Goal: Task Accomplishment & Management: Manage account settings

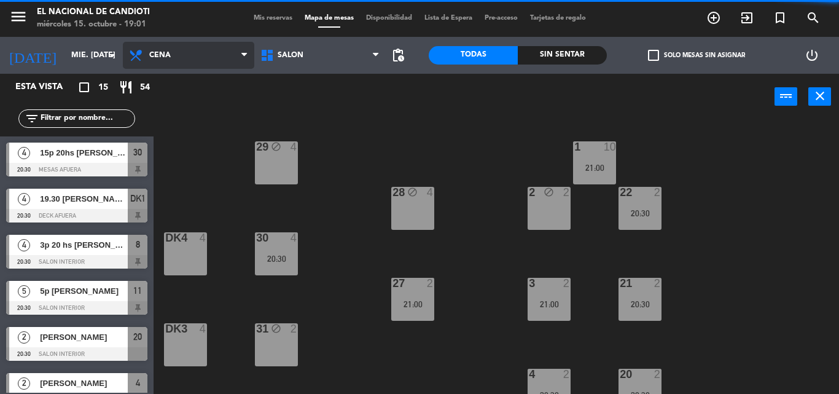
click at [230, 62] on span "Cena" at bounding box center [188, 55] width 131 height 27
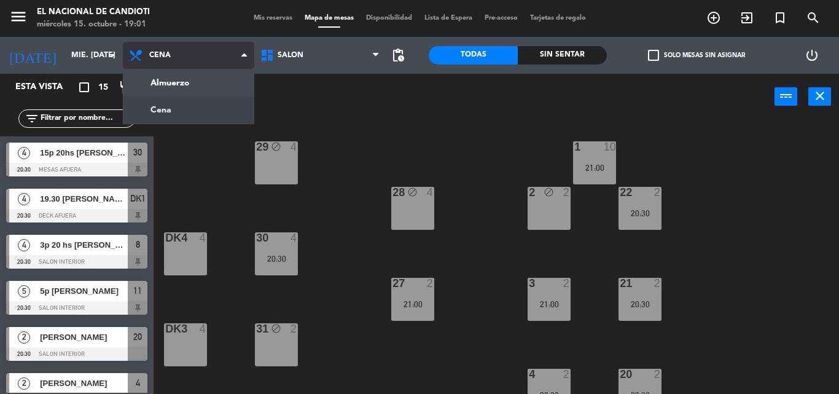
click at [201, 107] on ng-component "menu El Nacional de Candioti miércoles 15. octubre - 19:01 Mis reservas Mapa de…" at bounding box center [419, 197] width 839 height 394
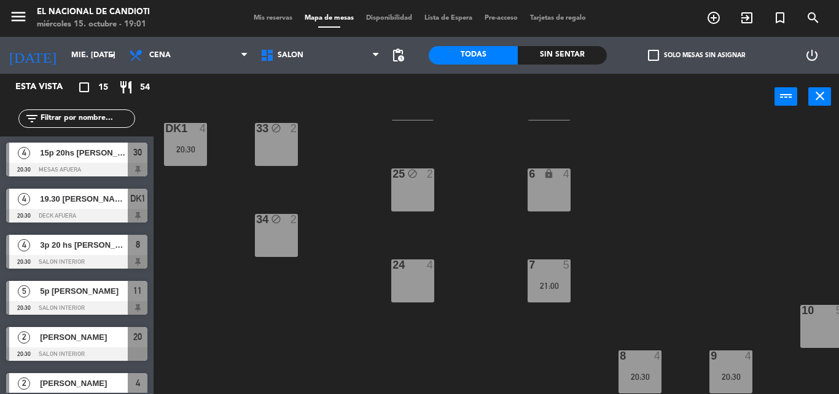
scroll to position [388, 0]
click at [268, 18] on span "Mis reservas" at bounding box center [272, 18] width 51 height 7
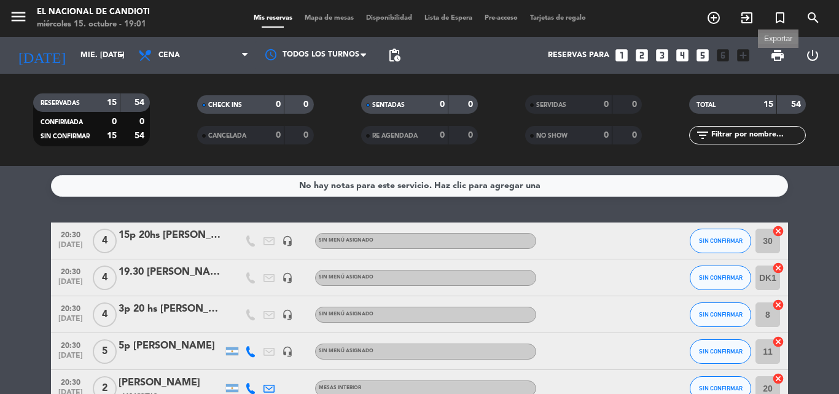
click at [778, 61] on span "print" at bounding box center [777, 55] width 15 height 15
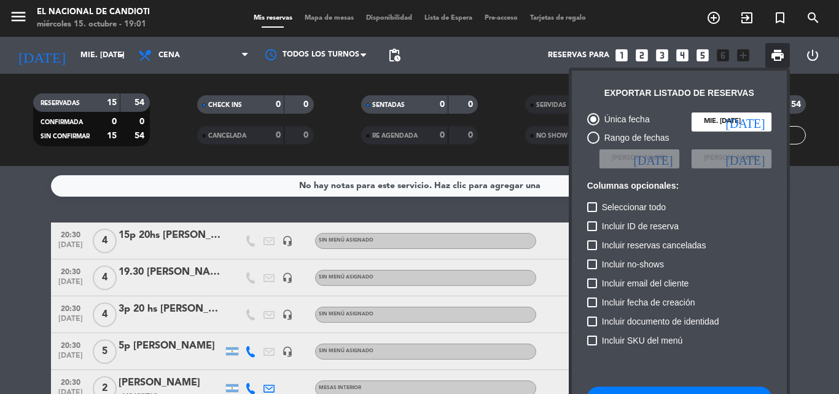
click at [599, 228] on label "Incluir ID de reserva" at bounding box center [632, 226] width 91 height 15
click at [592, 231] on input "Incluir ID de reserva" at bounding box center [591, 231] width 1 height 1
checkbox input "true"
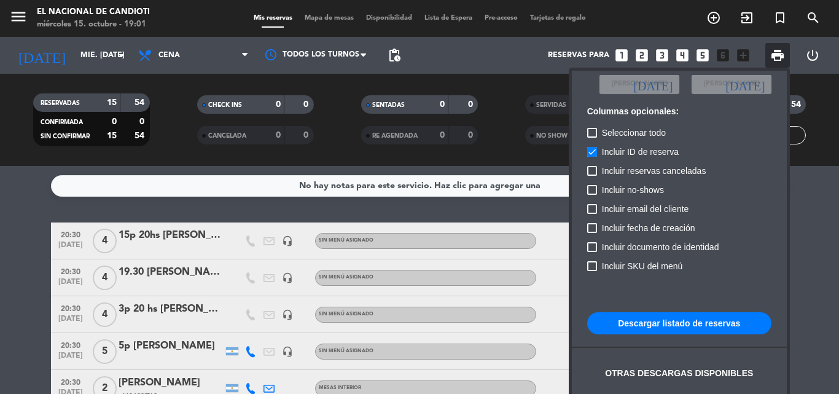
scroll to position [75, 0]
click at [652, 316] on button "Descargar listado de reservas" at bounding box center [679, 322] width 184 height 22
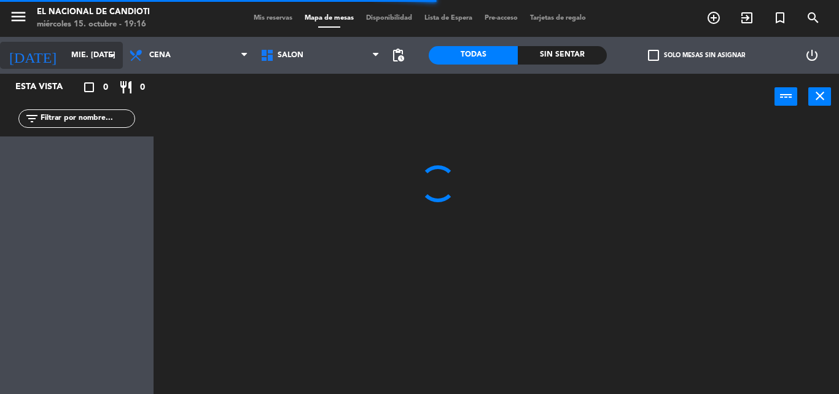
click at [112, 57] on icon "arrow_drop_down" at bounding box center [112, 55] width 15 height 15
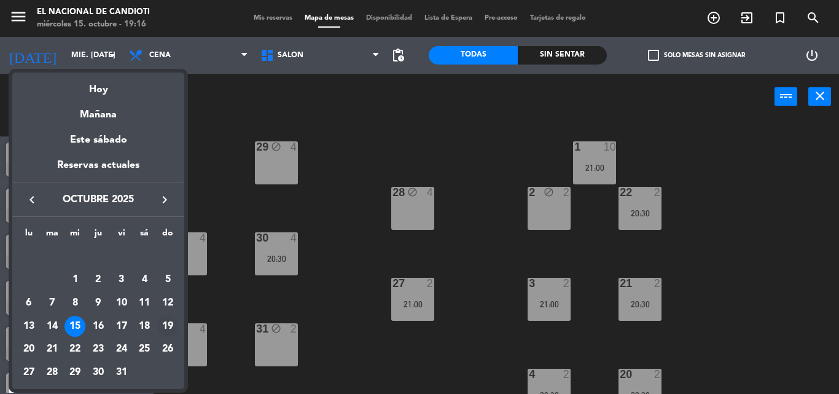
click at [171, 324] on div "19" at bounding box center [167, 326] width 21 height 21
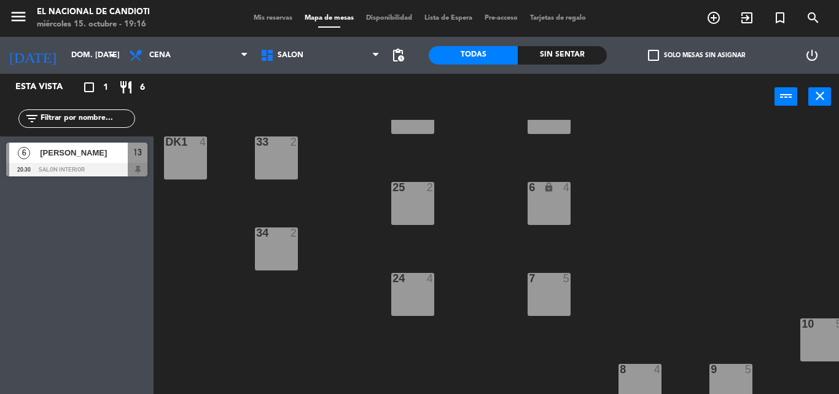
scroll to position [388, 0]
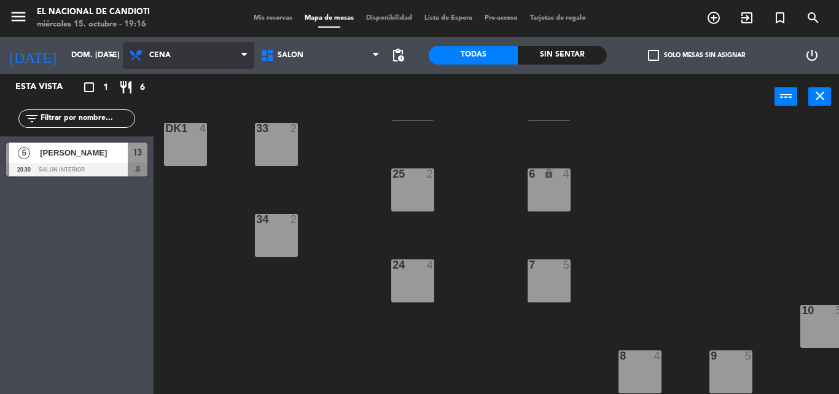
click at [212, 58] on span "Cena" at bounding box center [188, 55] width 131 height 27
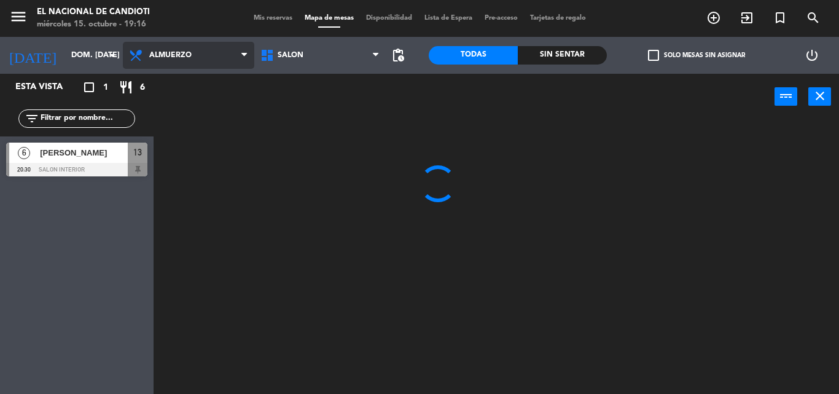
scroll to position [0, 0]
click at [212, 85] on ng-component "menu El Nacional de Candioti miércoles 15. octubre - 19:16 Mis reservas Mapa de…" at bounding box center [419, 197] width 839 height 394
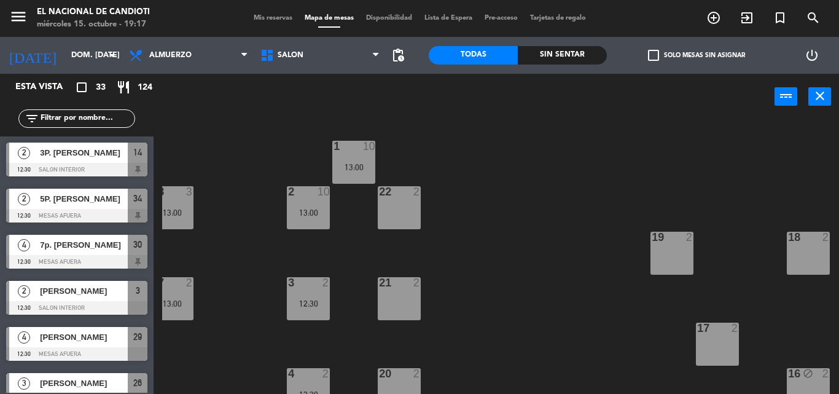
scroll to position [0, 241]
click at [106, 57] on icon "arrow_drop_down" at bounding box center [112, 55] width 15 height 15
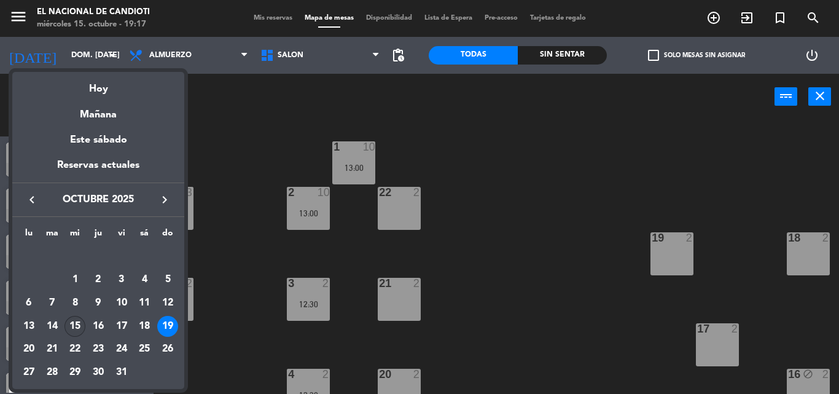
click at [74, 325] on div "15" at bounding box center [74, 326] width 21 height 21
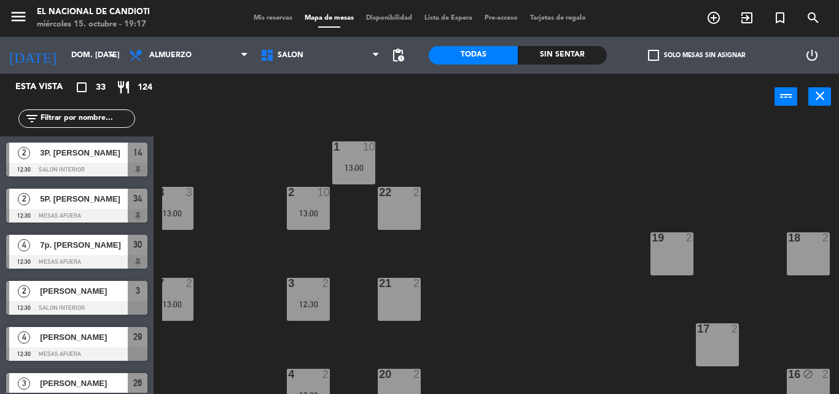
type input "mié. [DATE]"
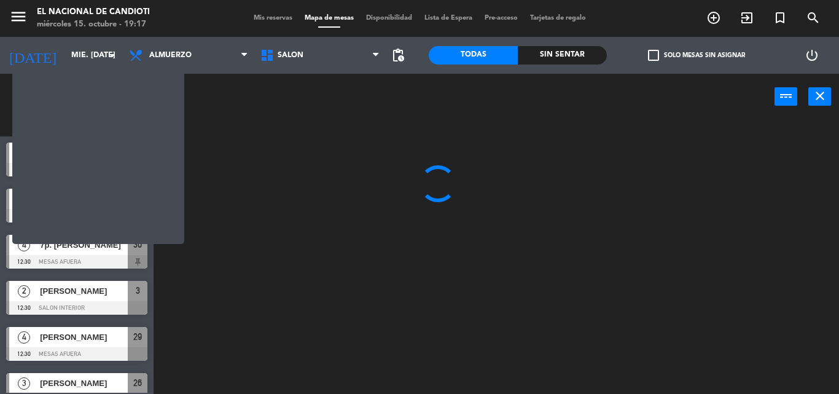
scroll to position [0, 0]
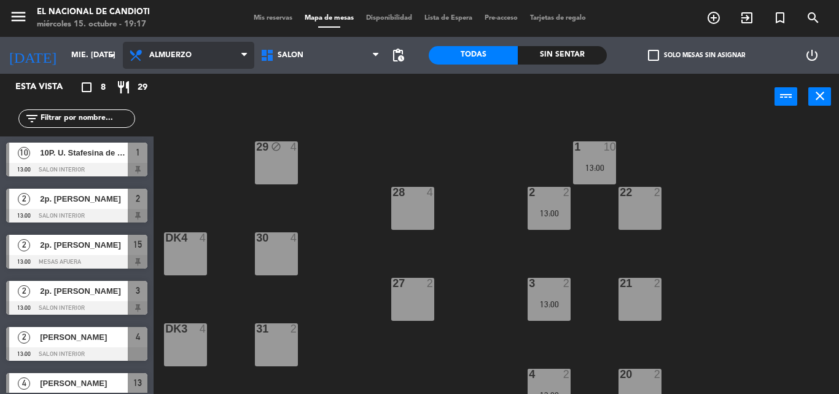
click at [247, 56] on icon at bounding box center [244, 55] width 6 height 10
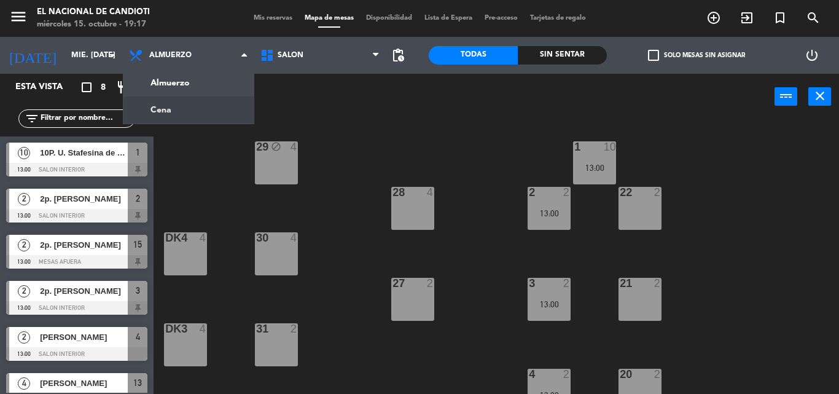
click at [211, 115] on ng-component "menu El Nacional de Candioti miércoles 15. octubre - 19:17 Mis reservas Mapa de…" at bounding box center [419, 197] width 839 height 394
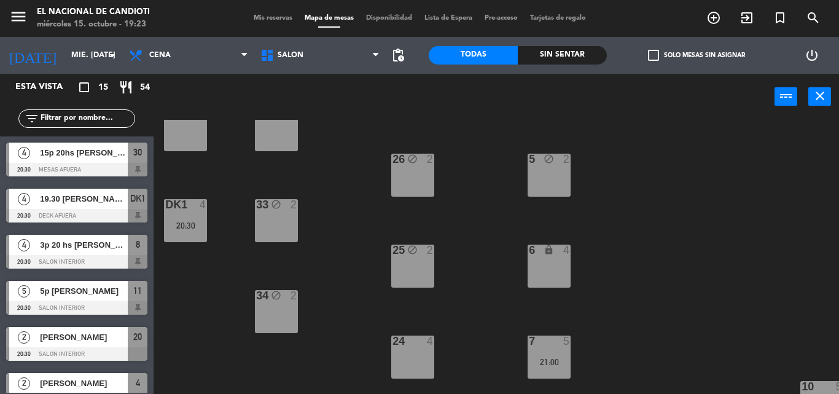
scroll to position [307, 0]
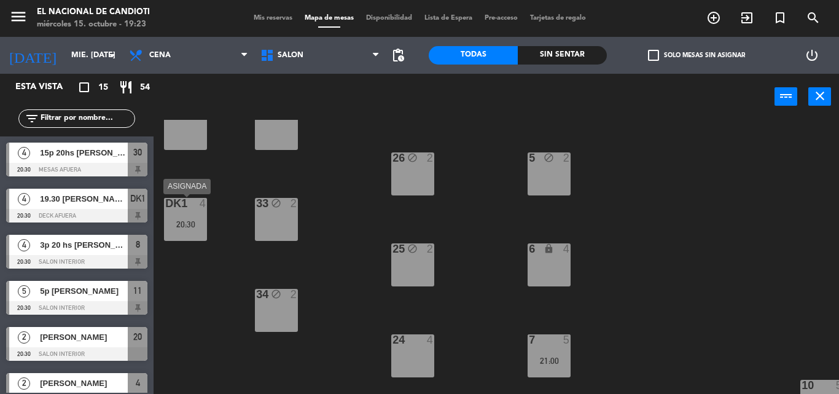
click at [190, 220] on div "20:30" at bounding box center [185, 224] width 43 height 9
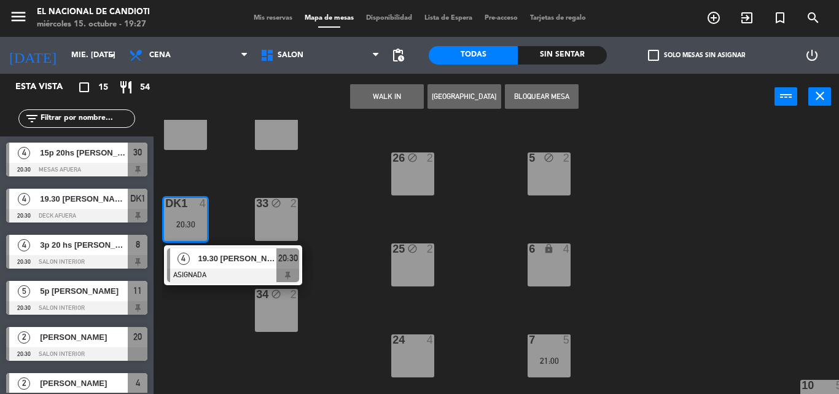
click at [316, 223] on div "1 10 21:00 29 block 4 2 block 2 22 2 20:30 28 block 4 18 block 2 19 block 2 30 …" at bounding box center [500, 257] width 677 height 274
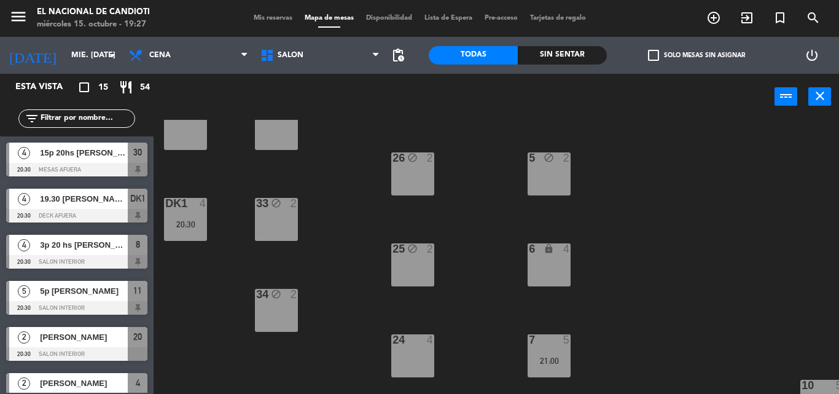
click at [360, 156] on div "1 10 21:00 29 block 4 2 block 2 22 2 20:30 28 block 4 18 block 2 19 block 2 30 …" at bounding box center [500, 257] width 677 height 274
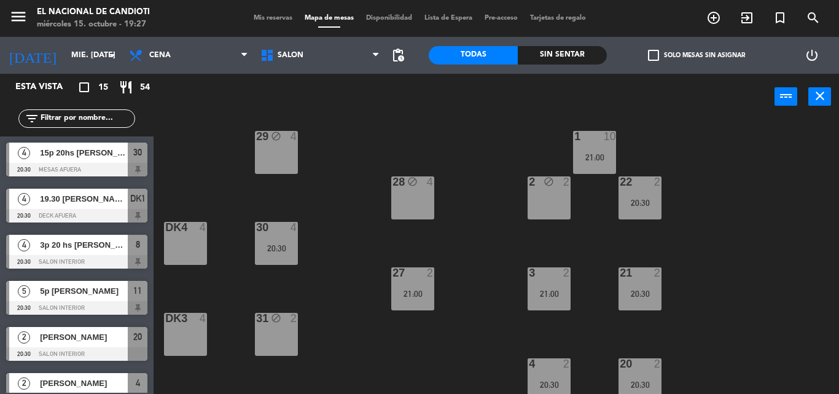
scroll to position [0, 0]
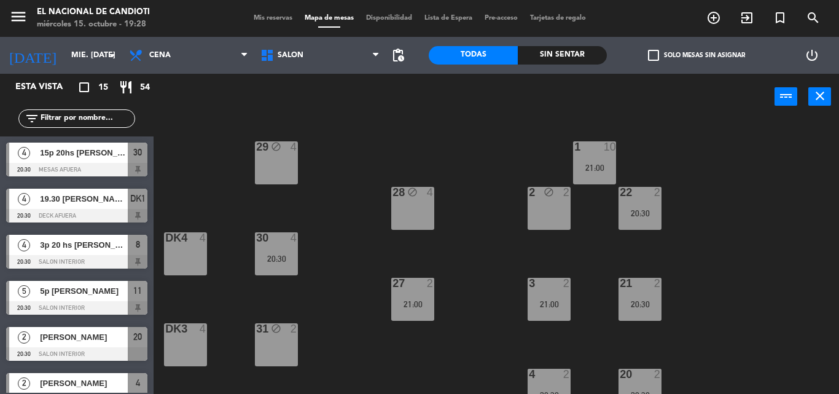
click at [426, 140] on div "1 10 21:00 29 block 4 2 block 2 22 2 20:30 28 block 4 18 block 2 19 block 2 30 …" at bounding box center [500, 257] width 677 height 274
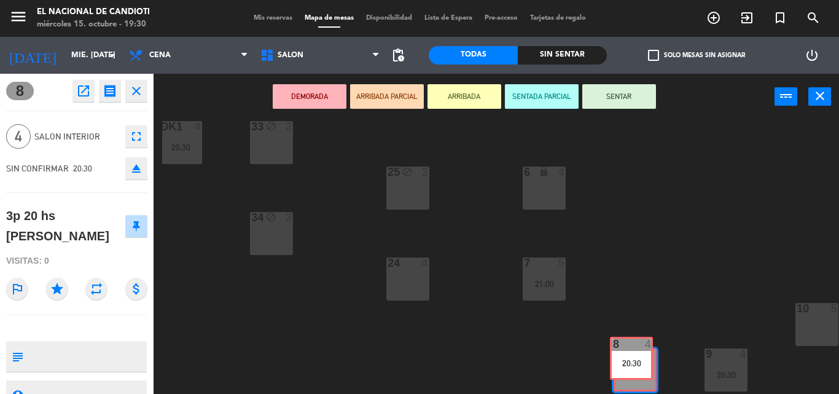
scroll to position [389, 5]
drag, startPoint x: 650, startPoint y: 386, endPoint x: 626, endPoint y: 392, distance: 24.7
click at [626, 392] on div "1 10 21:00 29 block 4 2 block 2 22 2 20:30 28 block 4 18 block 2 19 block 2 30 …" at bounding box center [500, 257] width 677 height 274
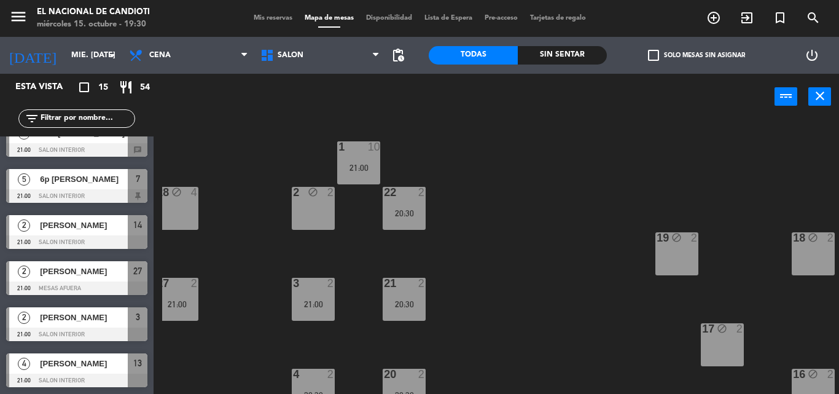
scroll to position [435, 0]
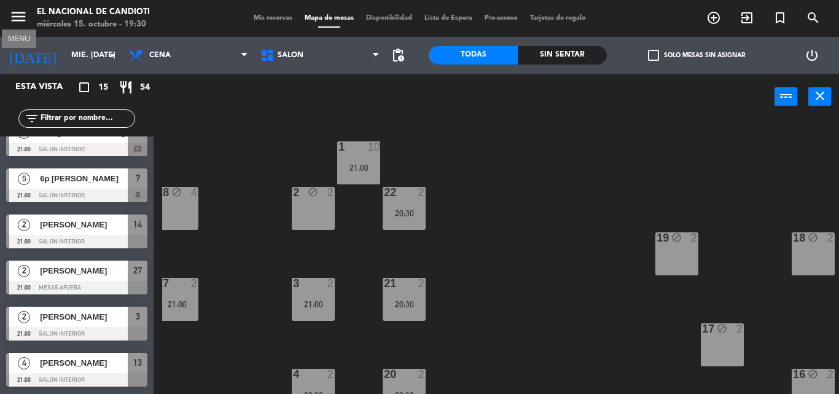
click at [10, 16] on icon "menu" at bounding box center [18, 16] width 18 height 18
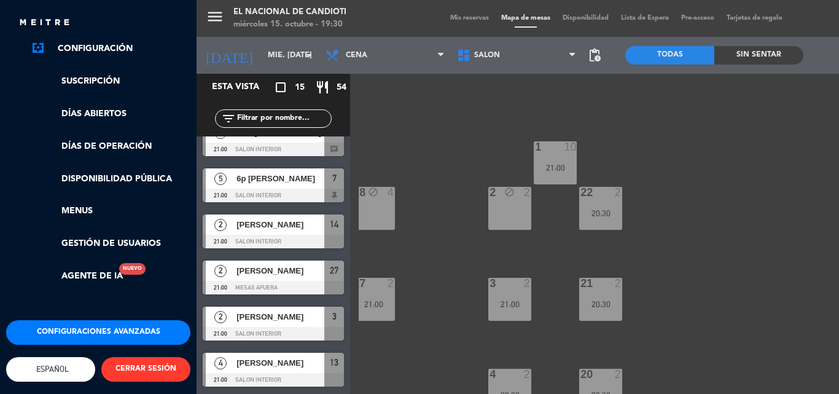
scroll to position [238, 0]
click at [99, 323] on button "Configuraciones avanzadas" at bounding box center [98, 332] width 184 height 25
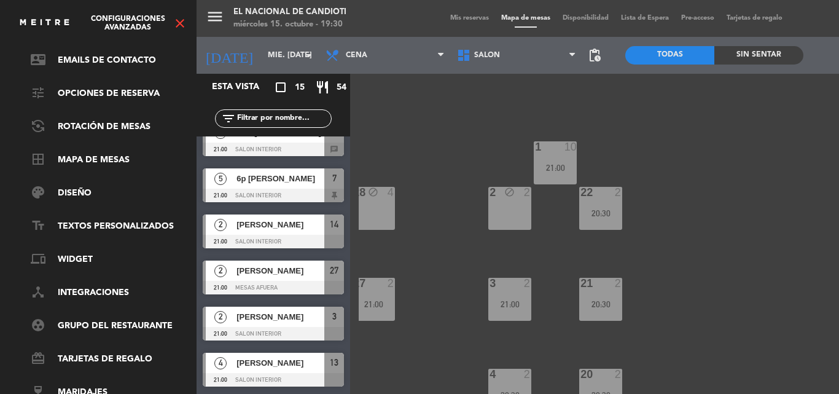
scroll to position [0, 0]
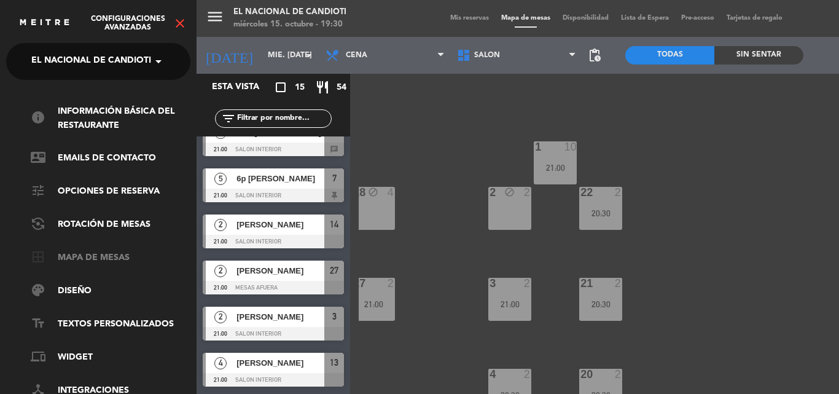
click at [85, 256] on link "border_all Mapa de mesas" at bounding box center [111, 258] width 160 height 15
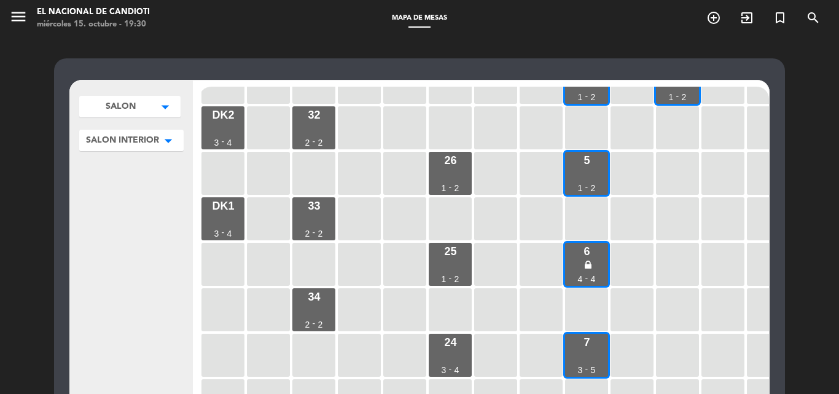
scroll to position [307, 0]
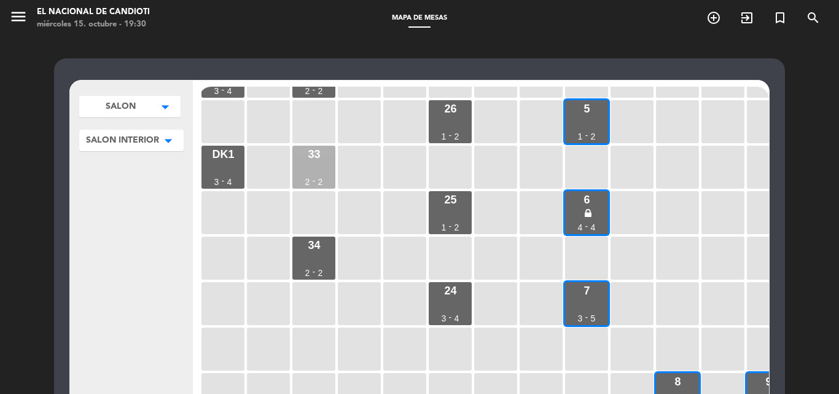
click at [317, 171] on div "33 2 - 2" at bounding box center [313, 167] width 43 height 43
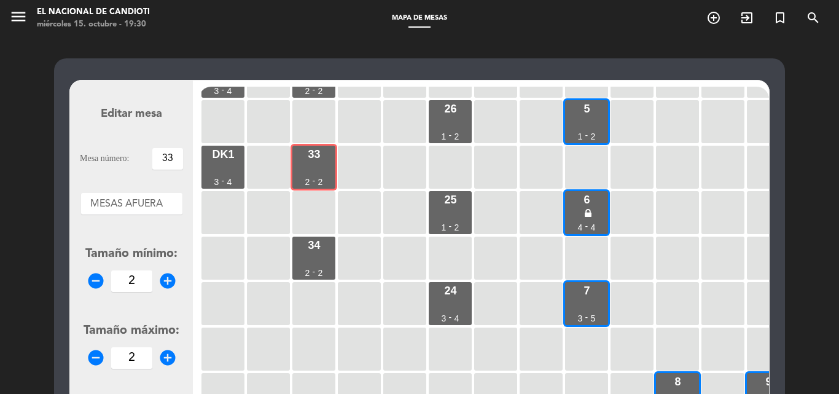
click at [168, 282] on icon "add_circle" at bounding box center [167, 280] width 18 height 18
type input "4"
click at [314, 166] on div "33 2 - 2" at bounding box center [313, 167] width 43 height 43
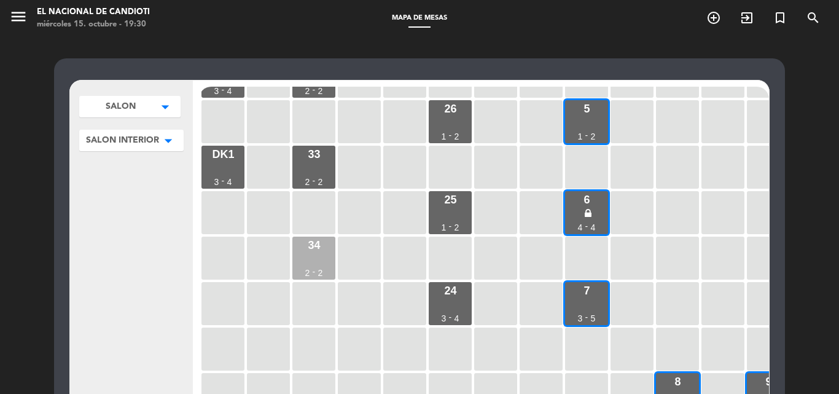
click at [307, 251] on div "34 2 - 2" at bounding box center [313, 257] width 43 height 43
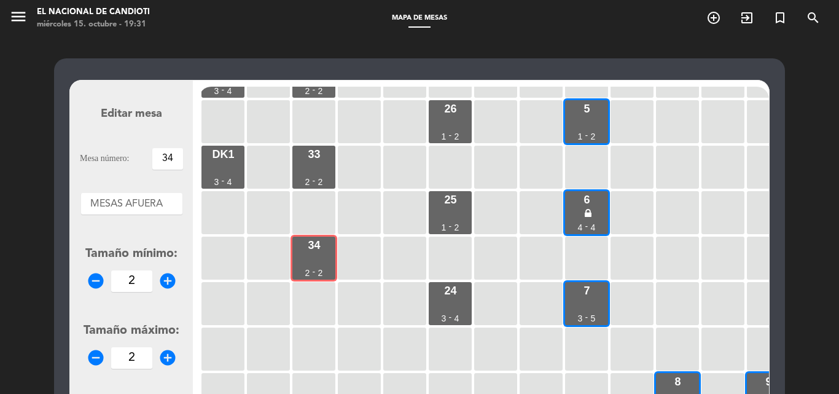
click at [168, 353] on icon "add_circle" at bounding box center [167, 357] width 18 height 18
type input "4"
click at [245, 302] on div "29 4 - 4 1 6 - 10 28 3 - 4 2 1 - 2 22 1 - 2 DK4 3 - 4 30 3 - 4 19 1 - 2 18 1 - …" at bounding box center [484, 320] width 570 height 467
click at [266, 208] on div at bounding box center [268, 212] width 43 height 43
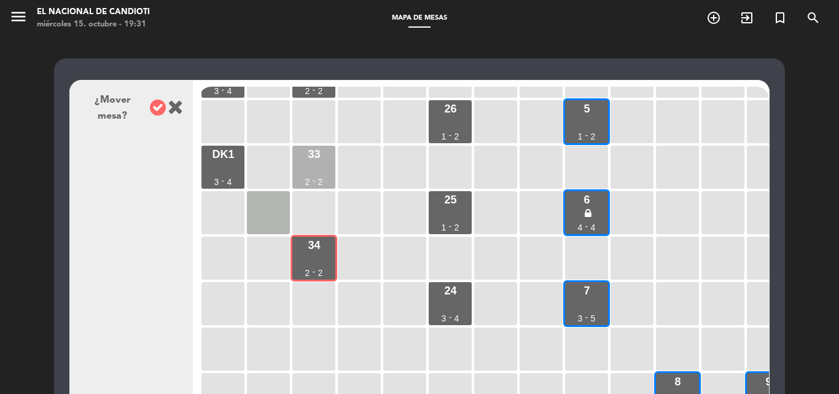
click at [314, 163] on div "33 2 - 2" at bounding box center [313, 167] width 43 height 43
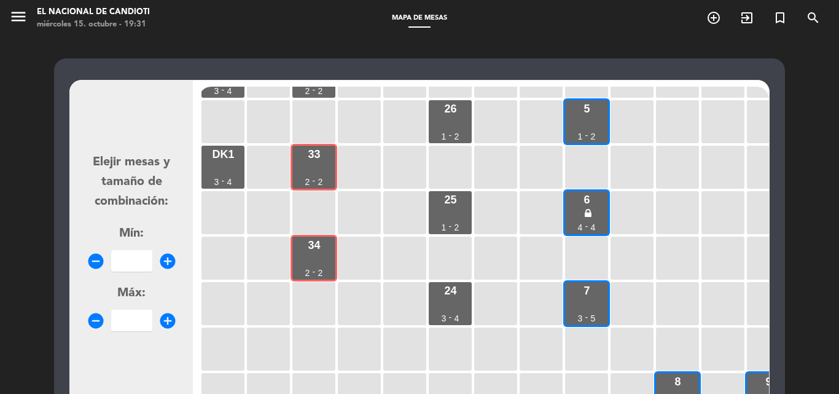
click at [165, 324] on icon "add_circle" at bounding box center [167, 320] width 18 height 18
click at [165, 323] on icon "add_circle" at bounding box center [167, 320] width 18 height 18
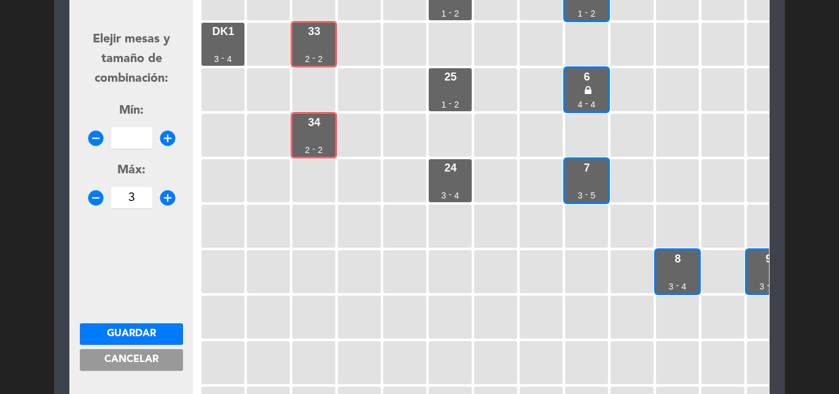
click at [165, 195] on icon "add_circle" at bounding box center [167, 198] width 18 height 18
type input "4"
click at [141, 334] on span "Guardar" at bounding box center [131, 334] width 49 height 10
click at [132, 330] on span "Guardar" at bounding box center [131, 334] width 49 height 10
click at [167, 141] on icon "add_circle" at bounding box center [167, 138] width 18 height 18
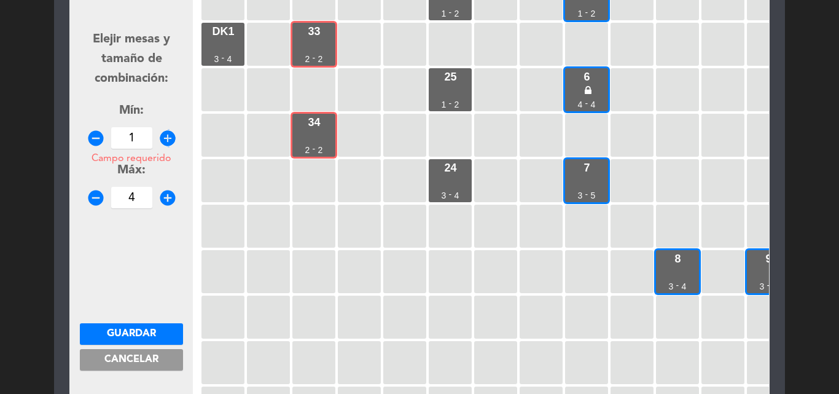
click at [167, 141] on icon "add_circle" at bounding box center [167, 138] width 18 height 18
type input "2"
click at [137, 332] on span "Guardar" at bounding box center [131, 334] width 49 height 10
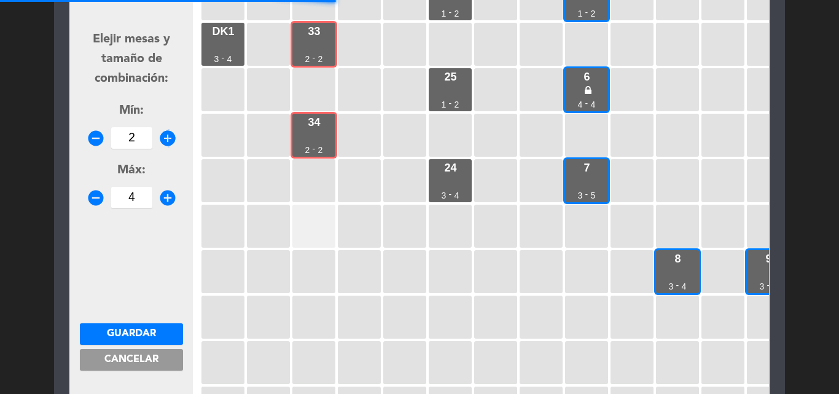
scroll to position [242, 0]
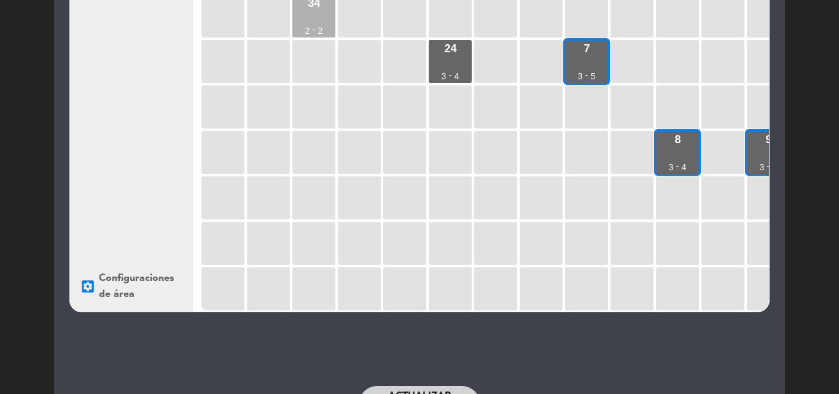
click at [317, 21] on div "34 2 - 2" at bounding box center [313, 15] width 43 height 43
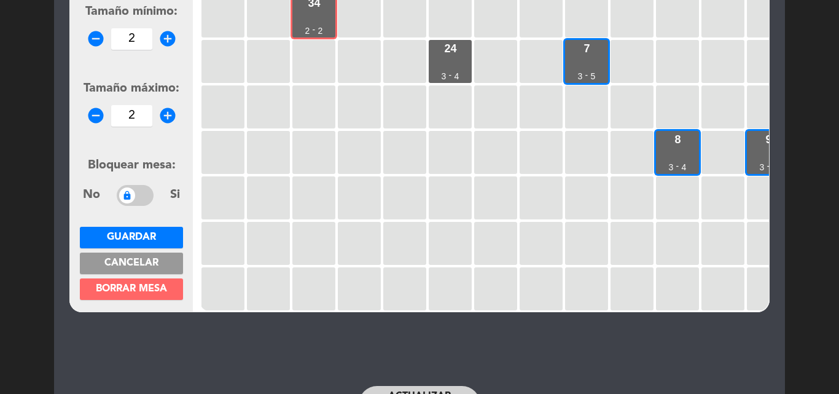
click at [166, 115] on icon "add_circle" at bounding box center [167, 115] width 18 height 18
type input "4"
click at [157, 230] on button "Guardar" at bounding box center [131, 237] width 103 height 21
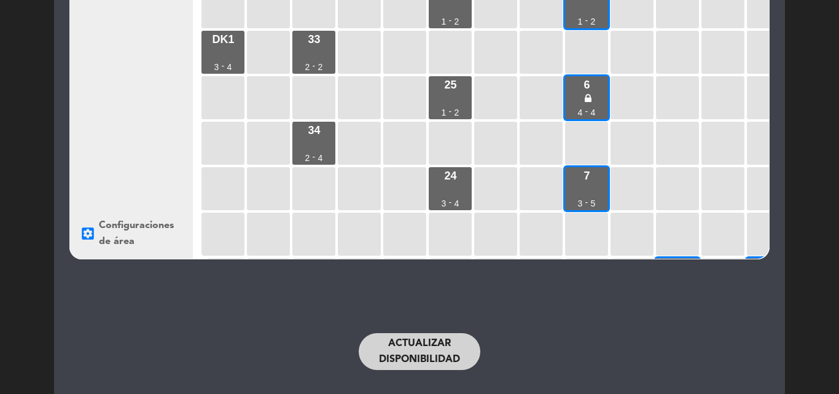
scroll to position [61, 0]
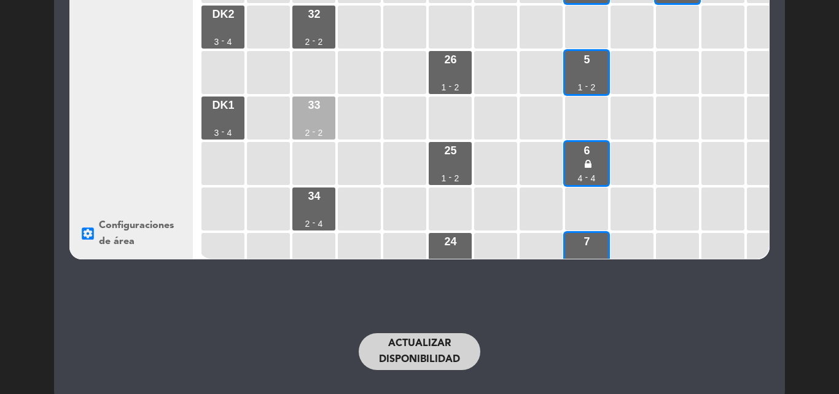
click at [308, 112] on div "33 2 - 2" at bounding box center [313, 117] width 43 height 43
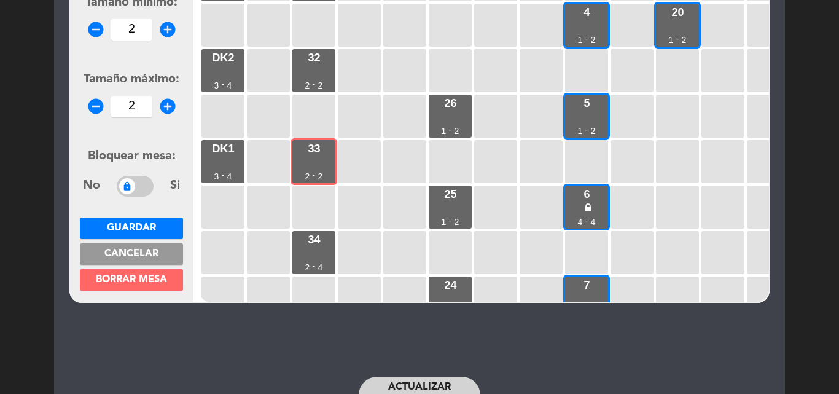
scroll to position [233, 0]
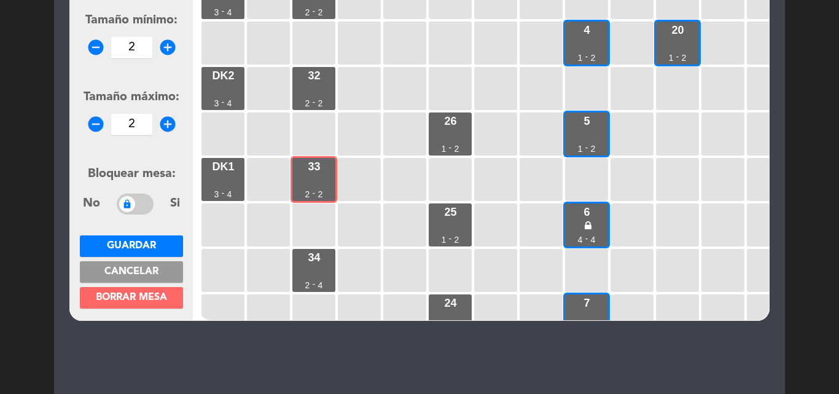
click at [165, 129] on icon "add_circle" at bounding box center [167, 124] width 18 height 18
click at [165, 128] on icon "add_circle" at bounding box center [167, 124] width 18 height 18
type input "4"
click at [134, 247] on span "Guardar" at bounding box center [131, 246] width 49 height 10
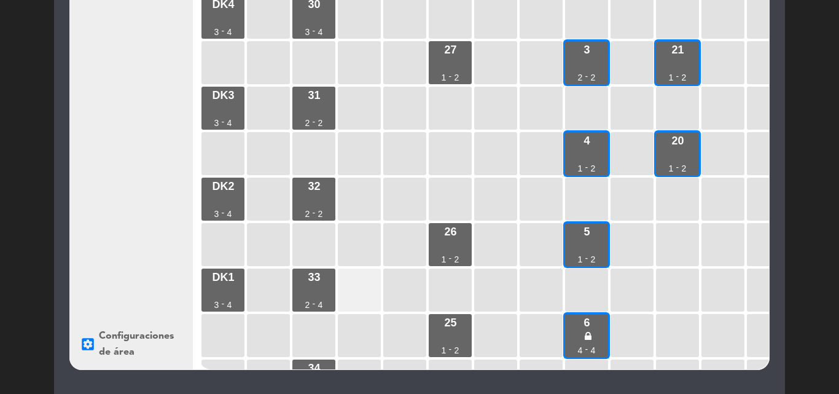
scroll to position [163, 0]
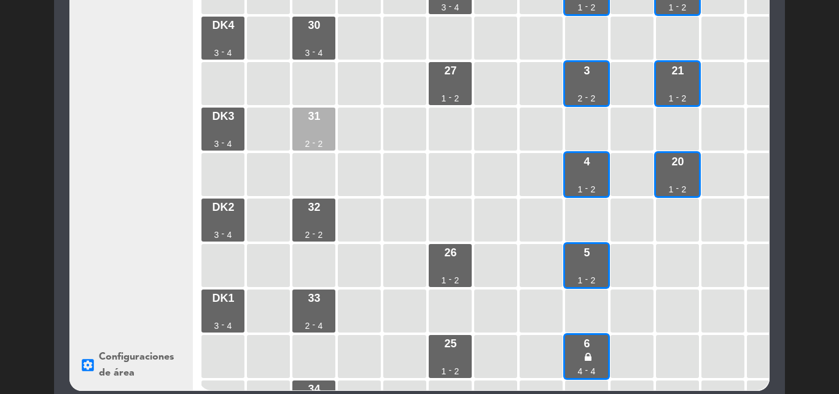
click at [318, 136] on div "31 2 - 2" at bounding box center [313, 128] width 43 height 43
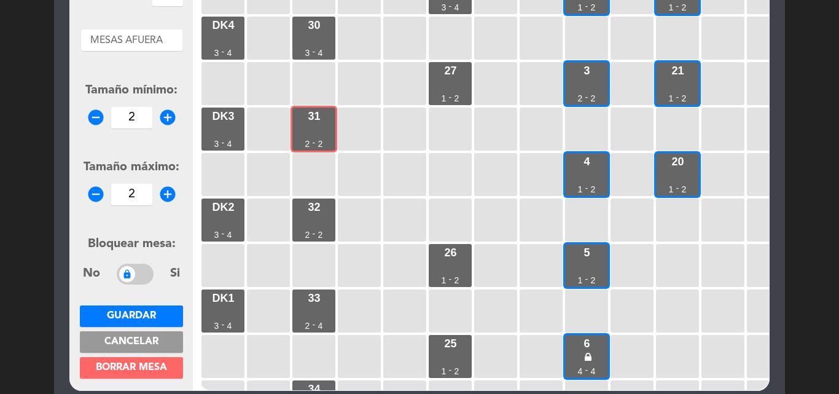
click at [166, 189] on icon "add_circle" at bounding box center [167, 194] width 18 height 18
type input "4"
click at [162, 311] on button "Guardar" at bounding box center [131, 315] width 103 height 21
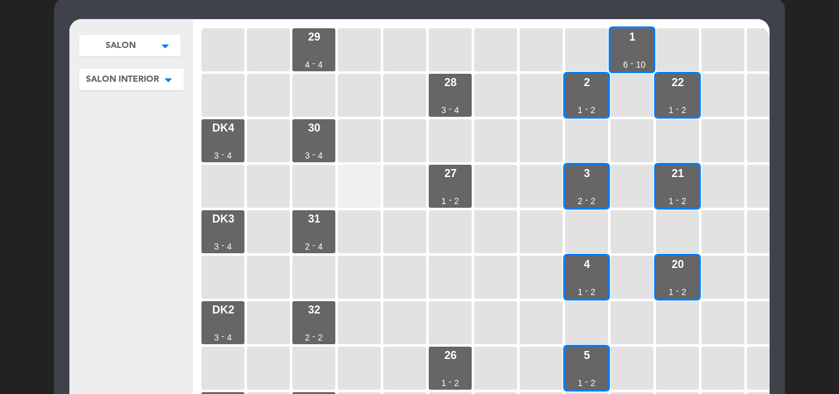
scroll to position [1, 0]
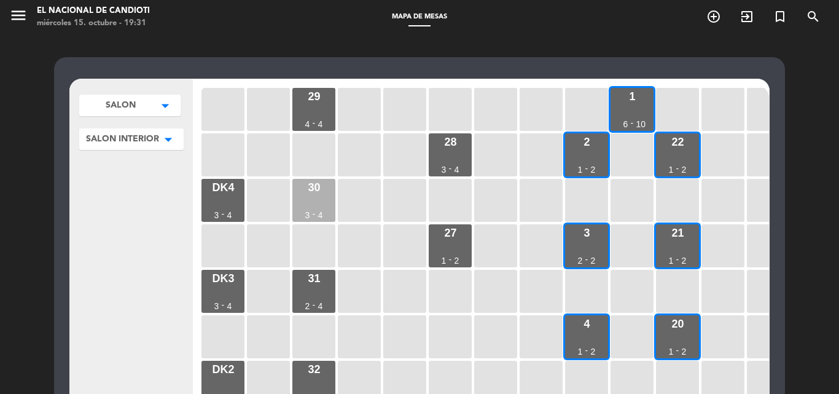
click at [317, 194] on div "30 3 - 4" at bounding box center [313, 200] width 43 height 43
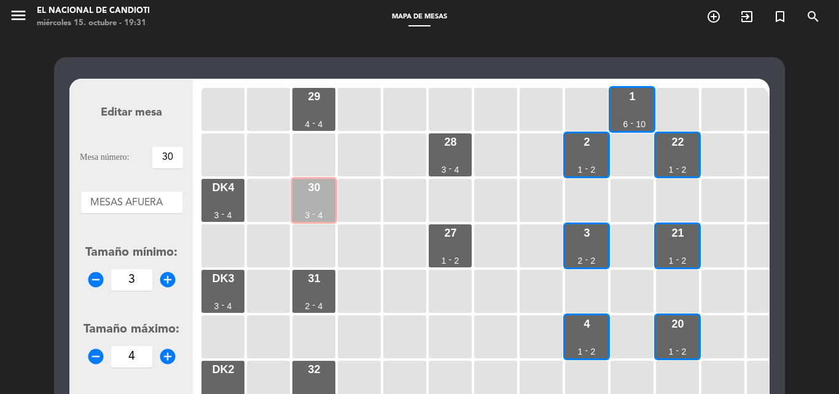
click at [303, 201] on div "30 3 - 4" at bounding box center [313, 200] width 43 height 43
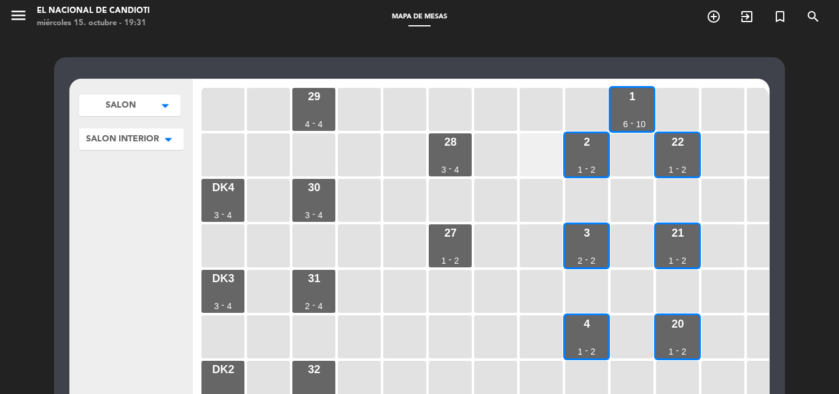
scroll to position [0, 0]
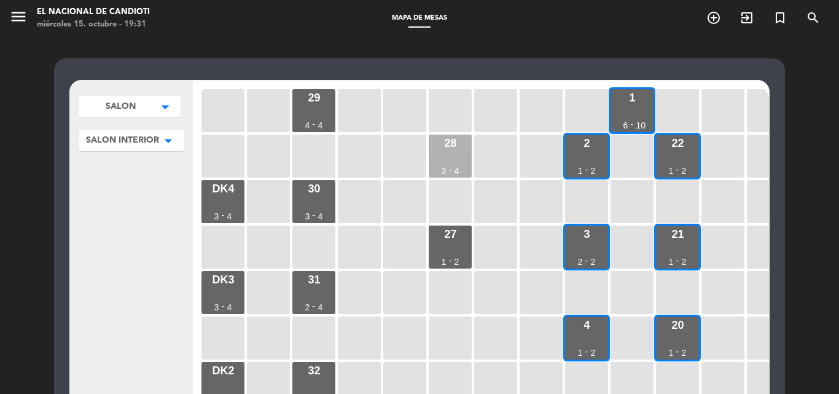
click at [451, 140] on div "28" at bounding box center [450, 143] width 12 height 11
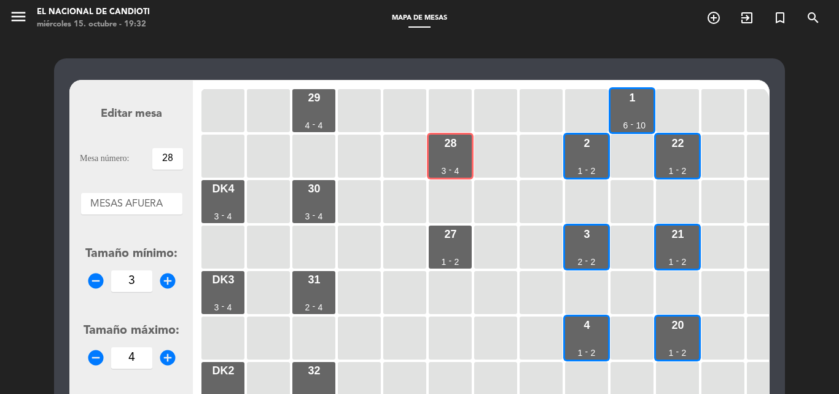
click at [92, 357] on icon "remove_circle" at bounding box center [96, 357] width 18 height 18
type input "2"
click at [95, 278] on icon "remove_circle" at bounding box center [96, 280] width 18 height 18
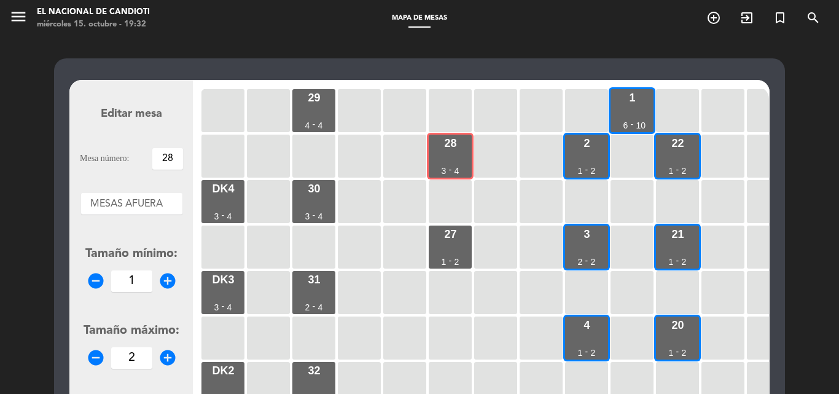
click at [95, 278] on icon "remove_circle" at bounding box center [96, 280] width 18 height 18
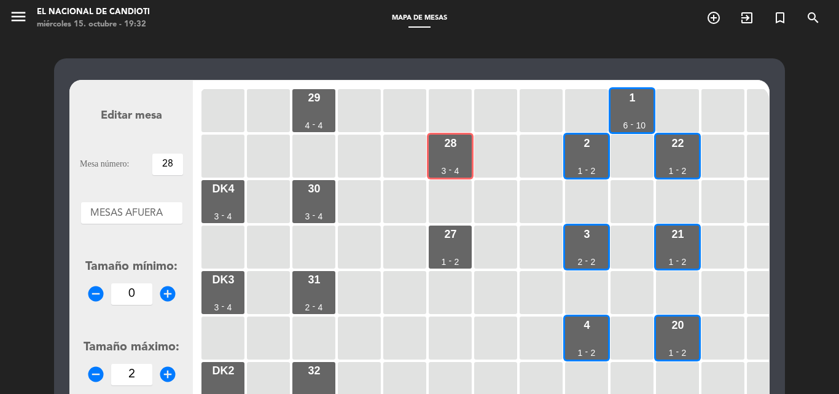
click at [166, 290] on icon "add_circle" at bounding box center [167, 293] width 18 height 18
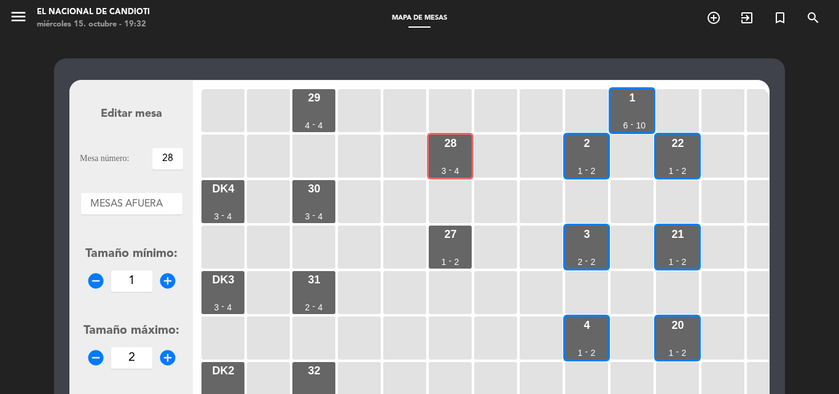
click at [166, 274] on icon "add_circle" at bounding box center [167, 280] width 18 height 18
type input "2"
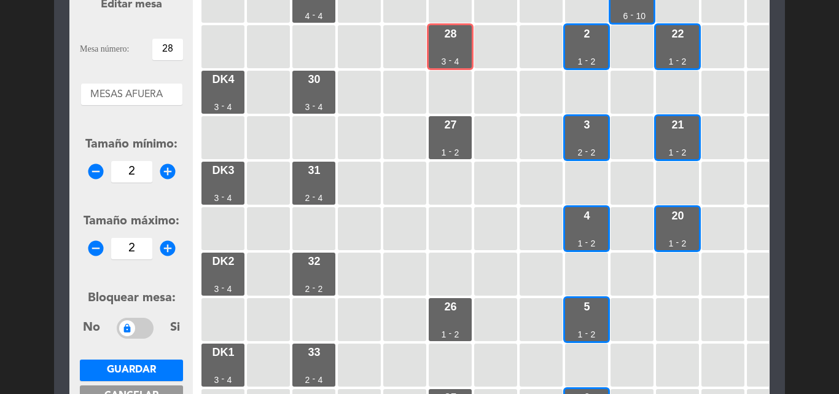
scroll to position [123, 0]
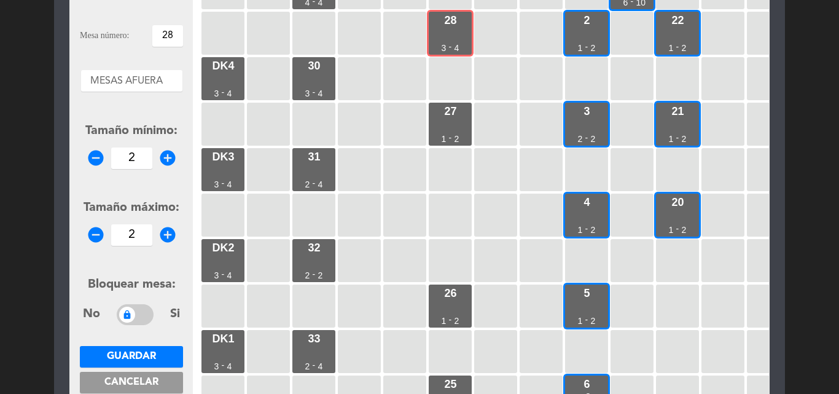
click at [144, 354] on span "Guardar" at bounding box center [131, 356] width 49 height 10
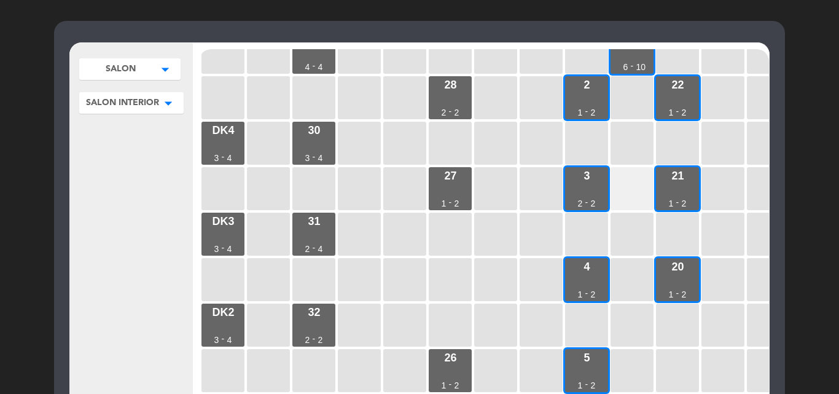
scroll to position [0, 0]
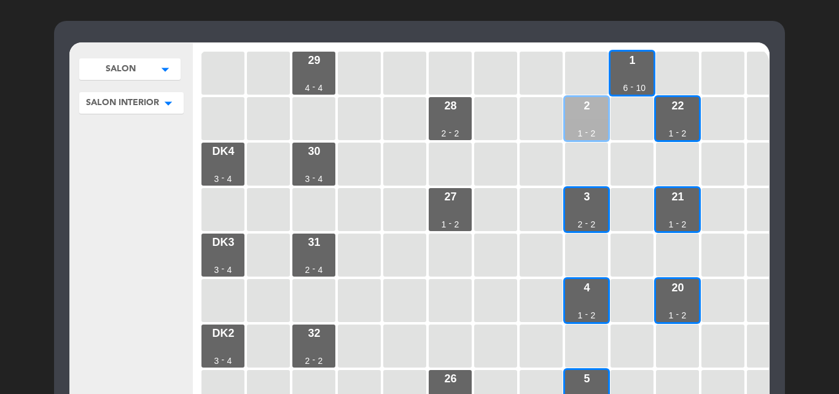
click at [594, 126] on div "2 1 - 2" at bounding box center [586, 118] width 43 height 43
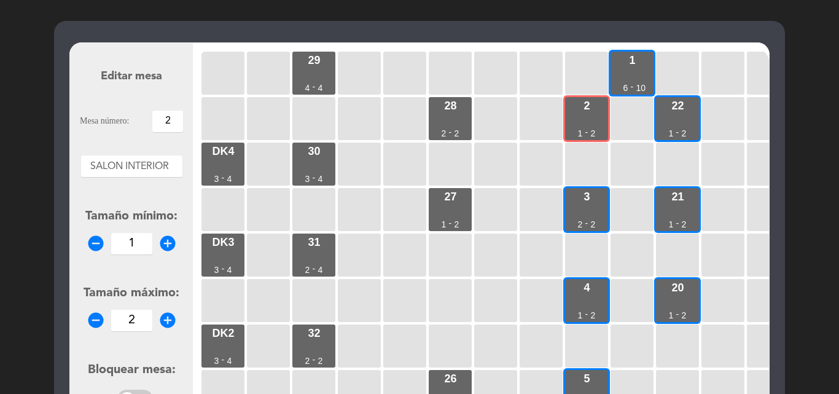
click at [163, 239] on icon "add_circle" at bounding box center [167, 243] width 18 height 18
type input "3"
click at [165, 316] on icon "add_circle" at bounding box center [167, 320] width 18 height 18
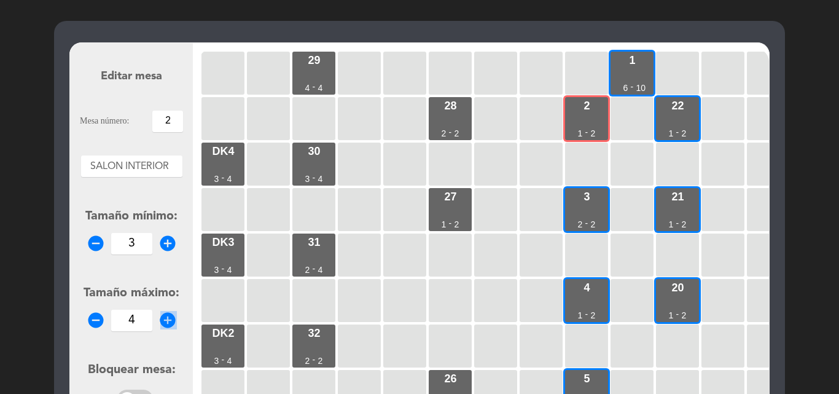
click at [164, 316] on icon "add_circle" at bounding box center [167, 320] width 18 height 18
type input "5"
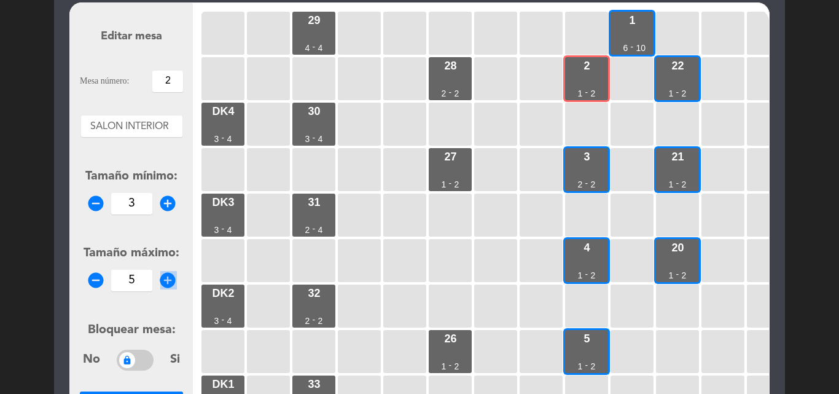
scroll to position [99, 0]
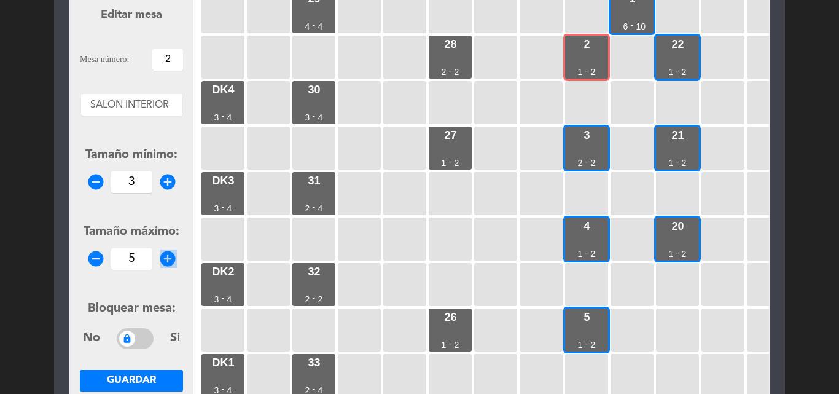
click at [131, 376] on span "Guardar" at bounding box center [131, 380] width 49 height 10
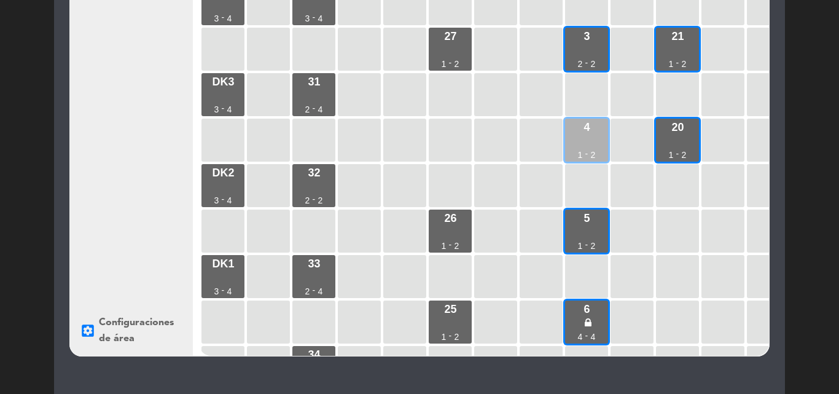
scroll to position [136, 0]
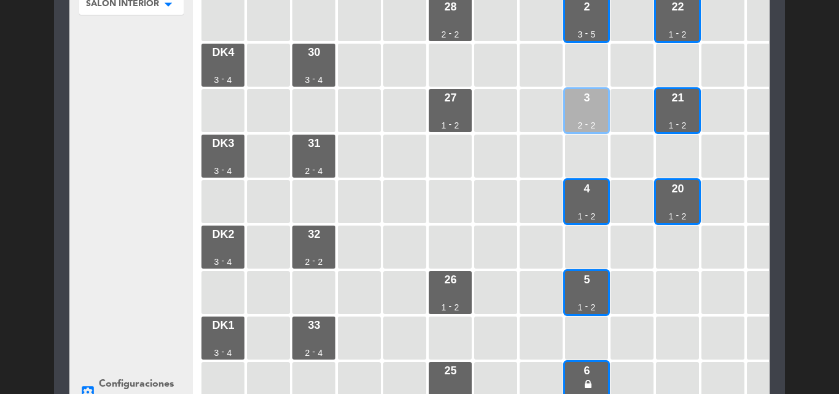
click at [593, 110] on div "3 2 - 2" at bounding box center [586, 110] width 43 height 43
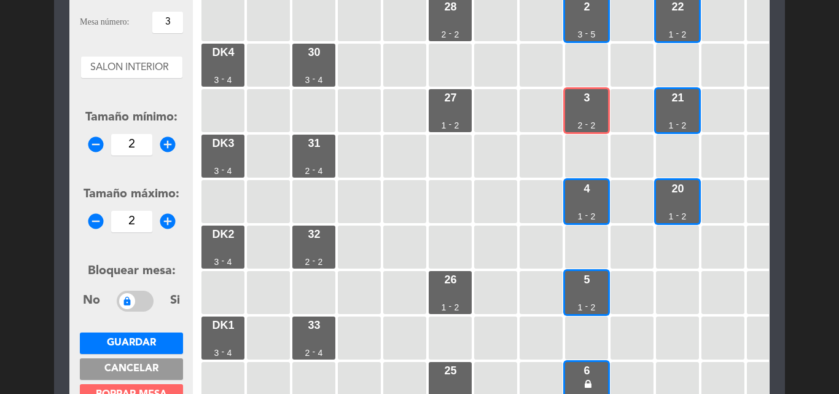
click at [166, 219] on icon "add_circle" at bounding box center [167, 221] width 18 height 18
type input "4"
click at [149, 335] on button "Guardar" at bounding box center [131, 342] width 103 height 21
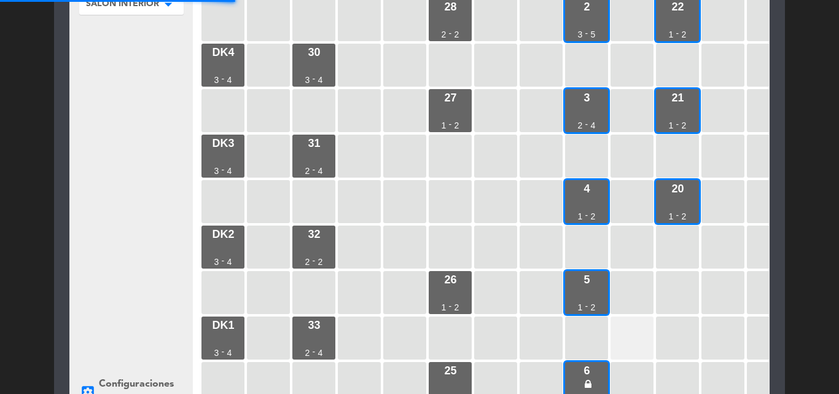
scroll to position [220, 0]
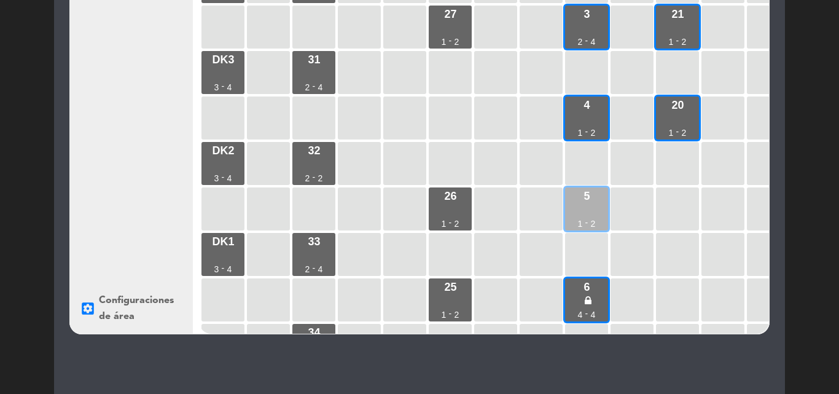
click at [595, 211] on div "5 1 - 2" at bounding box center [586, 208] width 43 height 43
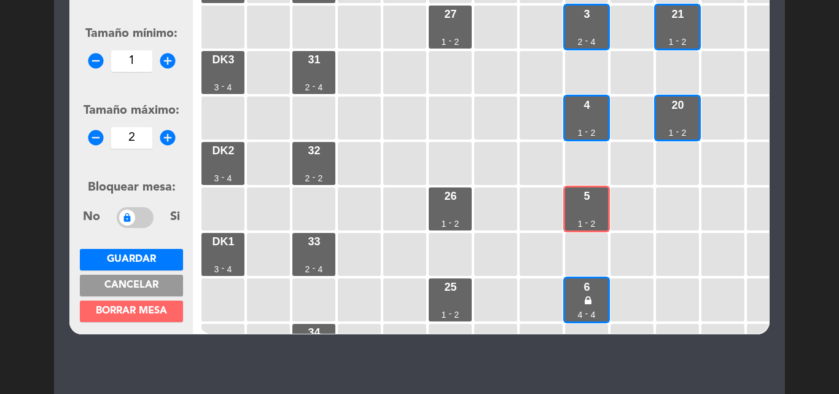
click at [170, 137] on icon "add_circle" at bounding box center [167, 137] width 18 height 18
type input "4"
click at [139, 259] on span "Guardar" at bounding box center [131, 259] width 49 height 10
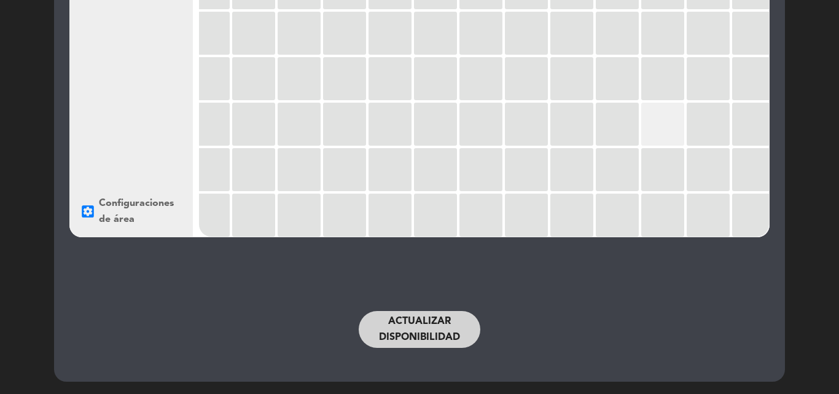
scroll to position [265, 333]
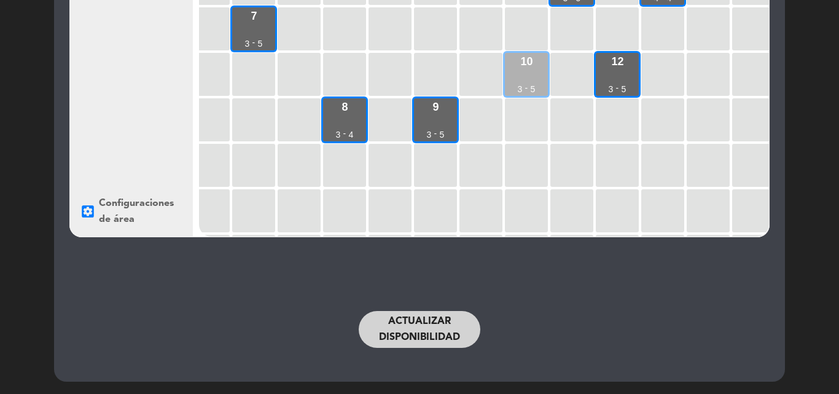
click at [522, 74] on div "10 3 - 5" at bounding box center [526, 74] width 43 height 43
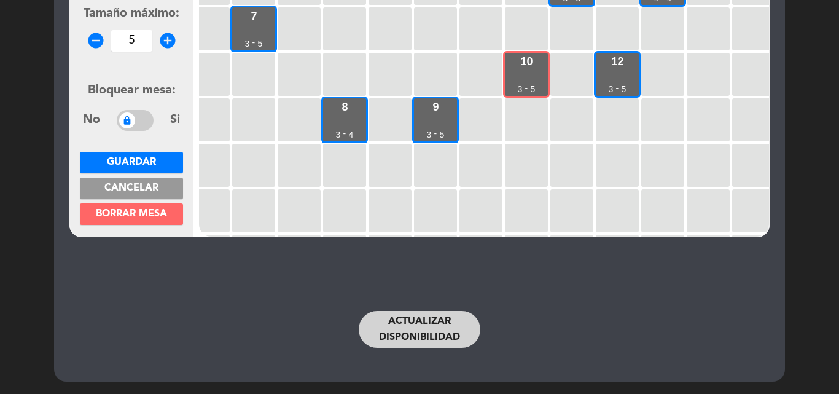
click at [168, 35] on icon "add_circle" at bounding box center [167, 40] width 18 height 18
type input "6"
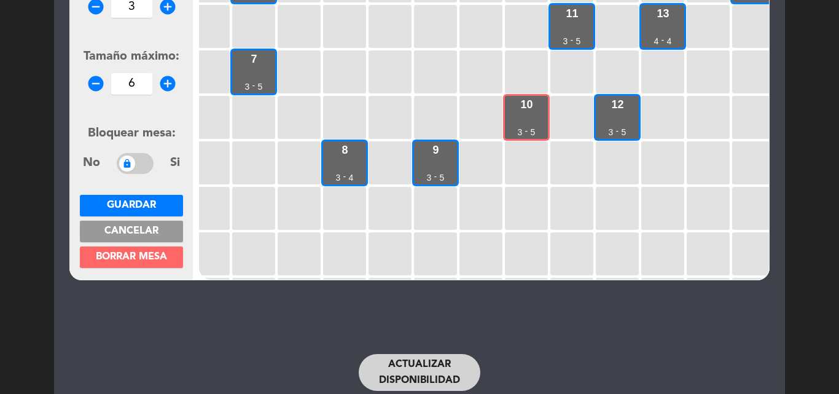
scroll to position [255, 0]
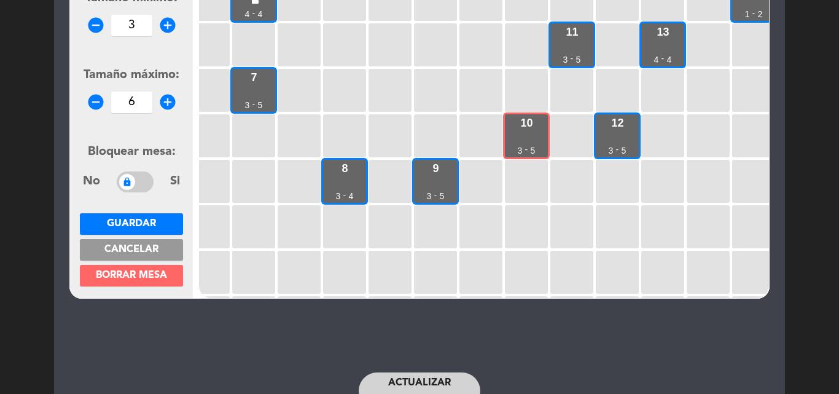
click at [169, 23] on icon "add_circle" at bounding box center [167, 25] width 18 height 18
type input "4"
click at [133, 213] on button "Guardar" at bounding box center [131, 223] width 103 height 21
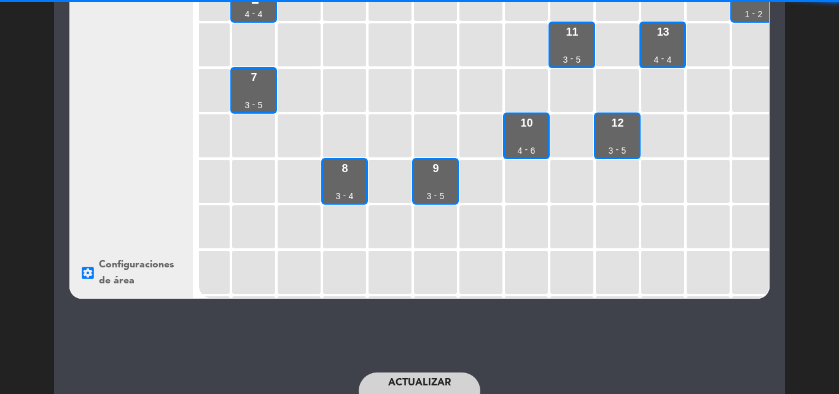
scroll to position [308, 0]
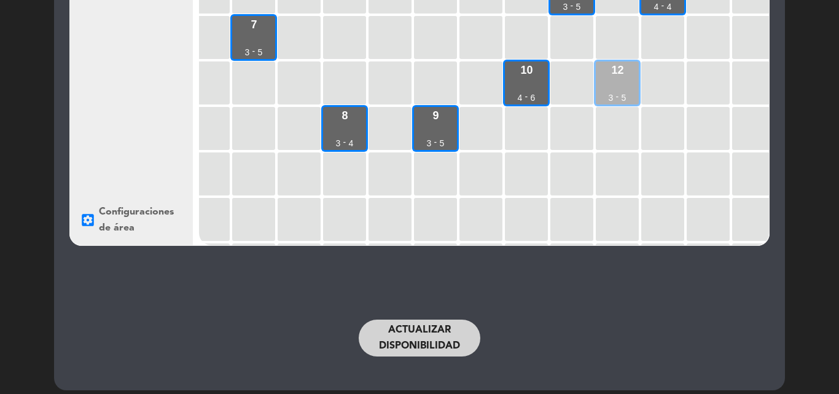
click at [615, 85] on div "12 3 - 5" at bounding box center [617, 82] width 43 height 43
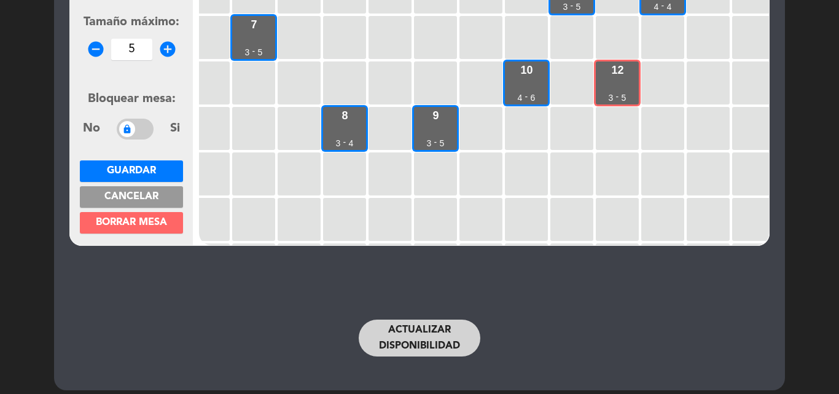
click at [166, 49] on icon "add_circle" at bounding box center [167, 49] width 18 height 18
type input "6"
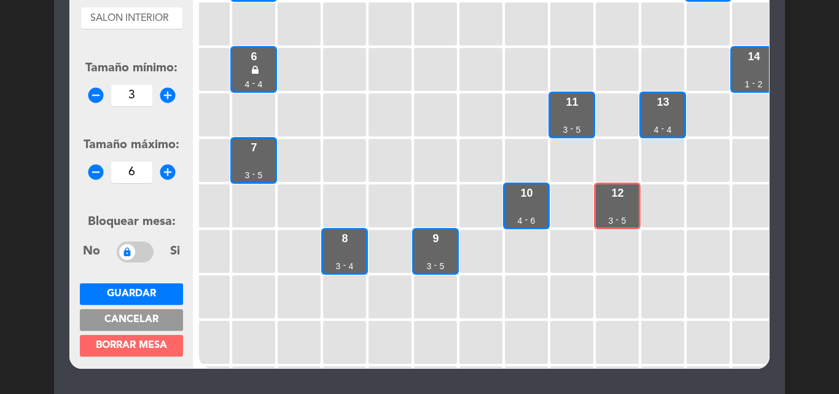
click at [171, 91] on icon "add_circle" at bounding box center [167, 95] width 18 height 18
type input "4"
drag, startPoint x: 131, startPoint y: 287, endPoint x: 131, endPoint y: 279, distance: 7.4
click at [131, 286] on button "Guardar" at bounding box center [131, 293] width 103 height 21
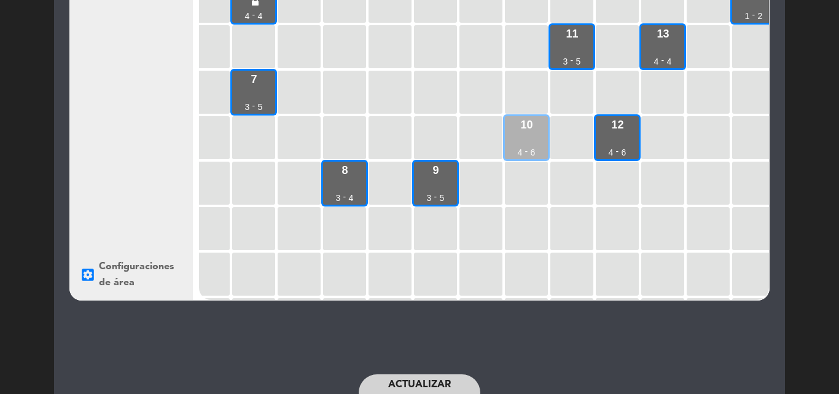
click at [529, 125] on div "10" at bounding box center [526, 124] width 12 height 11
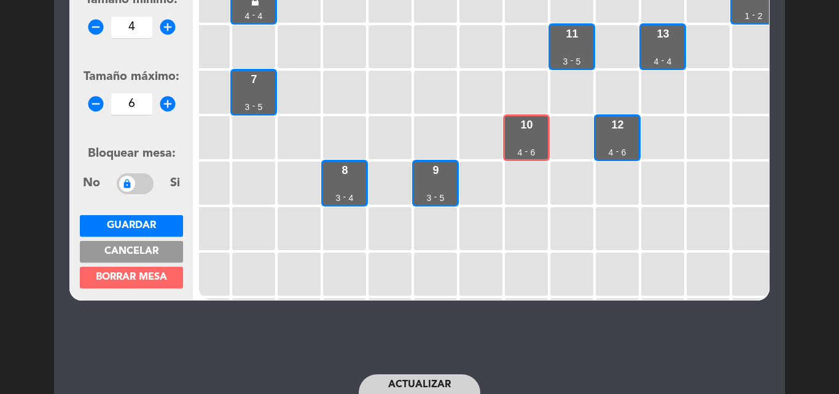
click at [161, 20] on icon "add_circle" at bounding box center [167, 27] width 18 height 18
type input "5"
drag, startPoint x: 138, startPoint y: 217, endPoint x: 148, endPoint y: 211, distance: 11.6
click at [139, 217] on button "Guardar" at bounding box center [131, 225] width 103 height 21
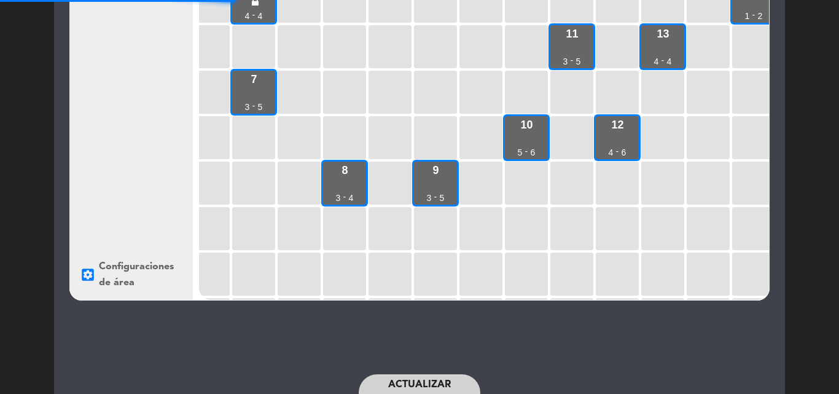
scroll to position [306, 0]
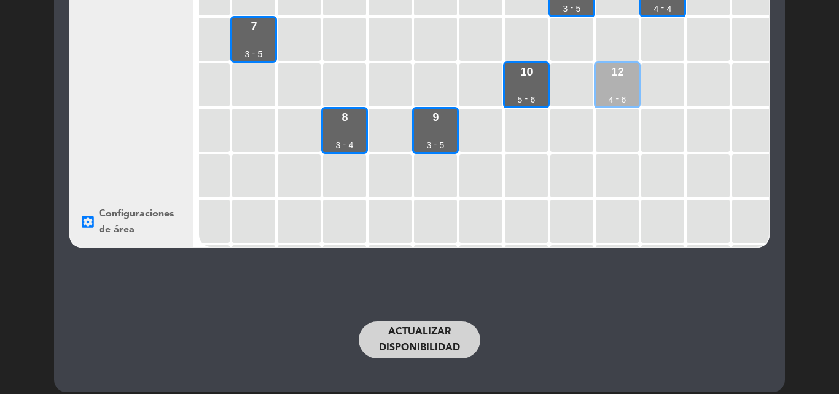
click at [613, 75] on div "12" at bounding box center [617, 71] width 12 height 11
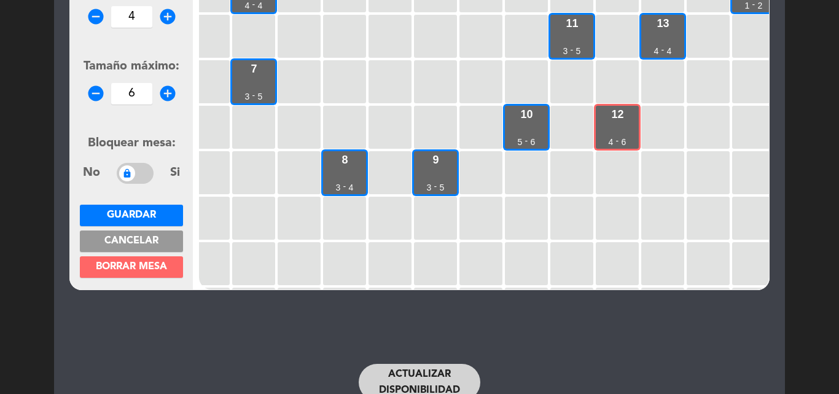
scroll to position [245, 0]
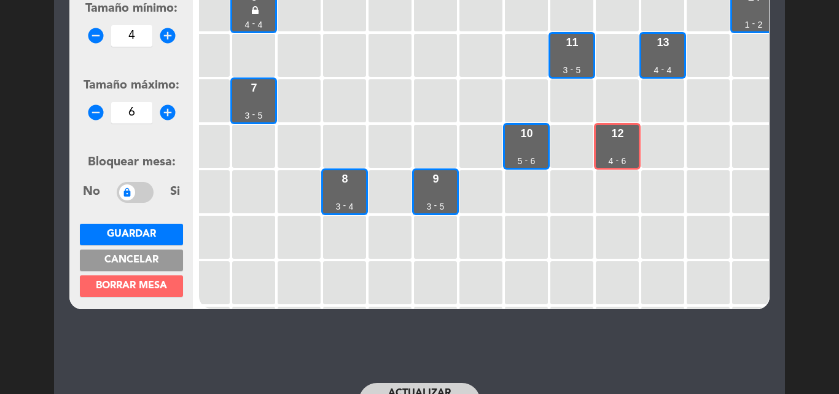
click at [169, 32] on icon "add_circle" at bounding box center [167, 35] width 18 height 18
type input "5"
click at [109, 233] on span "Guardar" at bounding box center [131, 234] width 49 height 10
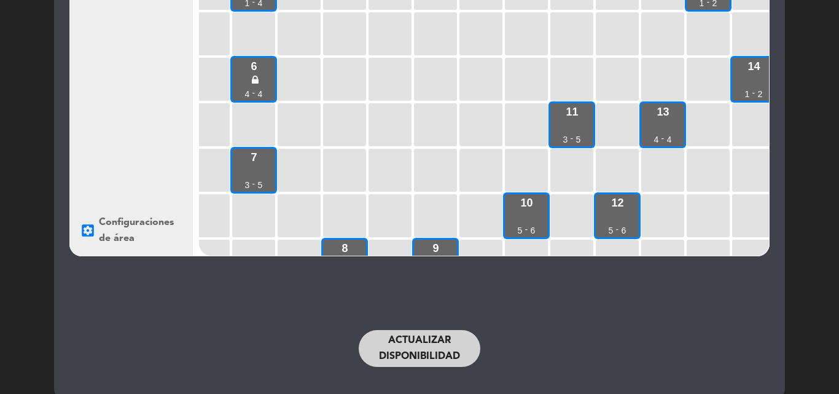
scroll to position [142, 333]
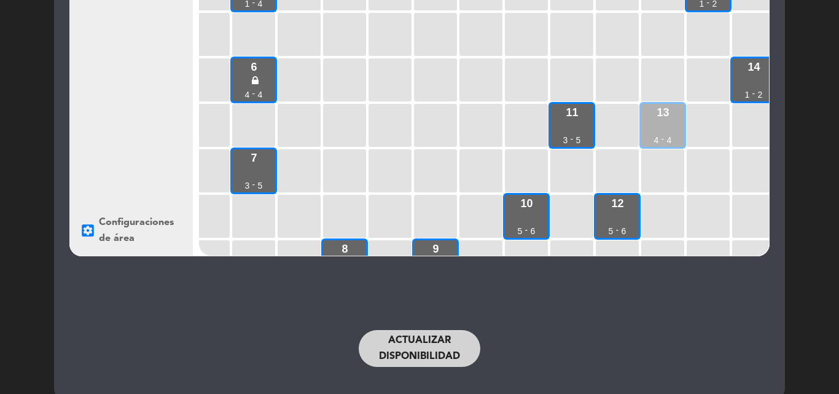
click at [671, 128] on div "13 4 - 4" at bounding box center [662, 125] width 43 height 43
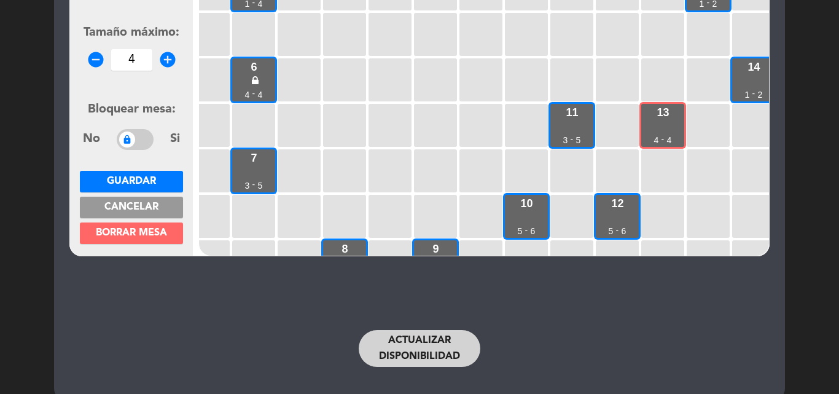
click at [95, 60] on icon "remove_circle" at bounding box center [96, 59] width 18 height 18
type input "2"
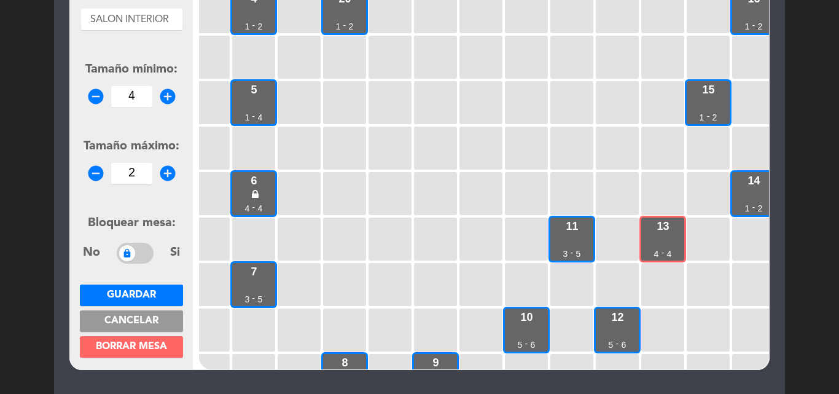
scroll to position [175, 0]
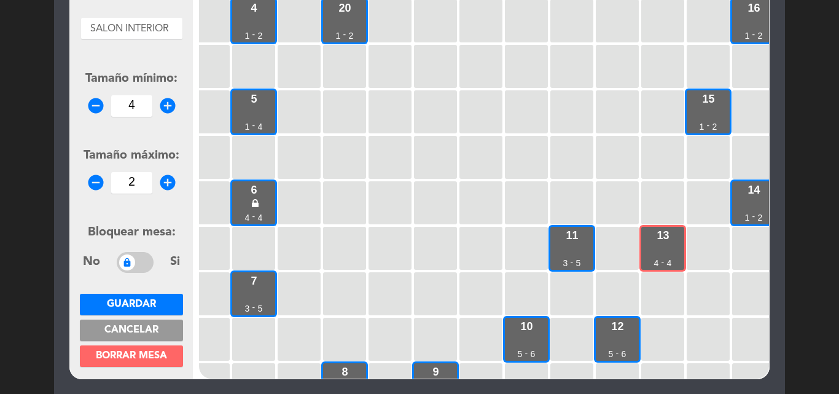
click at [93, 101] on icon "remove_circle" at bounding box center [96, 105] width 18 height 18
type input "2"
click at [144, 295] on button "Guardar" at bounding box center [131, 304] width 103 height 21
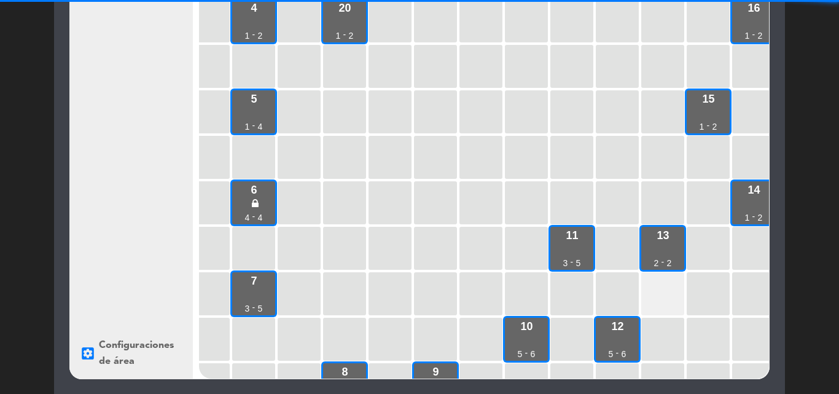
scroll to position [243, 0]
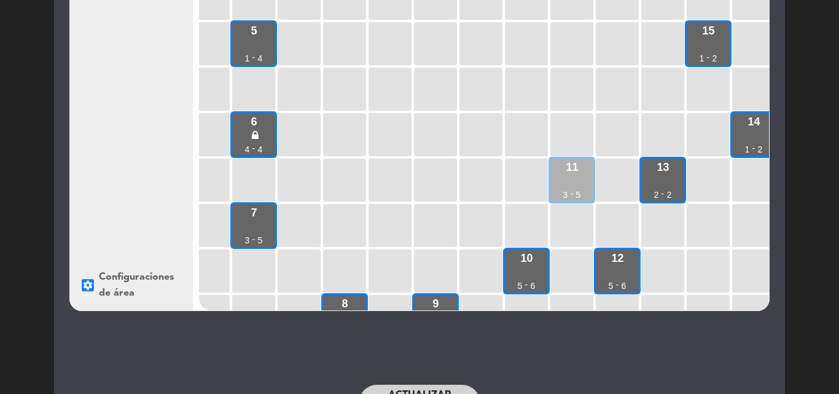
click at [579, 176] on div "11 3 - 5" at bounding box center [571, 179] width 43 height 43
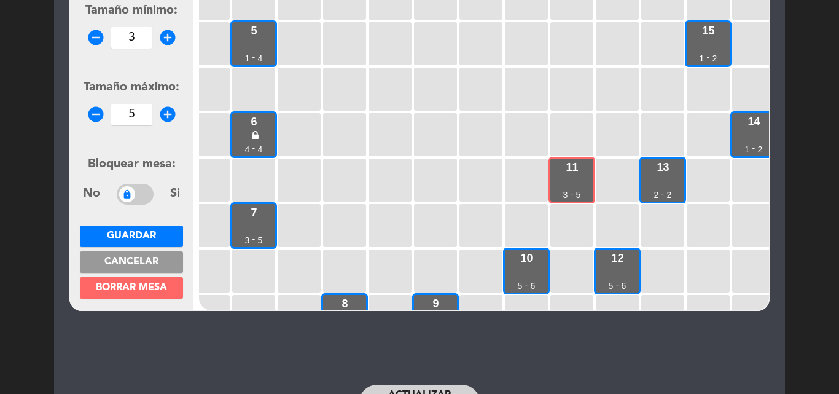
click at [93, 117] on icon "remove_circle" at bounding box center [96, 114] width 18 height 18
type input "4"
click at [141, 231] on span "Guardar" at bounding box center [131, 236] width 49 height 10
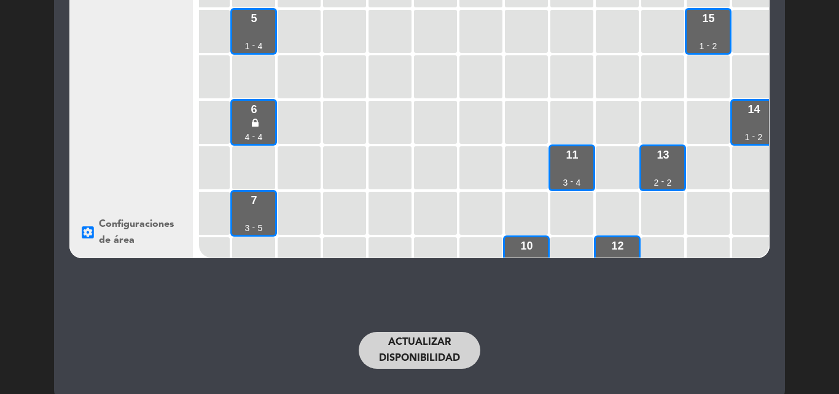
scroll to position [19, 333]
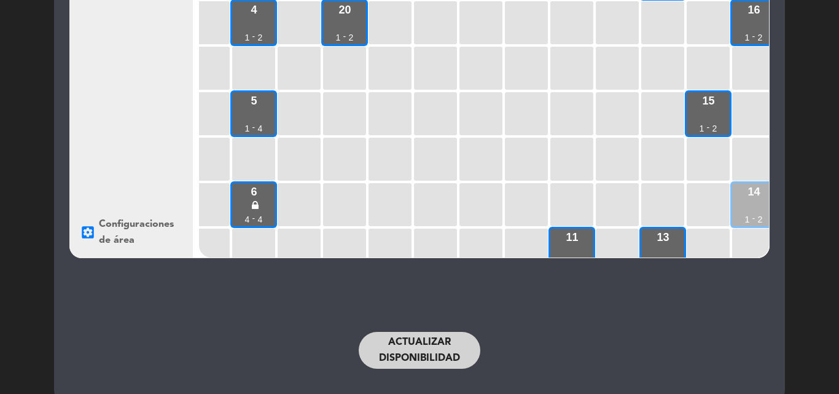
click at [747, 196] on div "14 1 - 2" at bounding box center [753, 204] width 43 height 43
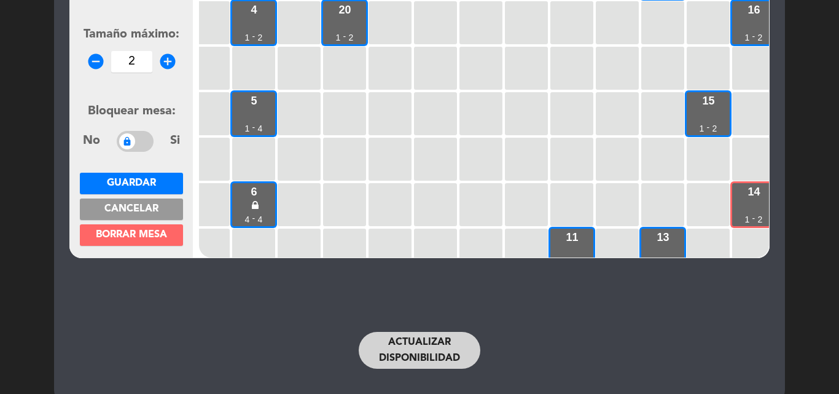
click at [165, 54] on icon "add_circle" at bounding box center [167, 61] width 18 height 18
type input "4"
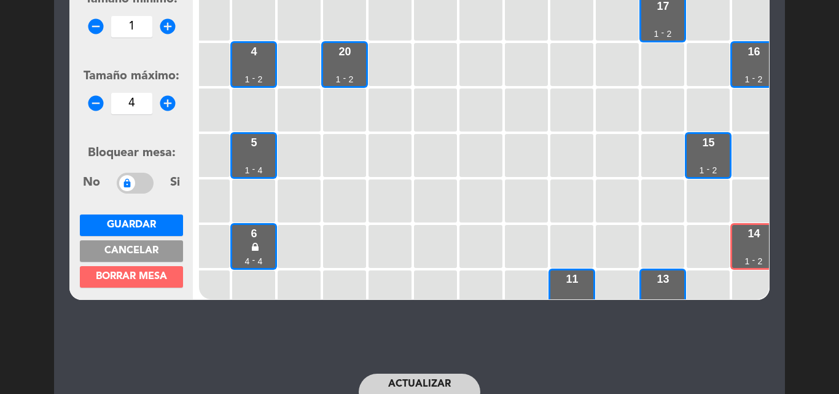
scroll to position [235, 0]
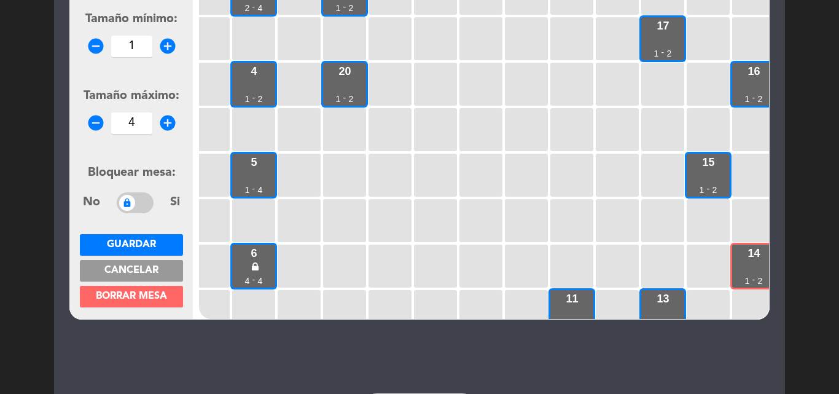
click at [164, 47] on icon "add_circle" at bounding box center [167, 46] width 18 height 18
type input "3"
click at [127, 237] on button "Guardar" at bounding box center [131, 244] width 103 height 21
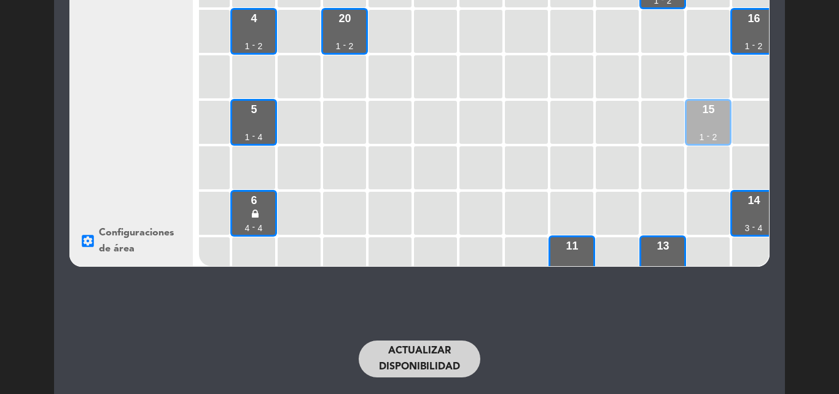
click at [718, 117] on div "15 1 - 2" at bounding box center [708, 122] width 43 height 43
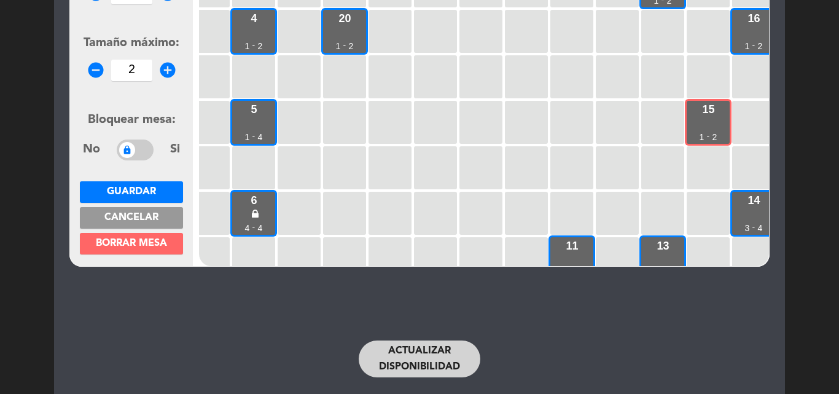
click at [160, 66] on icon "add_circle" at bounding box center [167, 70] width 18 height 18
type input "4"
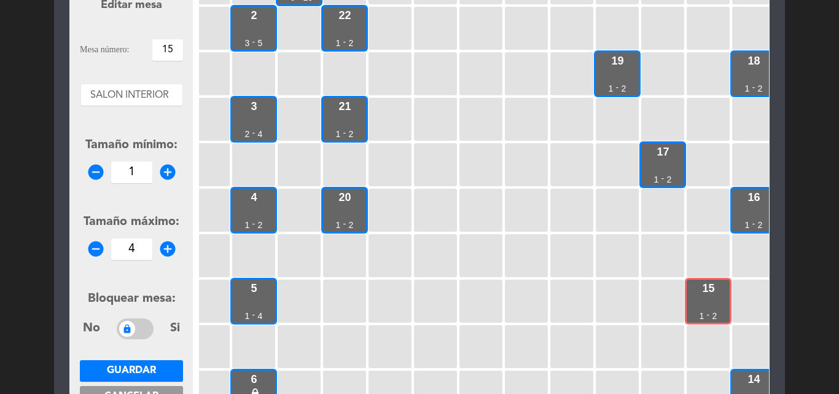
scroll to position [103, 0]
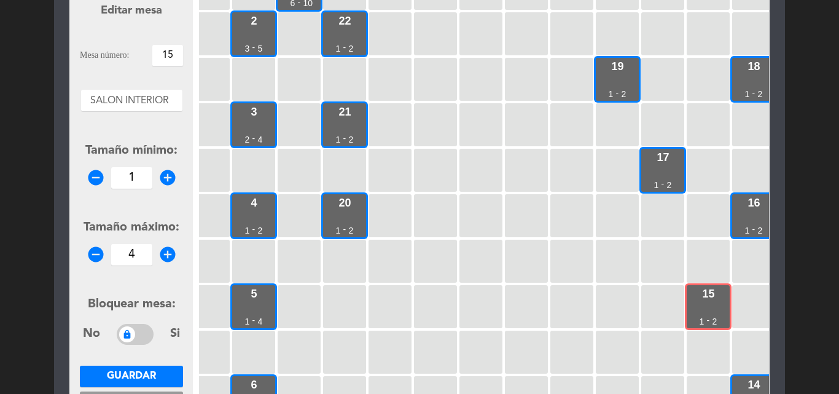
click at [165, 179] on icon "add_circle" at bounding box center [167, 177] width 18 height 18
type input "3"
click at [144, 369] on button "Guardar" at bounding box center [131, 375] width 103 height 21
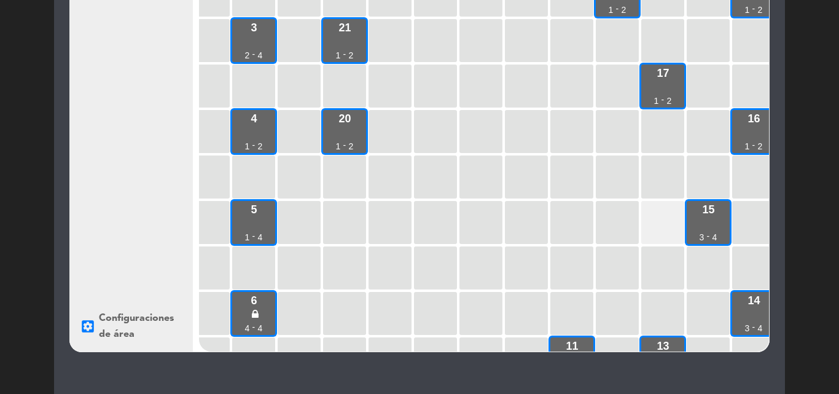
scroll to position [0, 333]
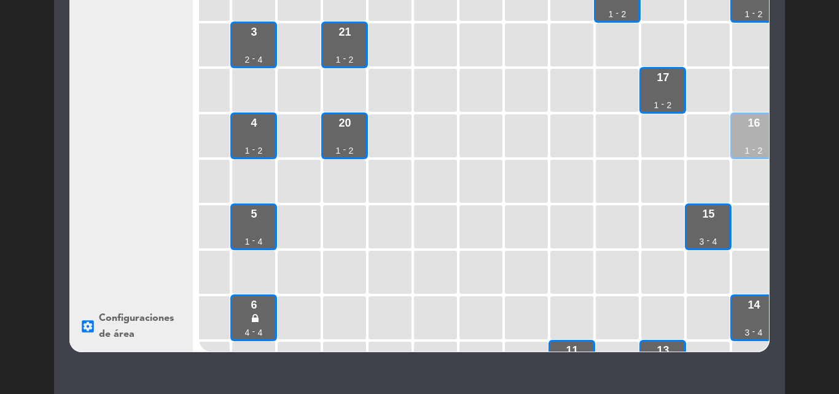
click at [753, 149] on div "-" at bounding box center [753, 149] width 3 height 9
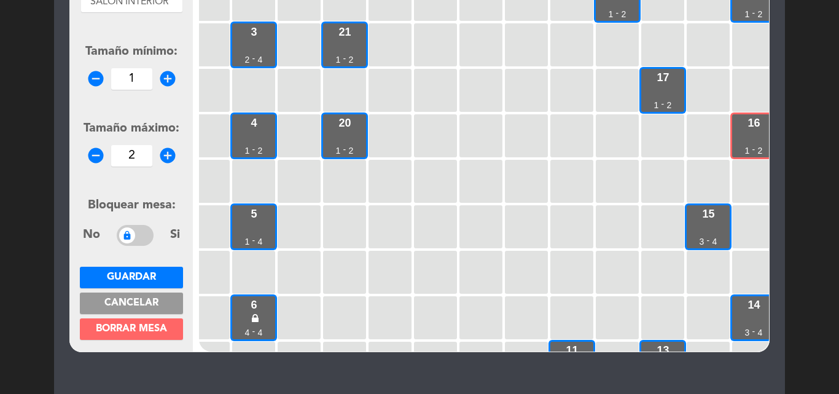
click at [164, 151] on icon "add_circle" at bounding box center [167, 155] width 18 height 18
click at [164, 150] on icon "add_circle" at bounding box center [167, 155] width 18 height 18
type input "4"
click at [161, 74] on icon "add_circle" at bounding box center [167, 78] width 18 height 18
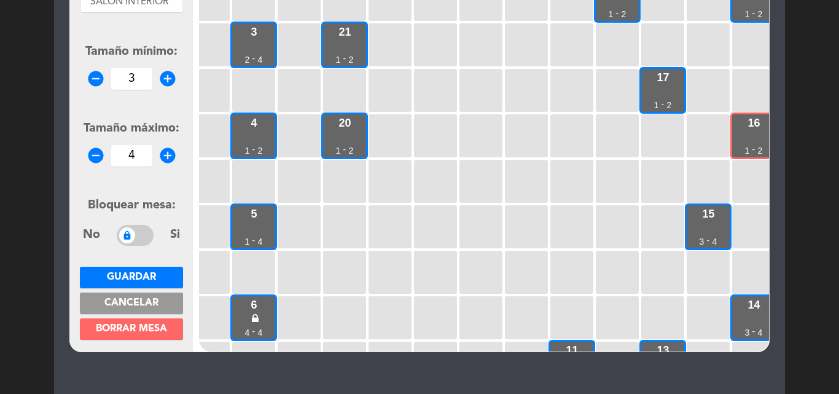
click at [161, 74] on icon "add_circle" at bounding box center [167, 78] width 18 height 18
type input "4"
click at [142, 272] on span "Guardar" at bounding box center [131, 277] width 49 height 10
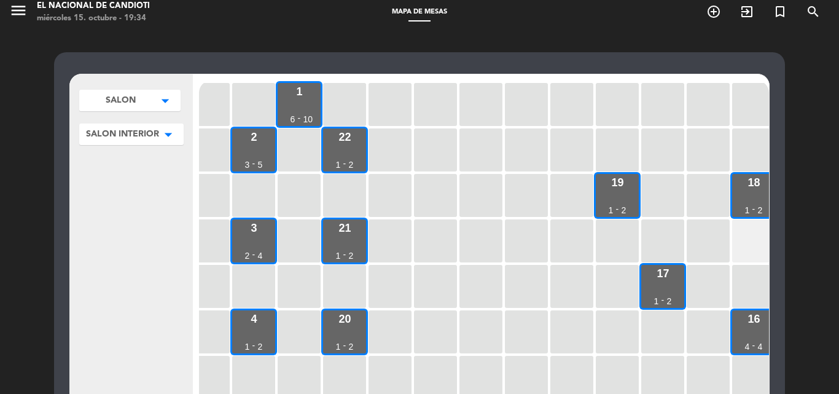
scroll to position [0, 0]
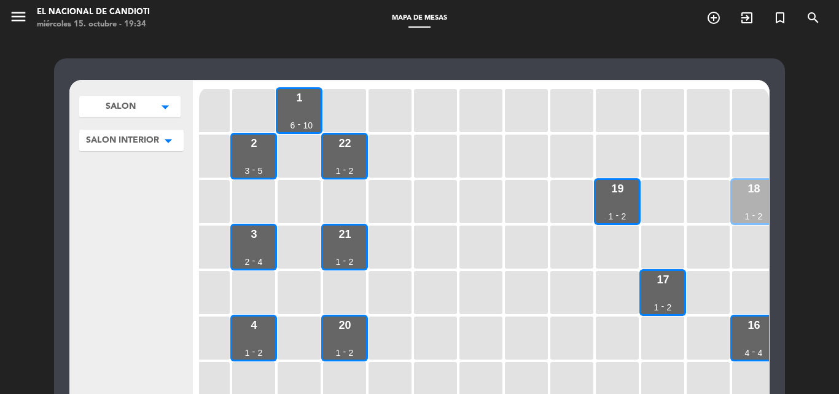
click at [752, 201] on div "18 1 - 2" at bounding box center [753, 201] width 43 height 43
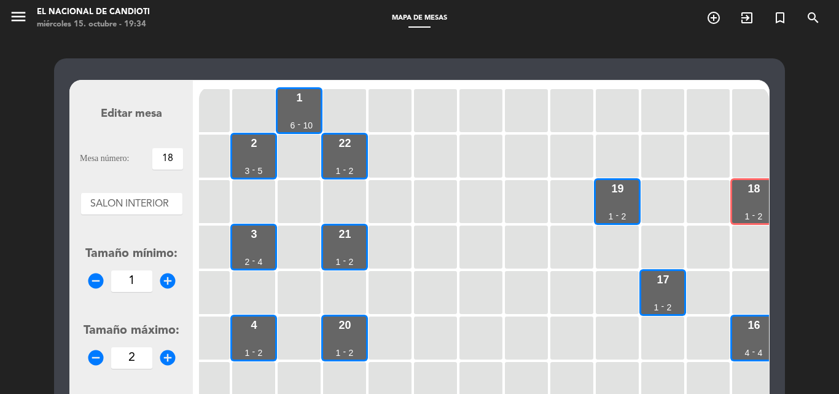
click at [165, 278] on icon "add_circle" at bounding box center [167, 280] width 18 height 18
type input "3"
click at [169, 353] on icon "add_circle" at bounding box center [167, 357] width 18 height 18
click at [169, 352] on icon "add_circle" at bounding box center [167, 357] width 18 height 18
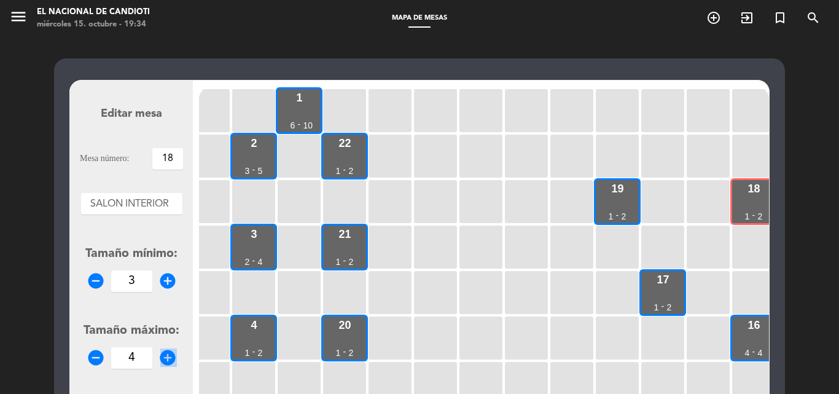
click at [169, 352] on icon "add_circle" at bounding box center [167, 357] width 18 height 18
click at [96, 357] on icon "remove_circle" at bounding box center [96, 357] width 18 height 18
type input "4"
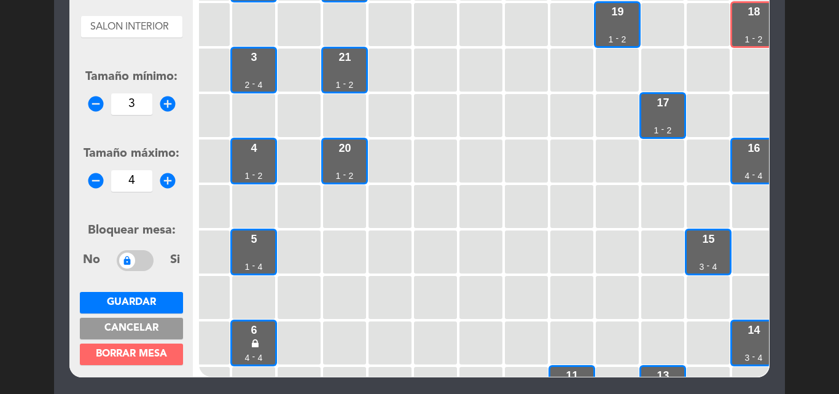
scroll to position [184, 0]
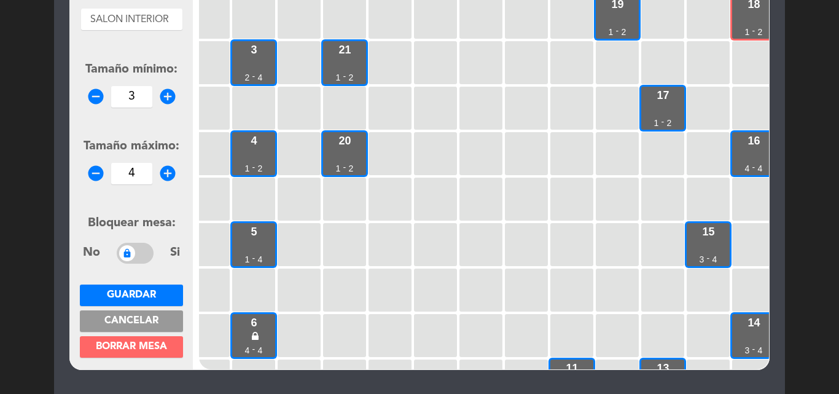
click at [154, 290] on span "Guardar" at bounding box center [131, 295] width 49 height 10
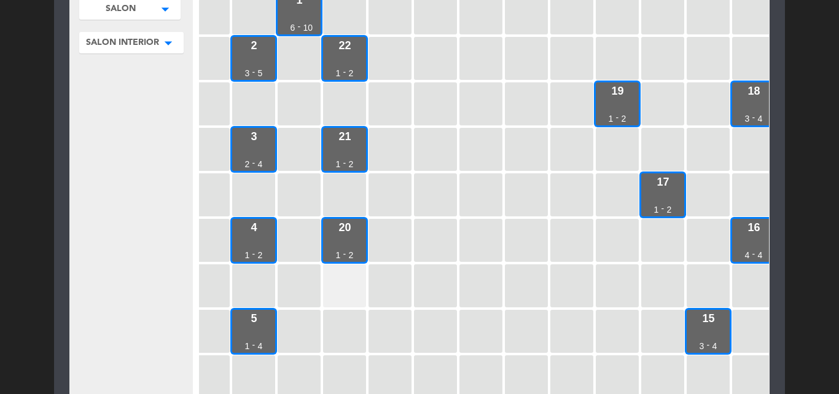
scroll to position [68, 0]
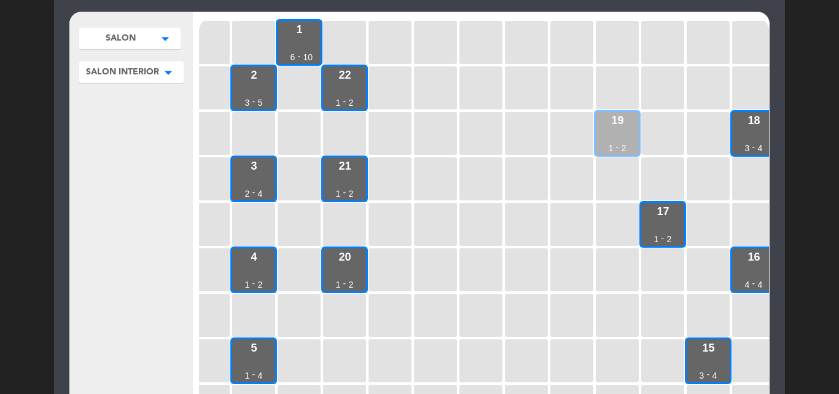
click at [603, 135] on div "19 1 - 2" at bounding box center [617, 133] width 43 height 43
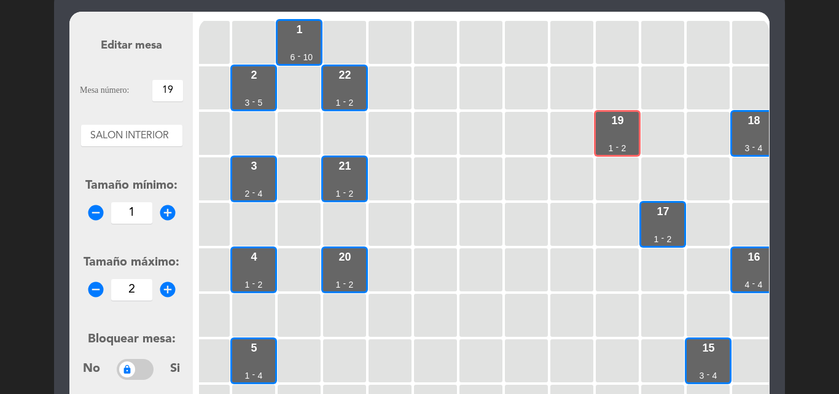
click at [168, 210] on icon "add_circle" at bounding box center [167, 212] width 18 height 18
click at [169, 210] on icon "add_circle" at bounding box center [167, 212] width 18 height 18
type input "3"
click at [166, 297] on icon "add_circle" at bounding box center [167, 289] width 18 height 18
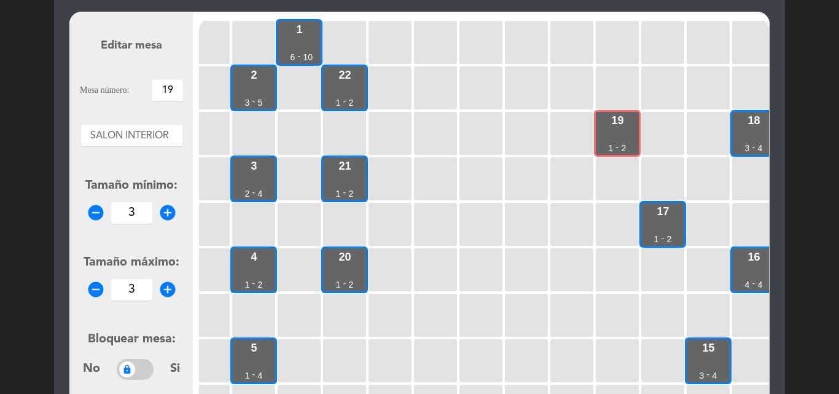
type input "4"
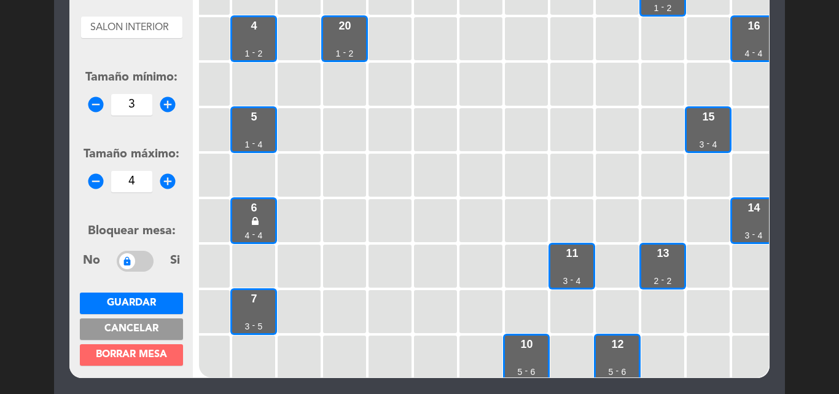
scroll to position [191, 0]
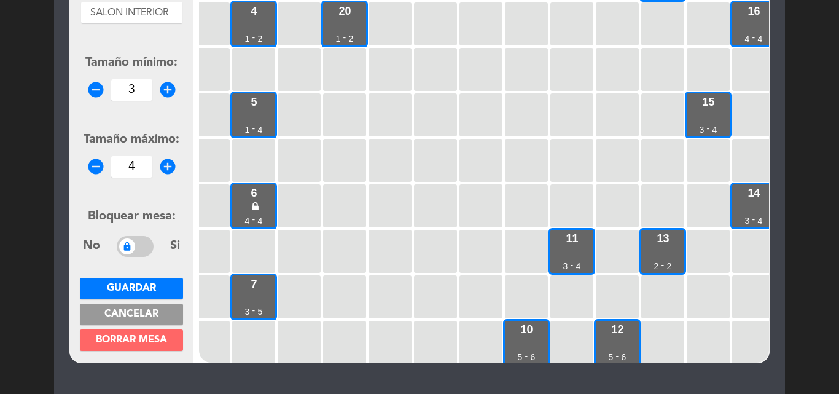
click at [147, 288] on span "Guardar" at bounding box center [131, 288] width 49 height 10
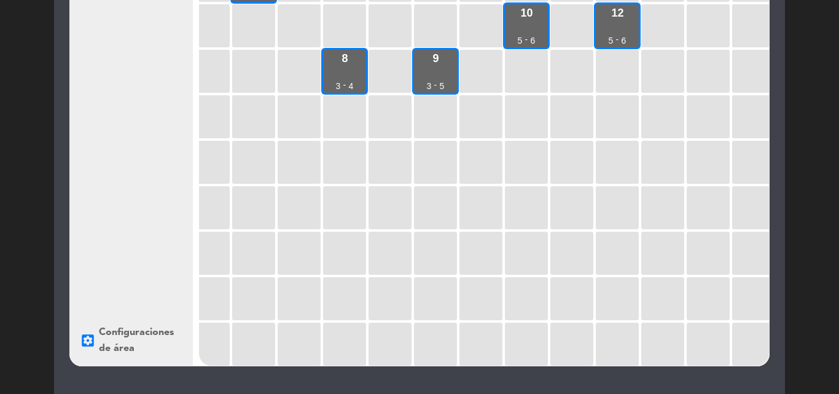
scroll to position [317, 0]
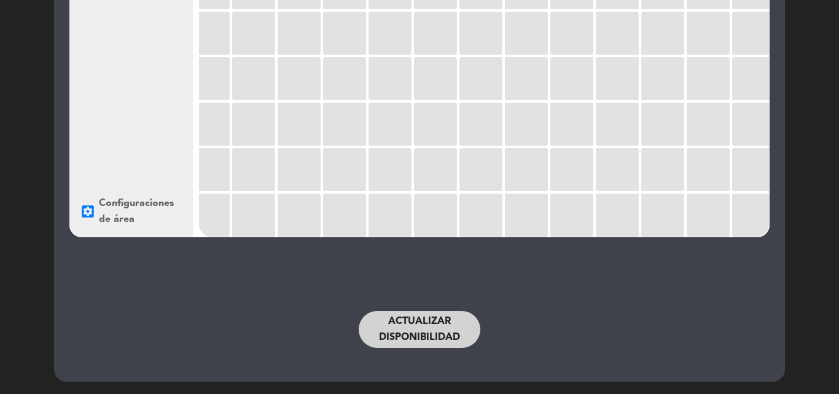
click at [394, 324] on button "Actualizar disponibilidad" at bounding box center [420, 329] width 122 height 37
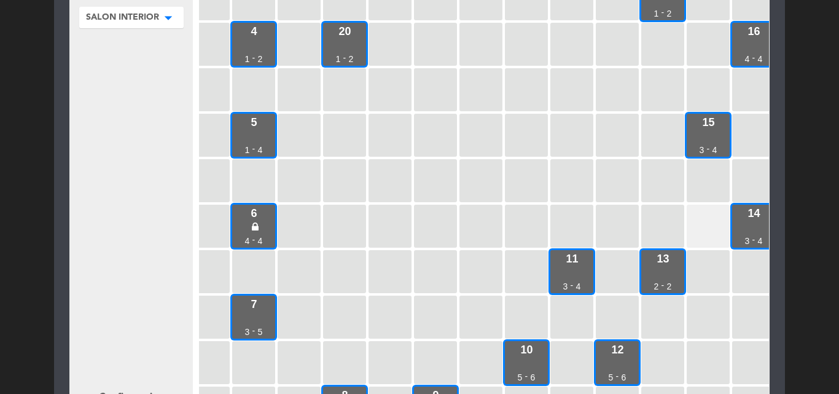
scroll to position [184, 333]
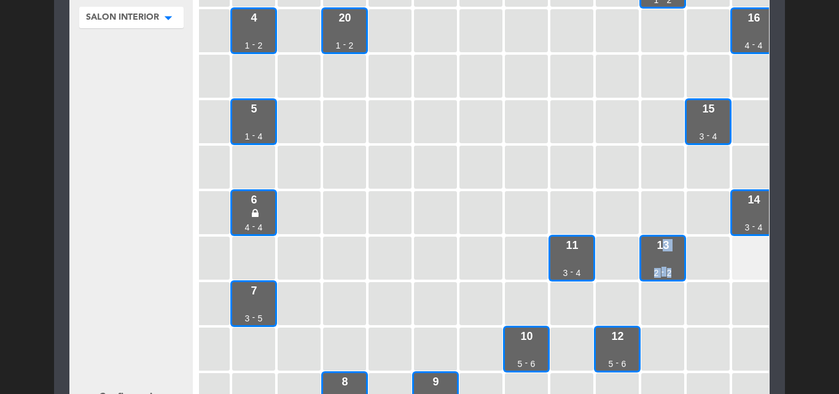
drag, startPoint x: 656, startPoint y: 256, endPoint x: 756, endPoint y: 263, distance: 99.7
click at [756, 263] on div "29 4 - 4 1 6 - 10 28 2 - 2 2 3 - 5 22 1 - 2 DK4 3 - 4 30 3 - 4 19 3 - 4 18 3 - …" at bounding box center [484, 197] width 570 height 467
click at [753, 260] on div at bounding box center [753, 257] width 43 height 43
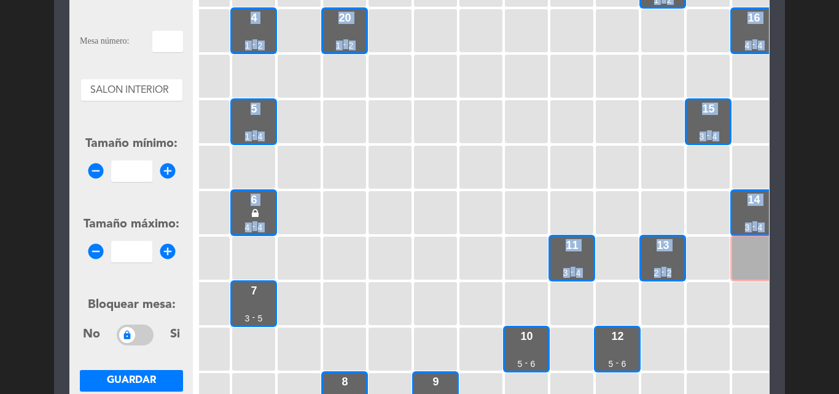
click at [742, 257] on div "29 4 - 4 1 6 - 10 28 2 - 2 2 3 - 5 22 1 - 2 DK4 3 - 4 30 3 - 4 19 3 - 4 18 3 - …" at bounding box center [484, 197] width 570 height 467
click at [751, 258] on div at bounding box center [753, 257] width 43 height 43
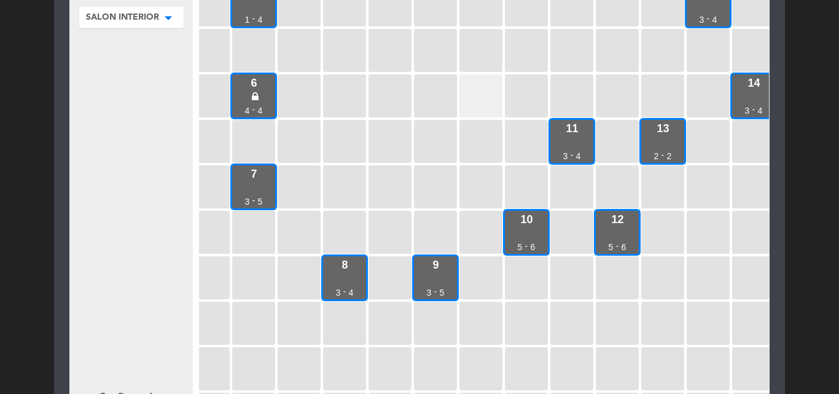
scroll to position [307, 333]
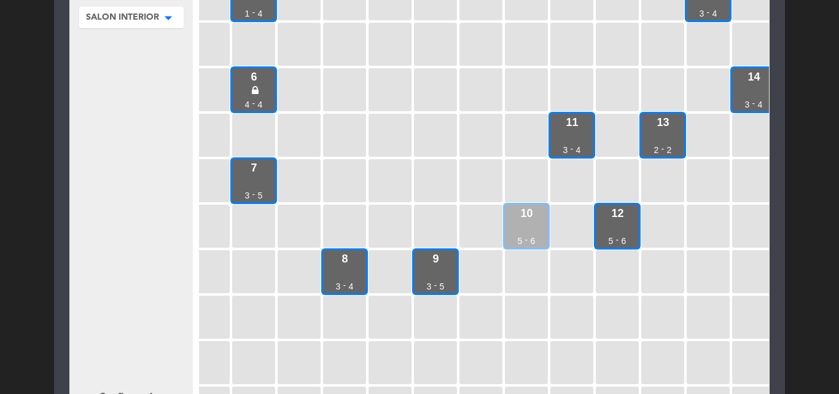
click at [519, 219] on div "10 5 - 6" at bounding box center [526, 225] width 43 height 43
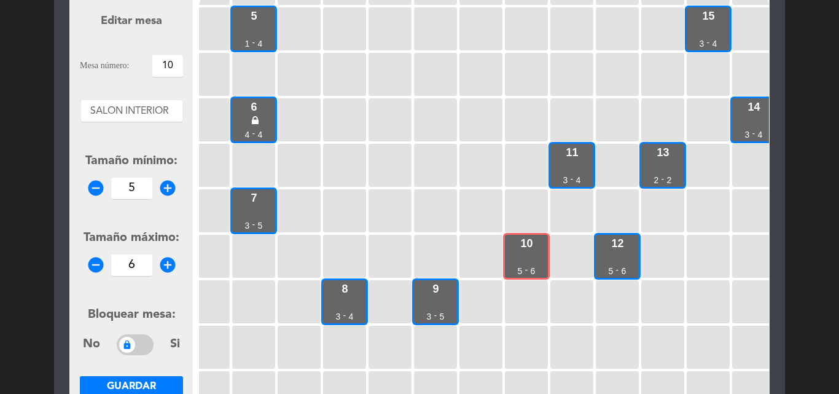
scroll to position [71, 0]
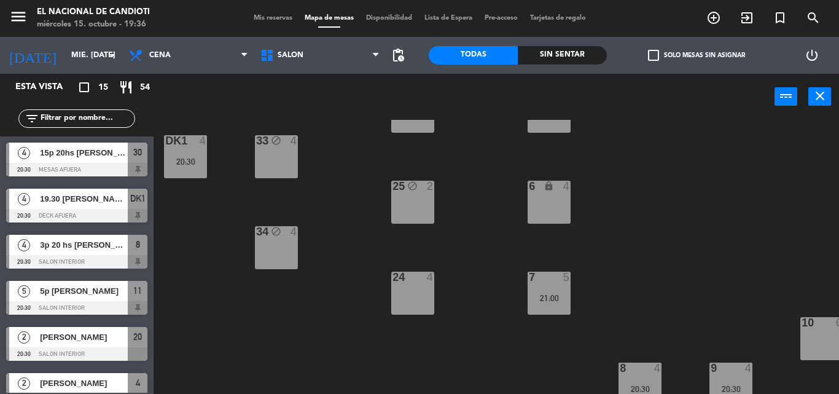
scroll to position [388, 0]
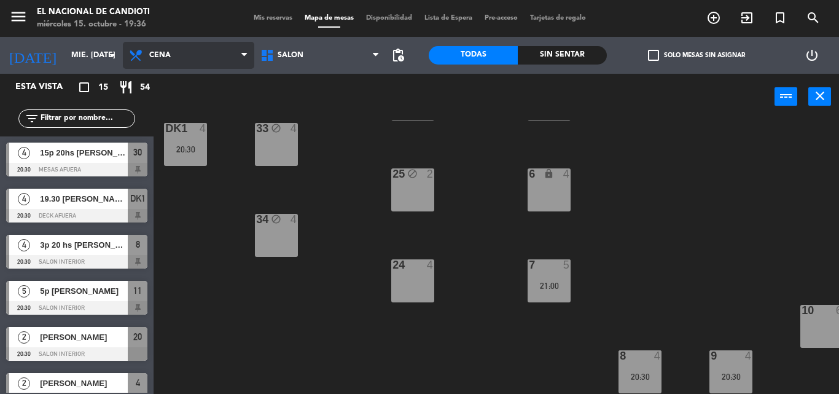
click at [168, 48] on span "Cena" at bounding box center [188, 55] width 131 height 27
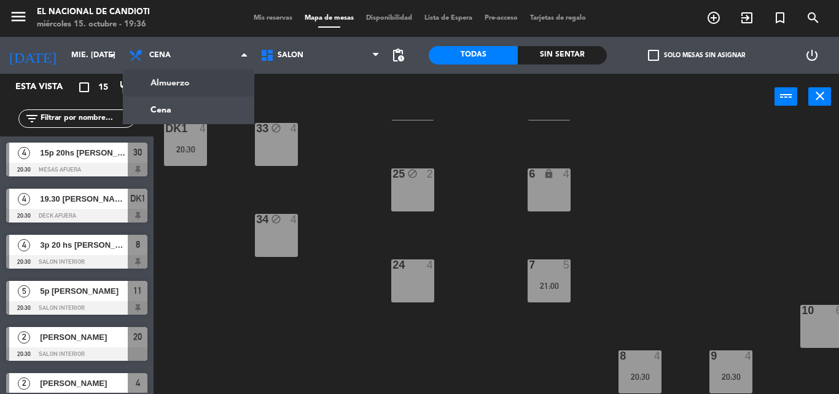
click at [155, 79] on ng-component "menu El Nacional de Candioti miércoles 15. octubre - 19:36 Mis reservas Mapa de…" at bounding box center [419, 197] width 839 height 394
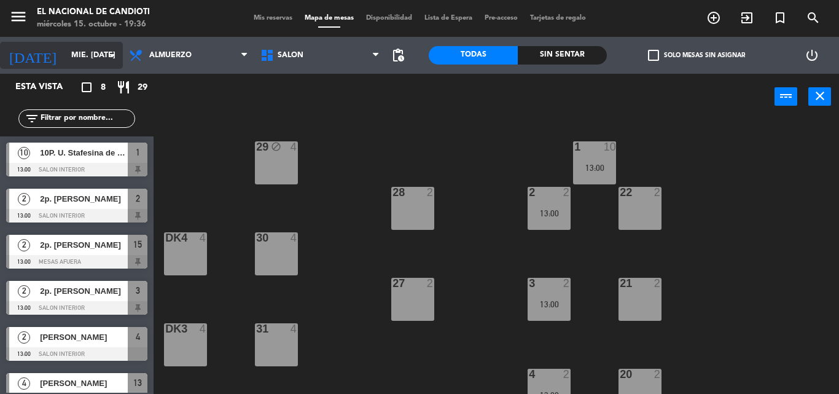
click at [106, 54] on div "[DATE] mié. [DATE] arrow_drop_down" at bounding box center [61, 55] width 123 height 27
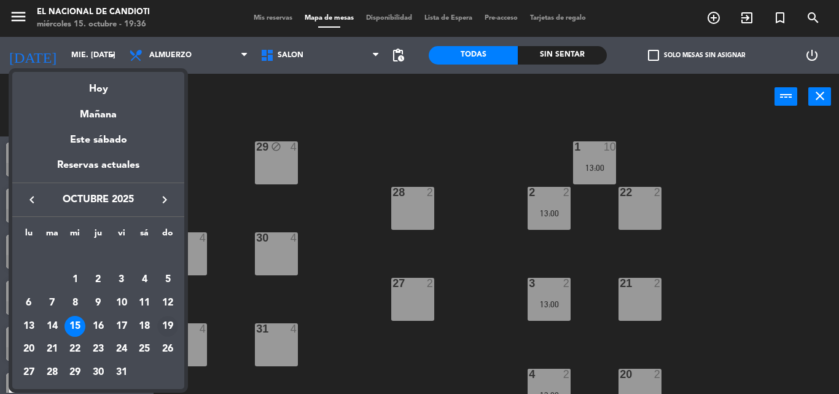
click at [174, 324] on div "19" at bounding box center [167, 326] width 21 height 21
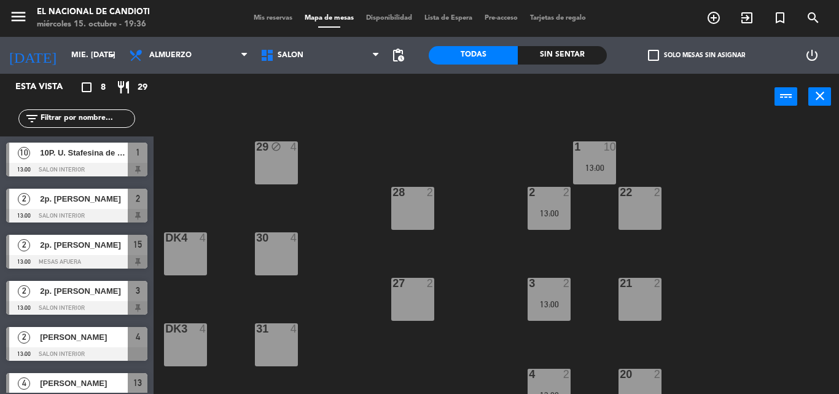
type input "dom. [DATE]"
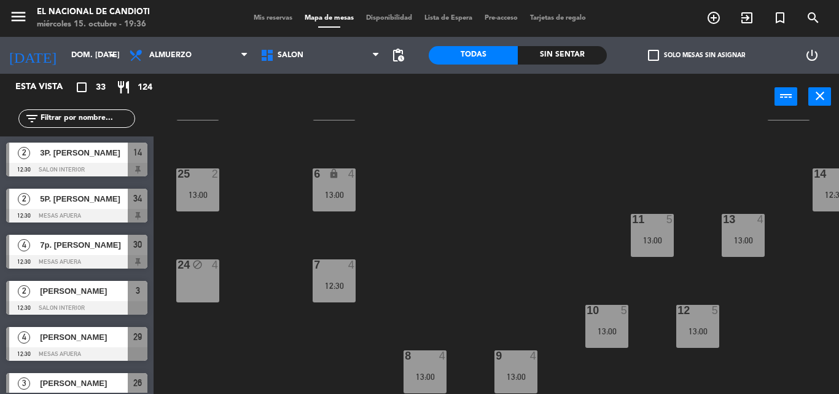
scroll to position [388, 241]
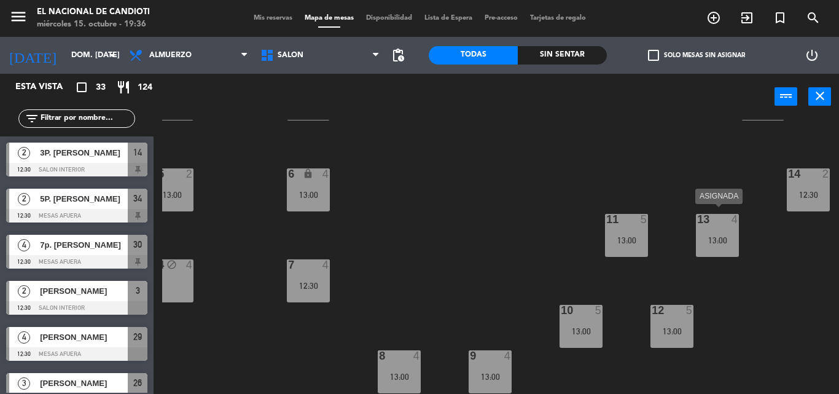
click at [715, 227] on div "13 4 13:00" at bounding box center [717, 235] width 43 height 43
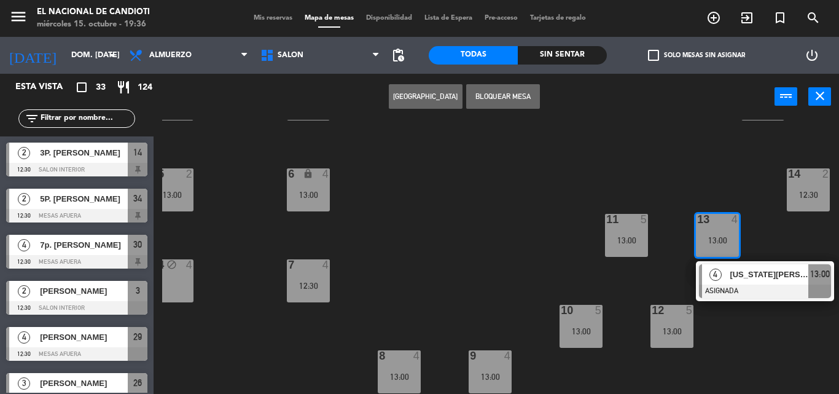
click at [717, 227] on div "13 4 13:00" at bounding box center [717, 235] width 43 height 43
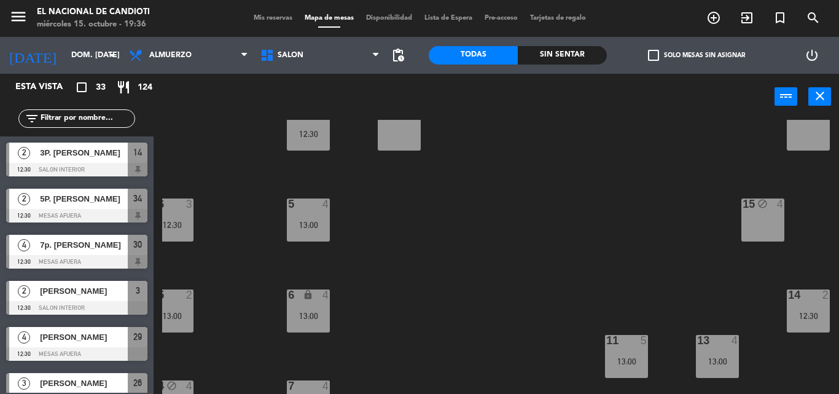
scroll to position [265, 241]
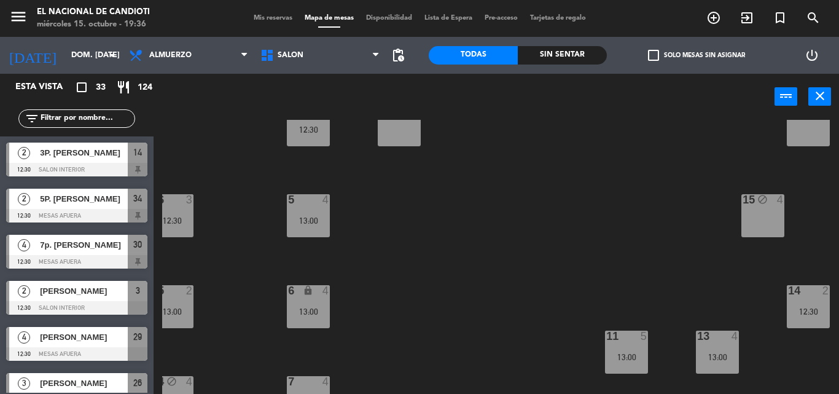
click at [754, 220] on div "15 block 4" at bounding box center [762, 215] width 43 height 43
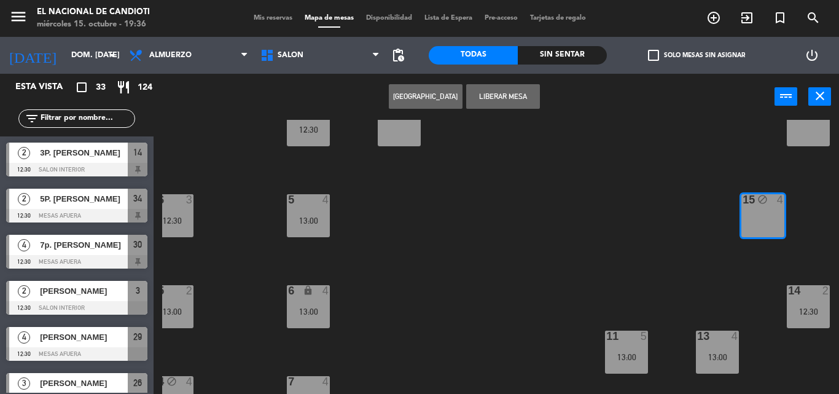
click at [725, 344] on div "13 4 13:00" at bounding box center [717, 351] width 43 height 43
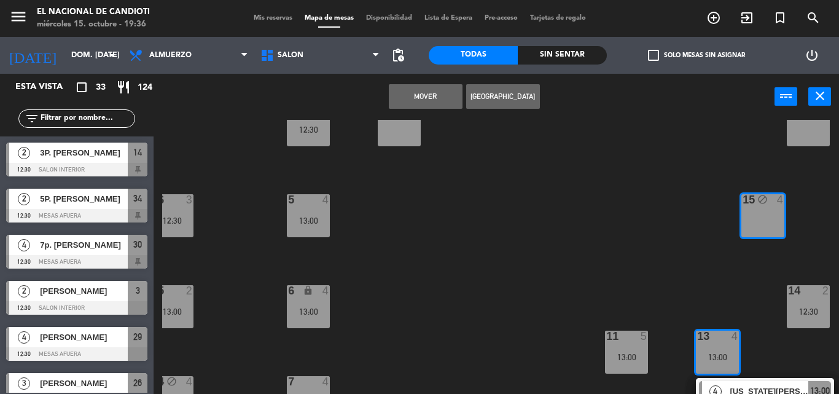
click at [426, 93] on button "Mover" at bounding box center [426, 96] width 74 height 25
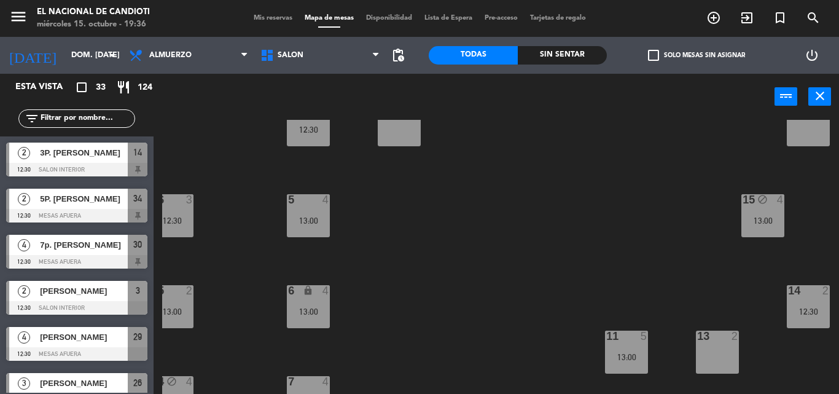
click at [677, 199] on div "1 10 13:00 29 4 12:30 2 10 13:00 22 2 28 3 13:00 18 4 19 4 30 4 12:30 DK4 4 13:…" at bounding box center [500, 257] width 677 height 274
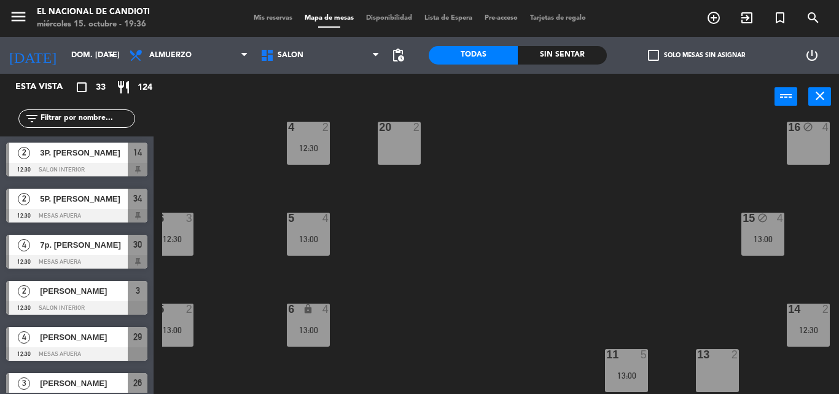
scroll to position [388, 241]
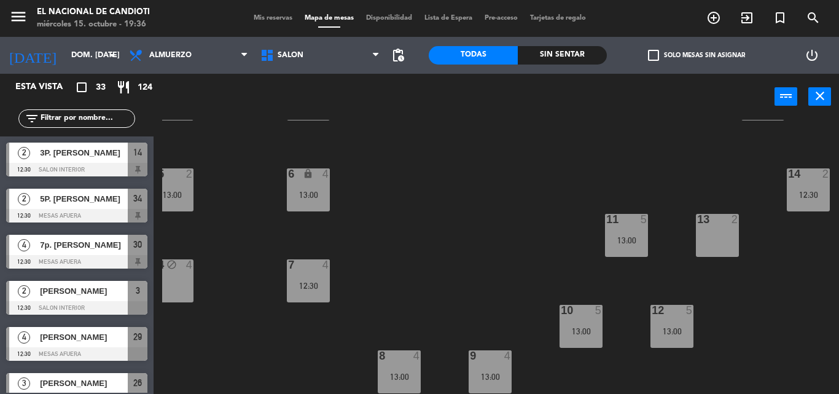
click at [720, 224] on div "13 2" at bounding box center [717, 235] width 43 height 43
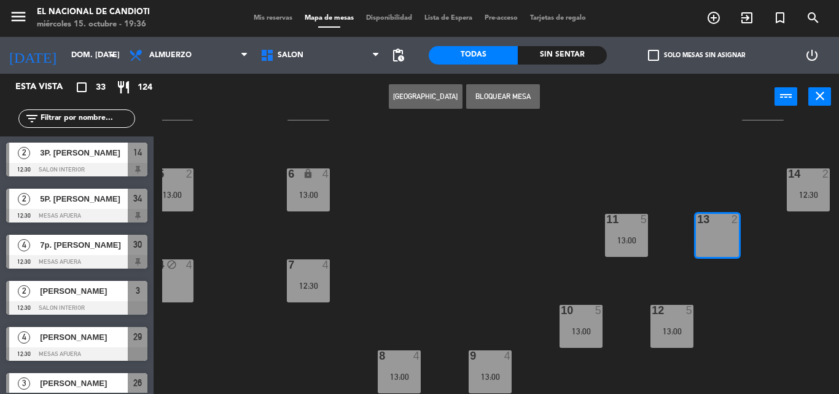
click at [428, 96] on button "[GEOGRAPHIC_DATA]" at bounding box center [426, 96] width 74 height 25
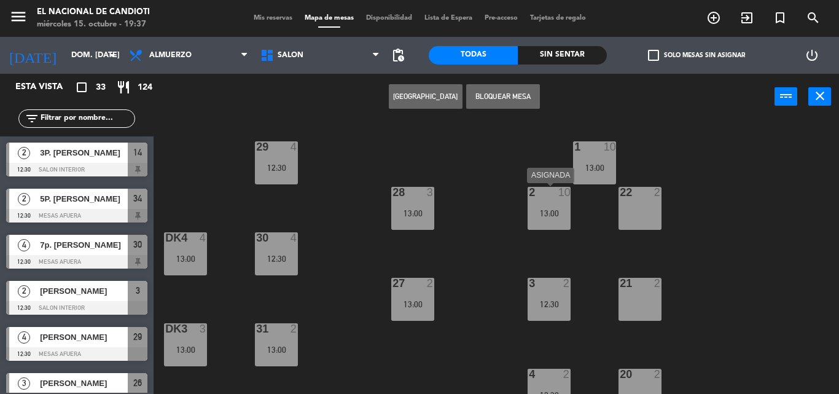
click at [551, 201] on div "2 10 13:00" at bounding box center [548, 208] width 43 height 43
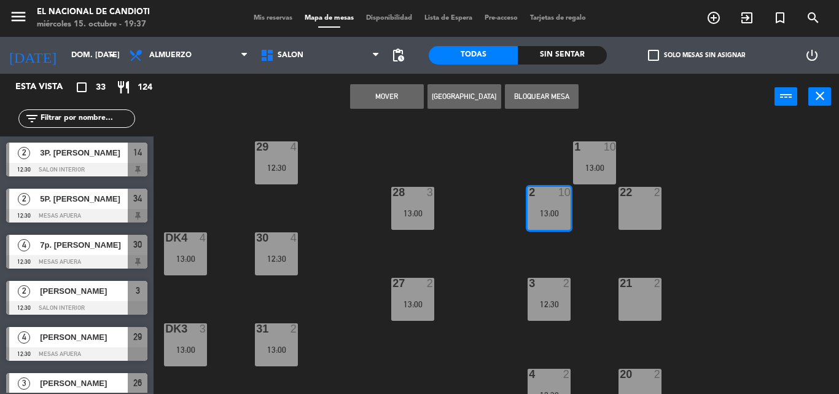
click at [552, 205] on div "2 10 13:00" at bounding box center [548, 208] width 43 height 43
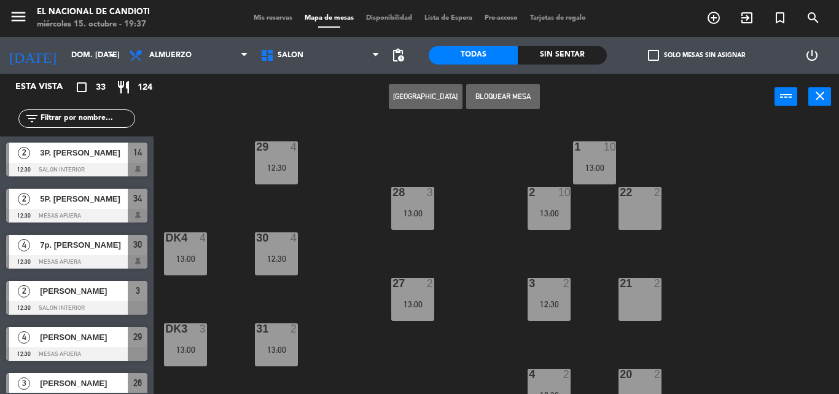
click at [594, 220] on div "1 10 13:00 29 4 12:30 2 10 13:00 22 2 28 3 13:00 18 4 19 4 30 4 12:30 DK4 4 13:…" at bounding box center [500, 257] width 677 height 274
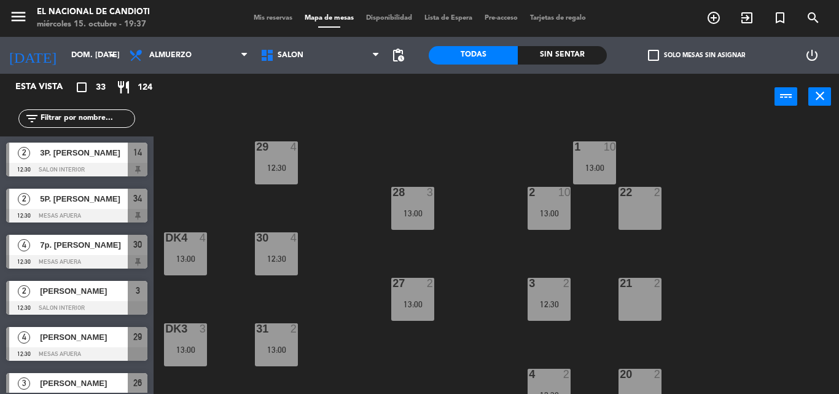
click at [601, 222] on div "1 10 13:00 29 4 12:30 2 10 13:00 22 2 28 3 13:00 18 4 19 4 30 4 12:30 DK4 4 13:…" at bounding box center [500, 257] width 677 height 274
click at [562, 219] on div "2 10 13:00" at bounding box center [548, 208] width 43 height 43
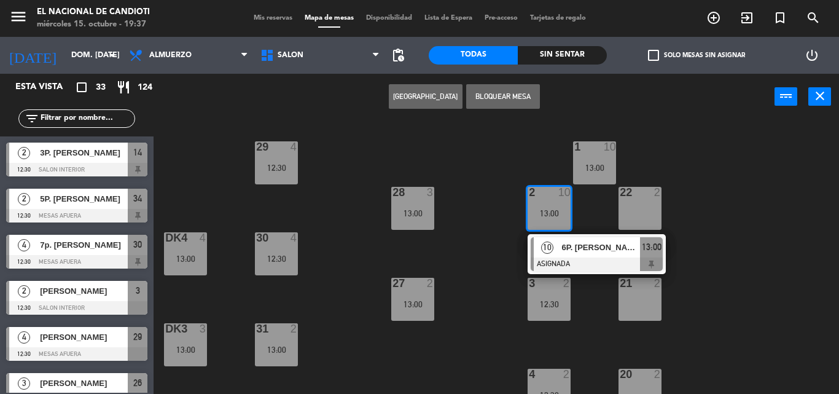
click at [558, 216] on div "13:00" at bounding box center [548, 213] width 43 height 9
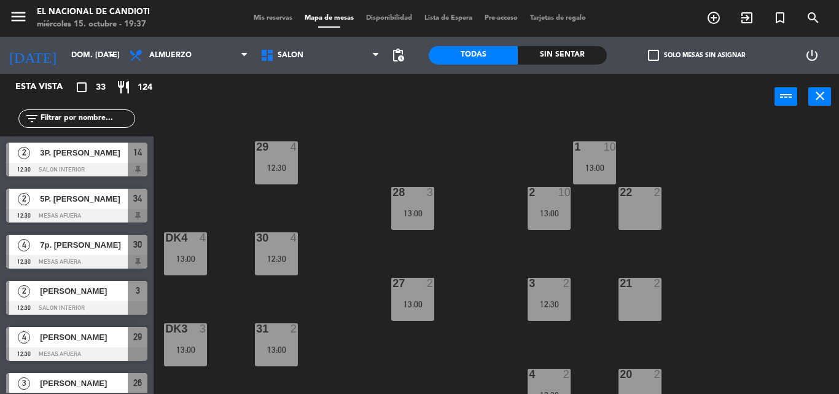
click at [647, 201] on div "22 2" at bounding box center [639, 208] width 43 height 43
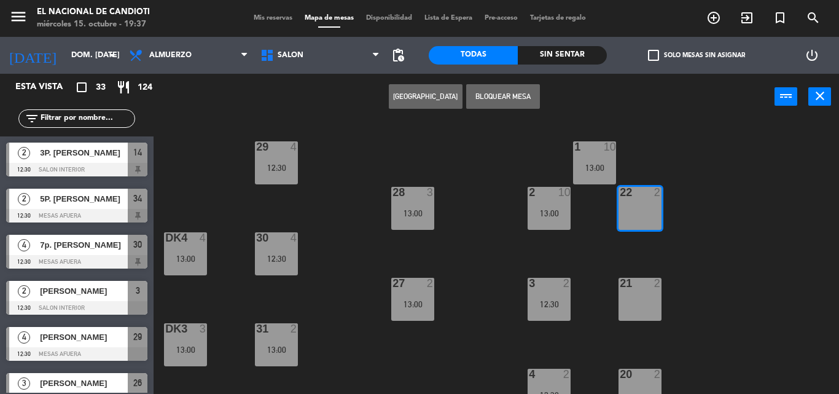
click at [496, 91] on button "Bloquear Mesa" at bounding box center [503, 96] width 74 height 25
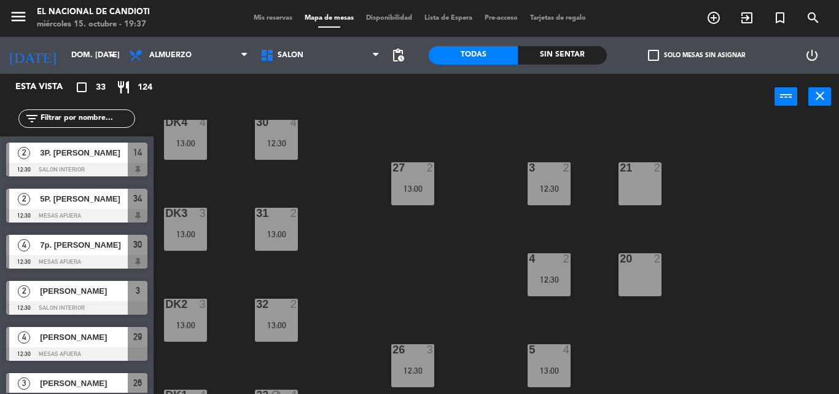
scroll to position [123, 0]
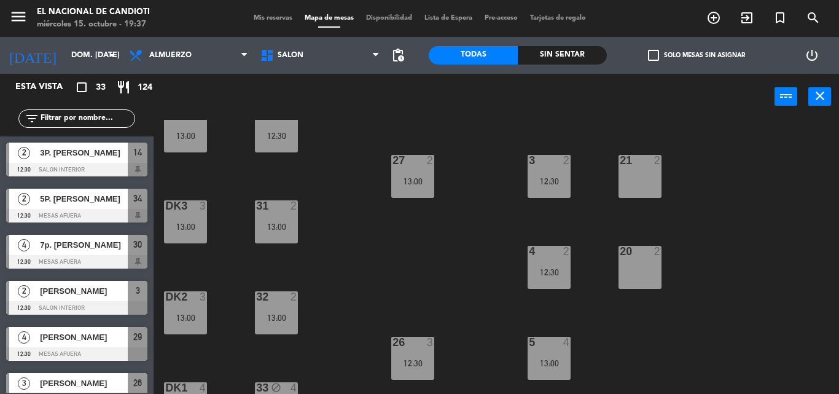
click at [558, 177] on div "12:30" at bounding box center [548, 181] width 43 height 9
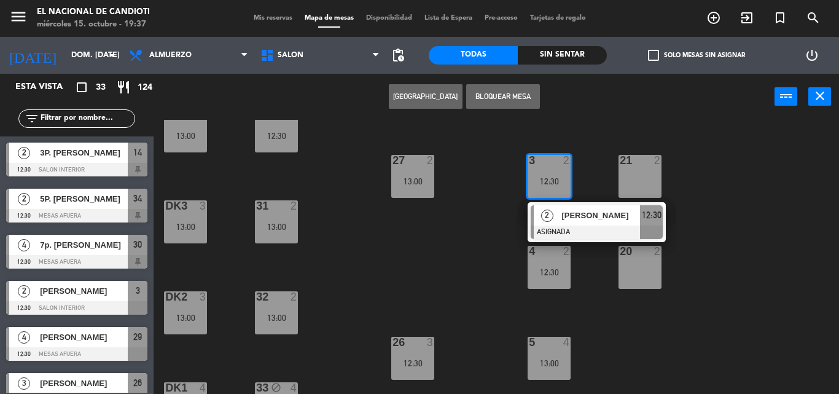
click at [565, 213] on span "[PERSON_NAME]" at bounding box center [600, 215] width 79 height 13
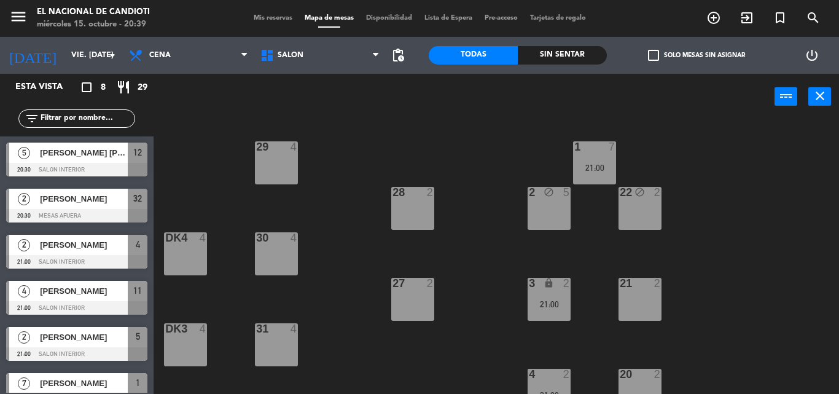
click at [448, 140] on div "1 7 21:00 29 4 2 block 5 22 block 2 28 2 18 lock 4 19 lock 4 30 4 DK4 4 3 lock …" at bounding box center [500, 257] width 677 height 274
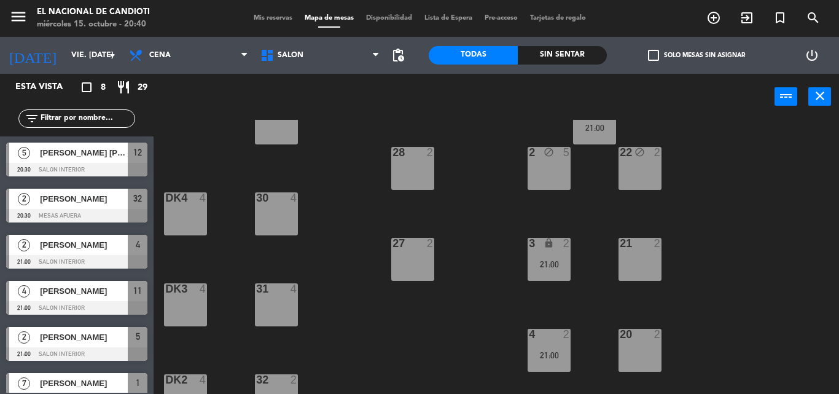
scroll to position [61, 0]
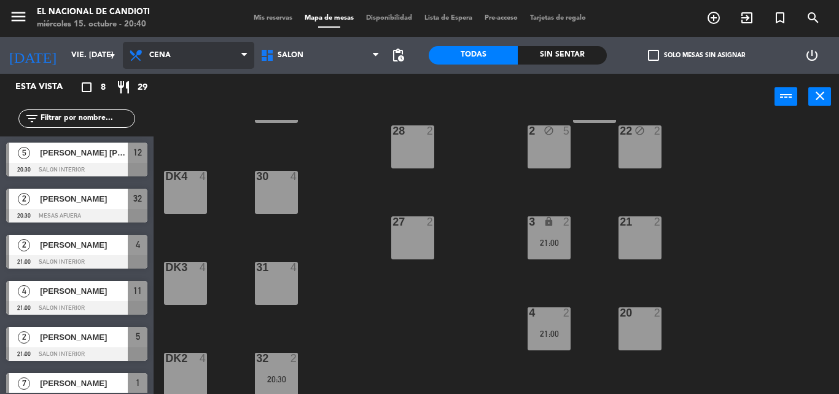
click at [225, 51] on span "Cena" at bounding box center [188, 55] width 131 height 27
click at [196, 107] on ng-component "menu El Nacional de Candioti miércoles 15. octubre - 20:40 Mis reservas Mapa de…" at bounding box center [419, 197] width 839 height 394
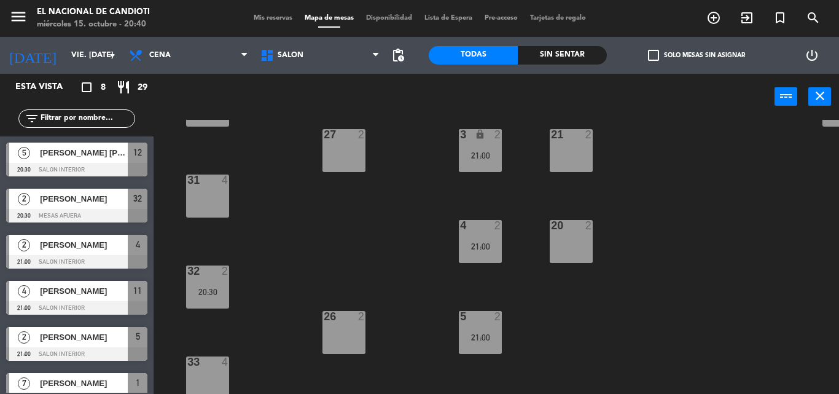
scroll to position [184, 69]
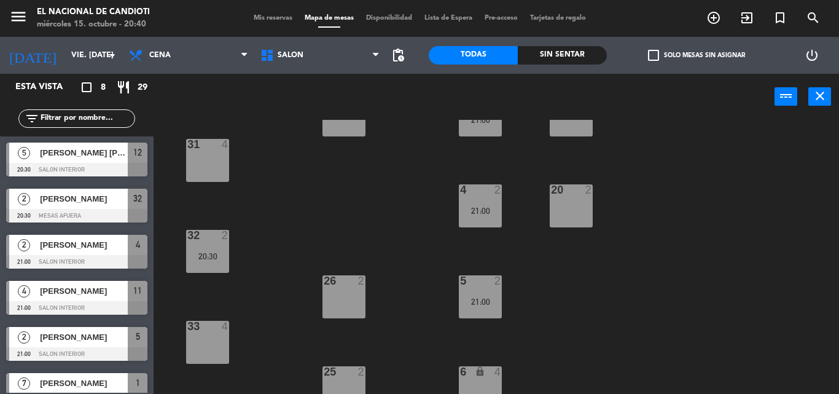
click at [214, 337] on div "33 4" at bounding box center [207, 342] width 43 height 43
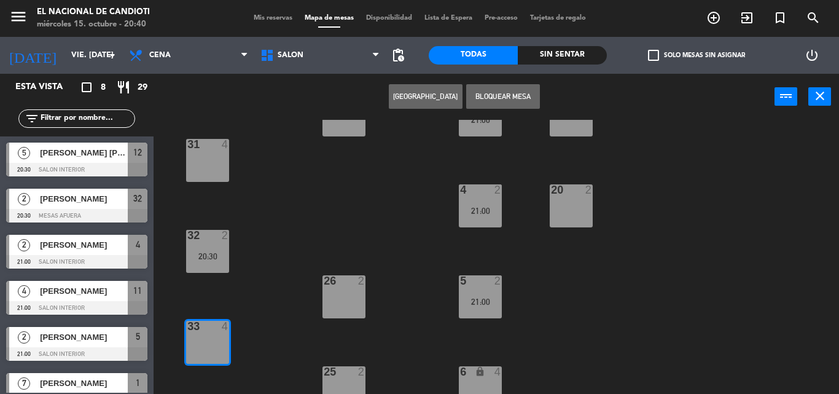
click at [414, 96] on button "[GEOGRAPHIC_DATA]" at bounding box center [426, 96] width 74 height 25
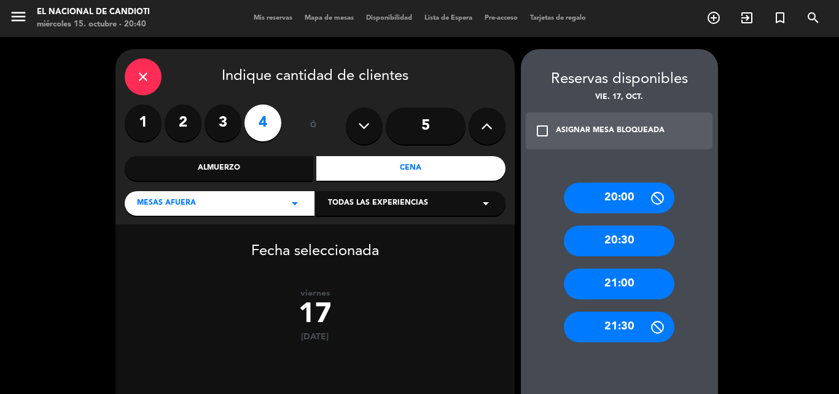
click at [609, 237] on div "20:30" at bounding box center [619, 240] width 111 height 31
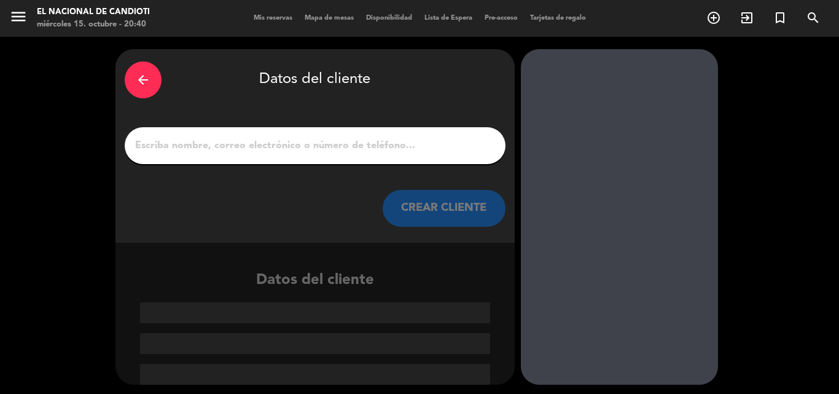
click at [228, 150] on input "1" at bounding box center [315, 145] width 362 height 17
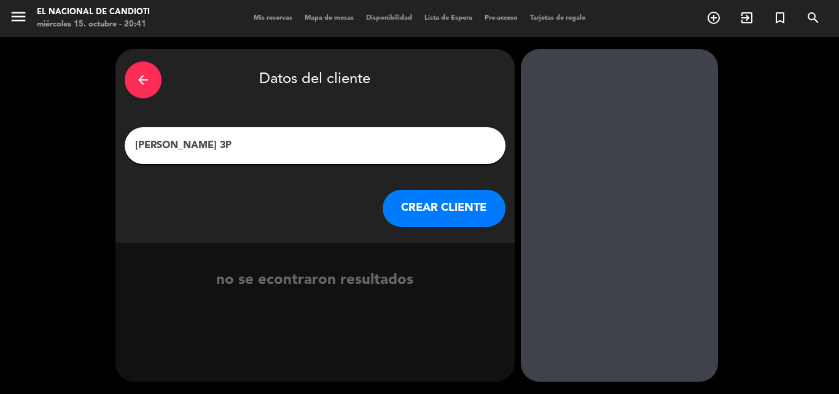
click at [277, 143] on input "ANDREA DE MARTINI 3P" at bounding box center [315, 145] width 362 height 17
type input "ANDREA DE MARTINI 3P 19.20"
click at [432, 200] on button "CREAR CLIENTE" at bounding box center [444, 208] width 123 height 37
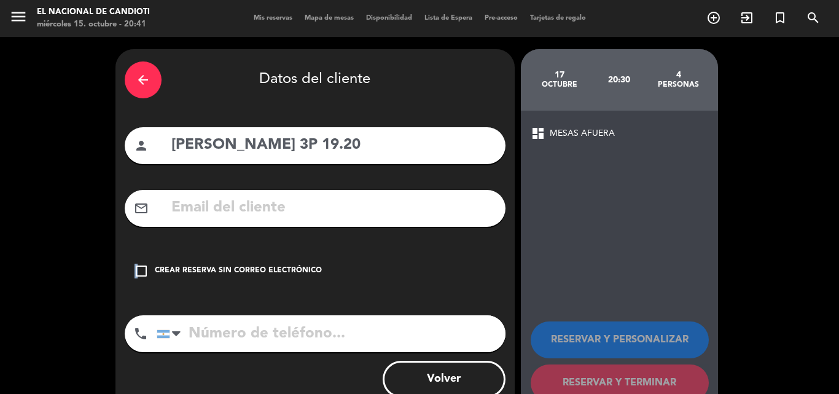
click at [137, 263] on div "check_box_outline_blank Crear reserva sin correo electrónico" at bounding box center [315, 270] width 381 height 37
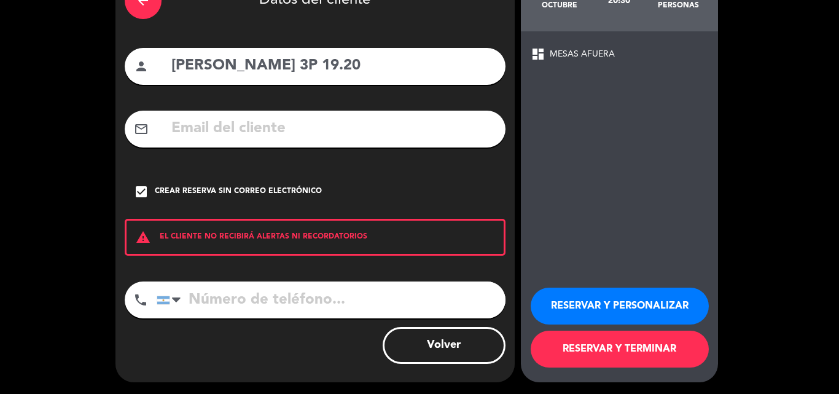
scroll to position [80, 0]
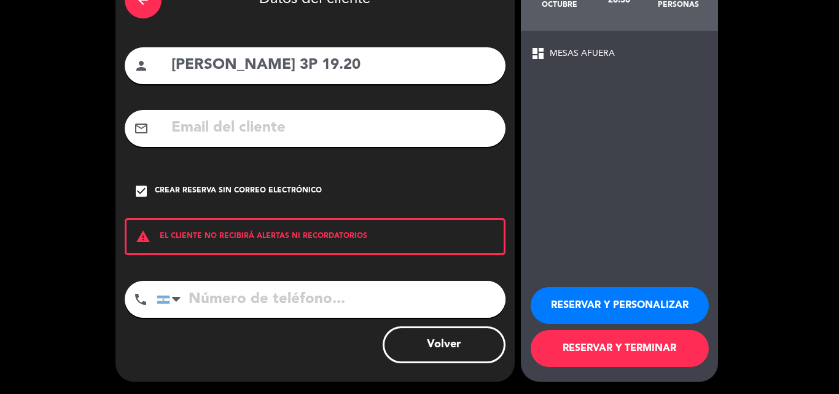
click at [566, 342] on button "RESERVAR Y TERMINAR" at bounding box center [620, 348] width 178 height 37
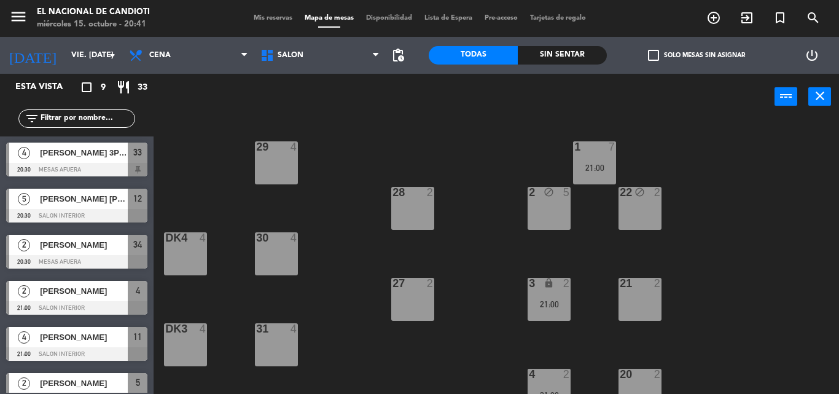
click at [201, 107] on div "power_input close" at bounding box center [464, 97] width 621 height 47
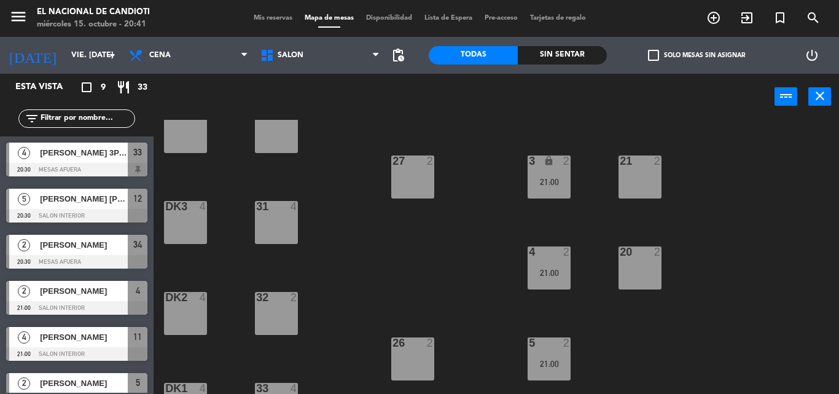
scroll to position [123, 0]
click at [99, 161] on div "ANDREA DE MARTINI 3P 19.20" at bounding box center [83, 152] width 89 height 20
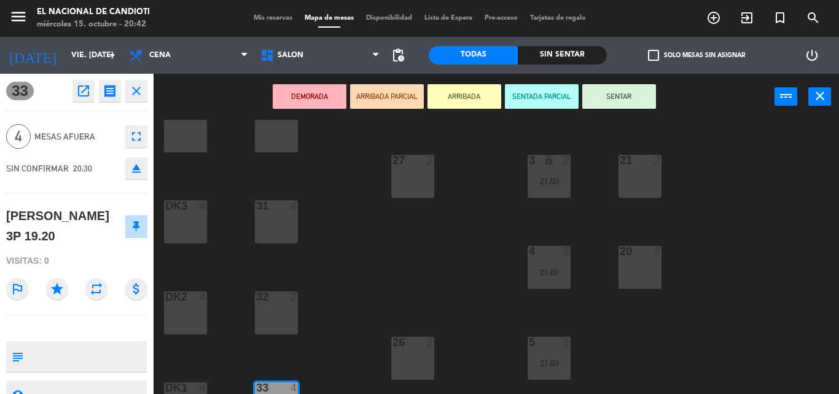
click at [345, 178] on div "1 7 21:00 29 4 2 block 5 22 block 2 28 2 18 lock 4 19 lock 4 30 4 DK4 4 3 lock …" at bounding box center [500, 257] width 677 height 274
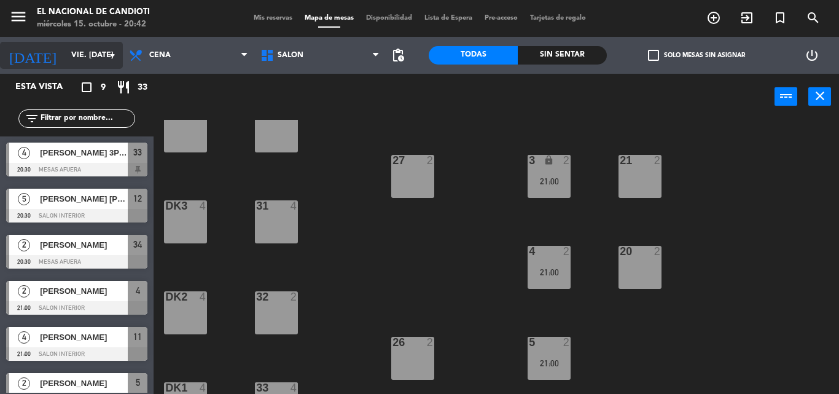
click at [65, 53] on input "vie. 17 oct." at bounding box center [117, 55] width 104 height 21
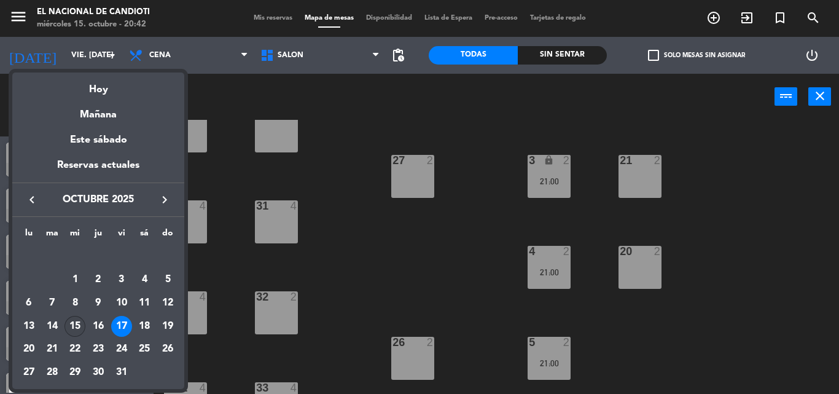
click at [76, 320] on div "15" at bounding box center [74, 326] width 21 height 21
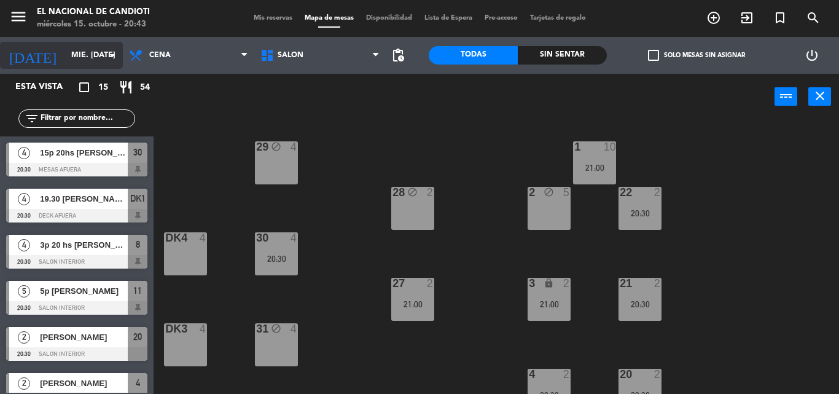
click at [107, 53] on icon "arrow_drop_down" at bounding box center [112, 55] width 15 height 15
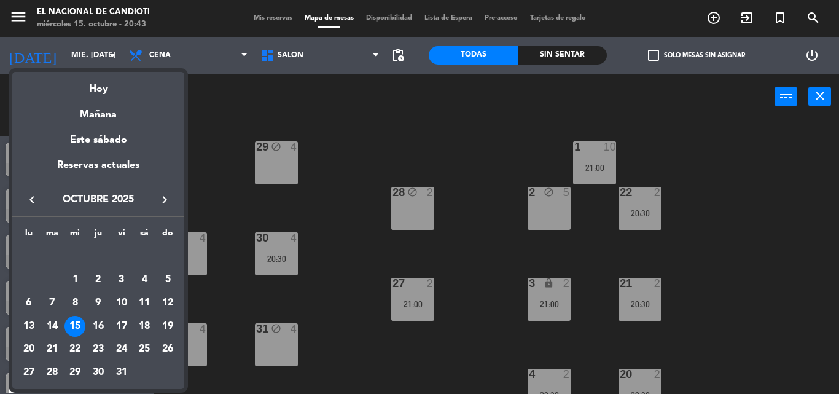
click at [166, 323] on div "19" at bounding box center [167, 326] width 21 height 21
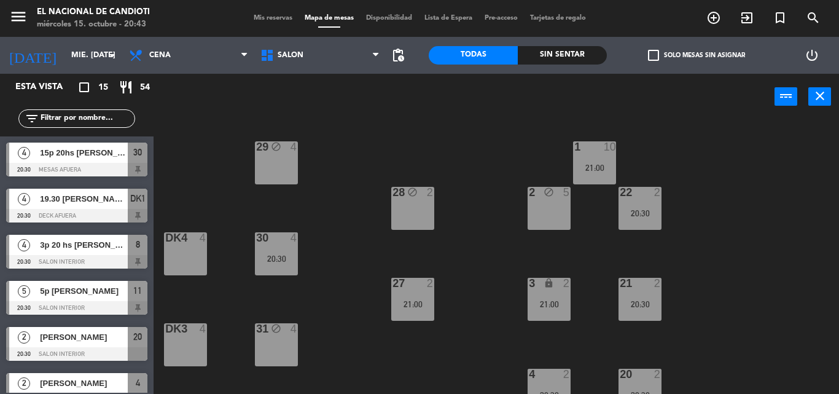
type input "dom. [DATE]"
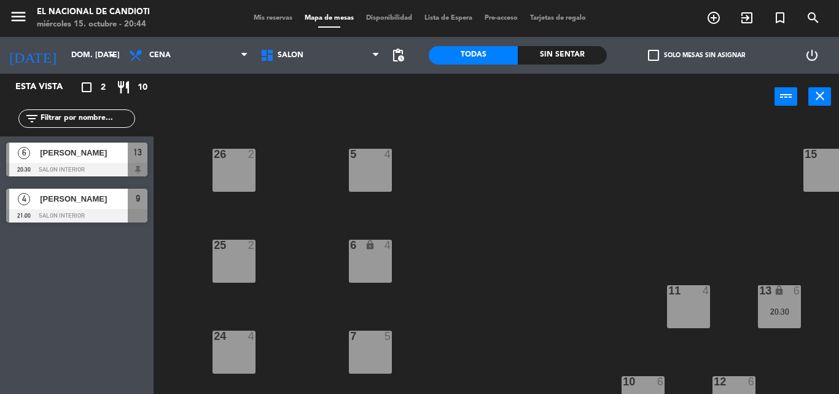
scroll to position [265, 179]
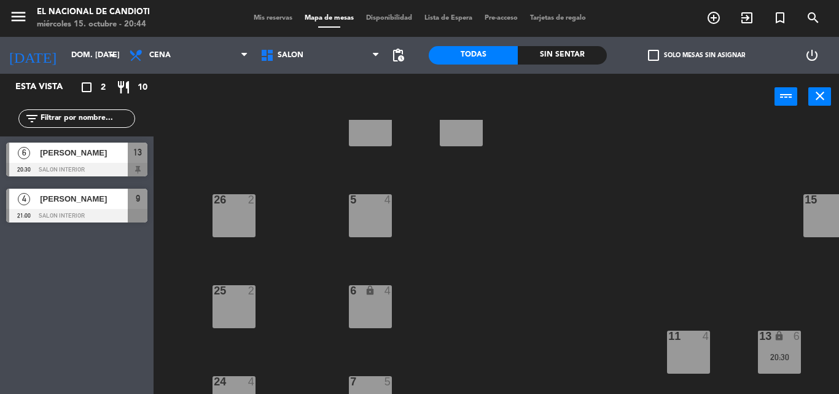
click at [811, 213] on div "15 4" at bounding box center [824, 215] width 43 height 43
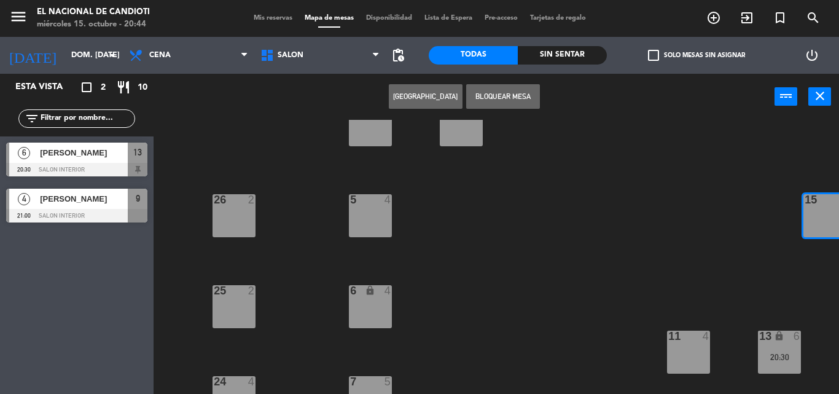
drag, startPoint x: 718, startPoint y: 192, endPoint x: 727, endPoint y: 189, distance: 9.1
click at [718, 192] on div "1 10 29 4 2 lock 5 22 2 28 2 18 lock 4 19 lock 4 30 4 DK4 4 3 lock 4 21 2 27 2 …" at bounding box center [500, 257] width 677 height 274
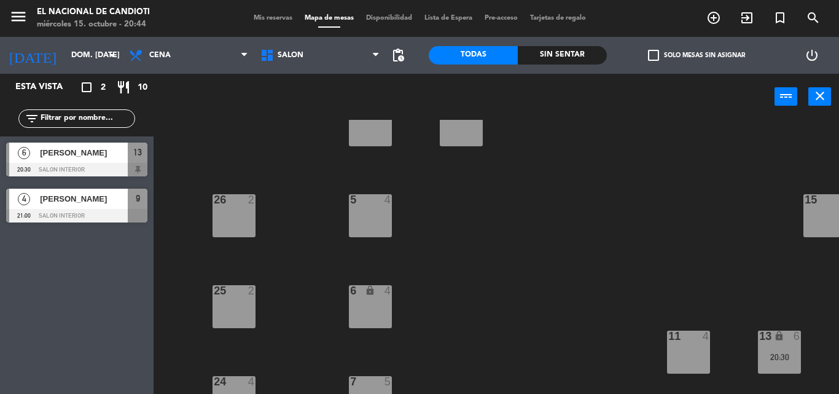
click at [830, 209] on div "15 4" at bounding box center [824, 215] width 43 height 43
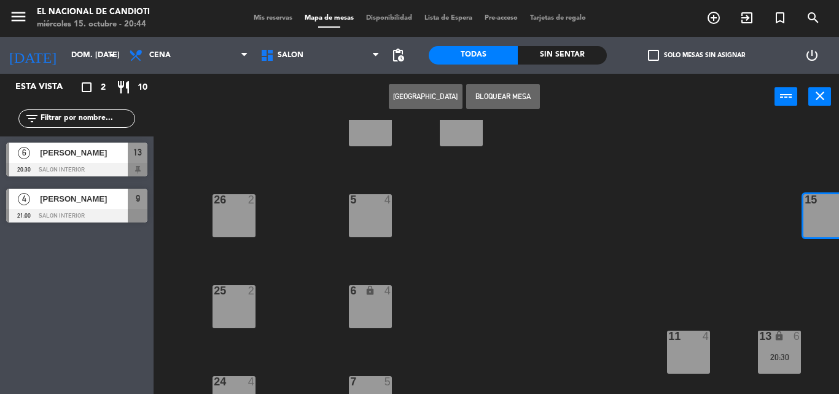
click at [432, 98] on button "[GEOGRAPHIC_DATA]" at bounding box center [426, 96] width 74 height 25
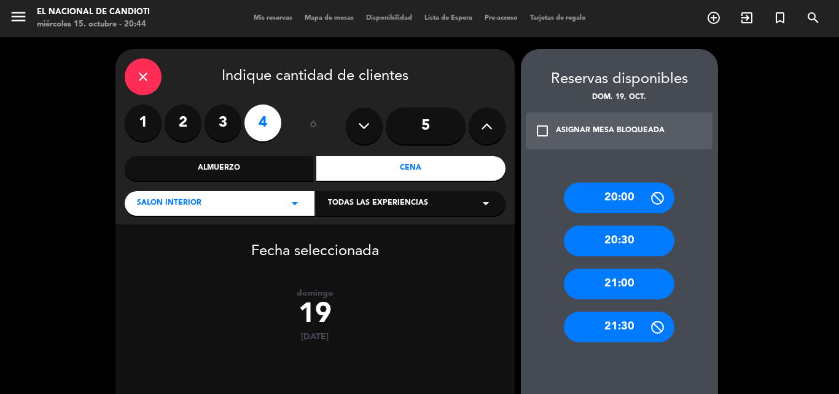
click at [264, 118] on label "4" at bounding box center [262, 122] width 37 height 37
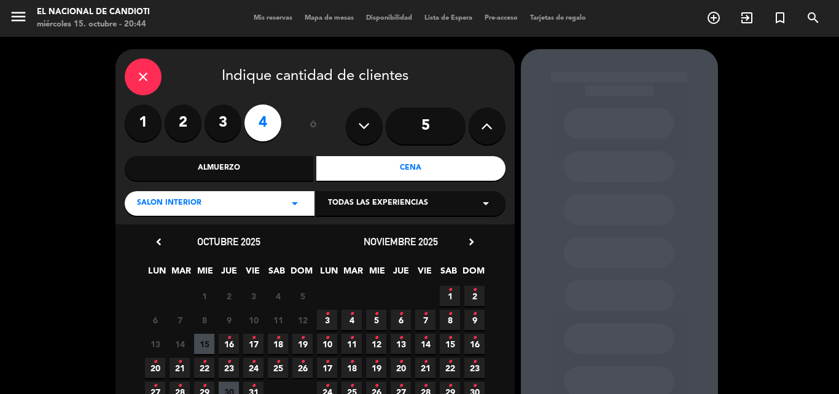
click at [303, 337] on icon "•" at bounding box center [302, 338] width 4 height 20
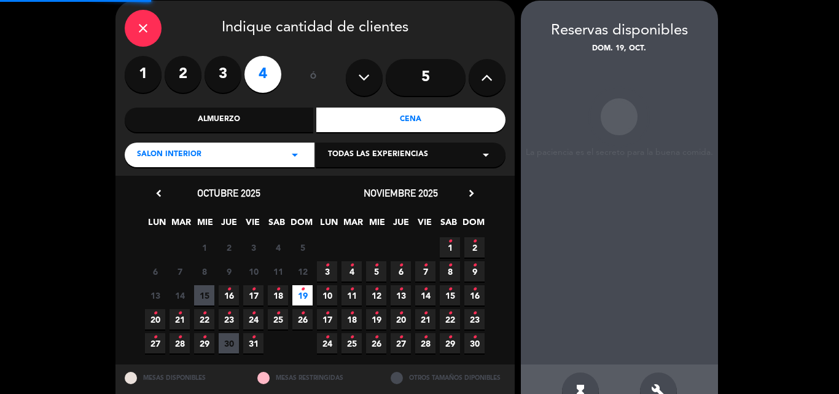
scroll to position [49, 0]
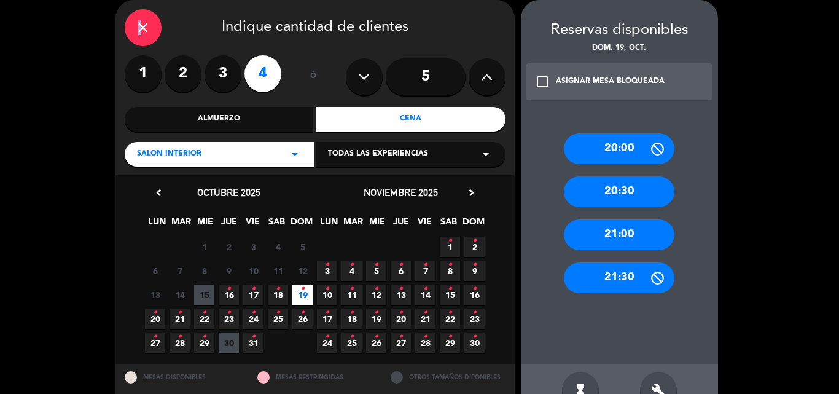
click at [137, 26] on icon "close" at bounding box center [143, 27] width 15 height 15
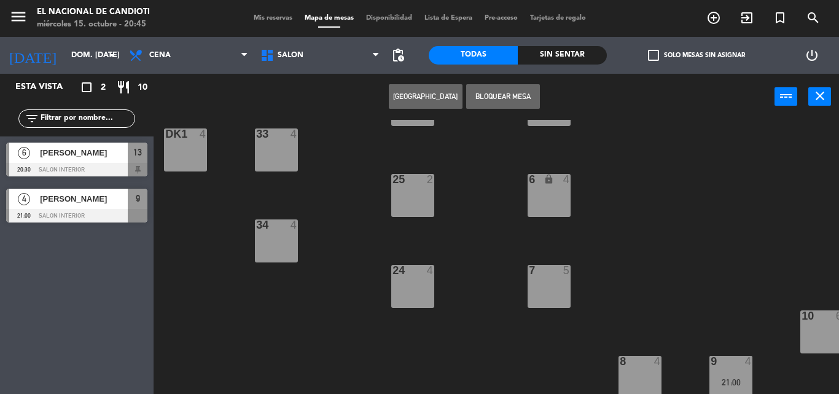
scroll to position [388, 0]
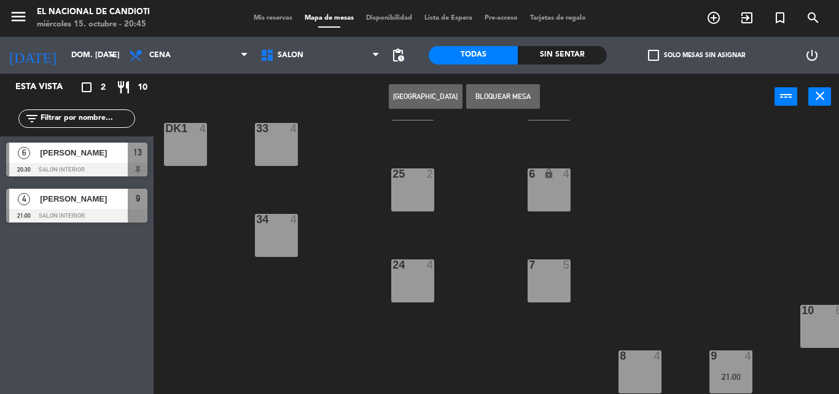
click at [551, 278] on div "7 5" at bounding box center [548, 280] width 43 height 43
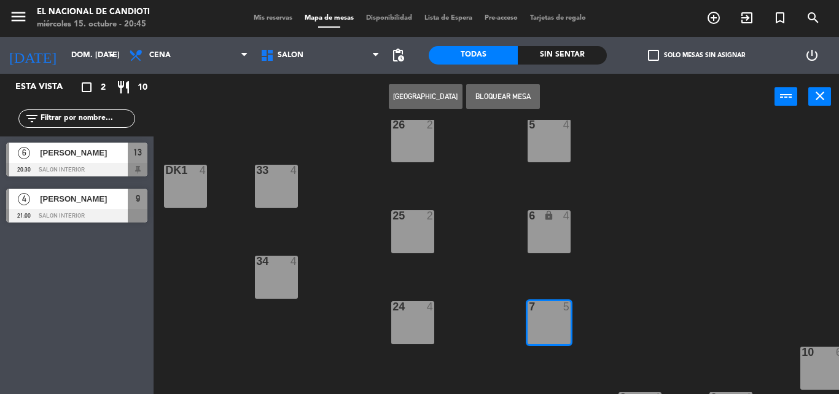
scroll to position [327, 0]
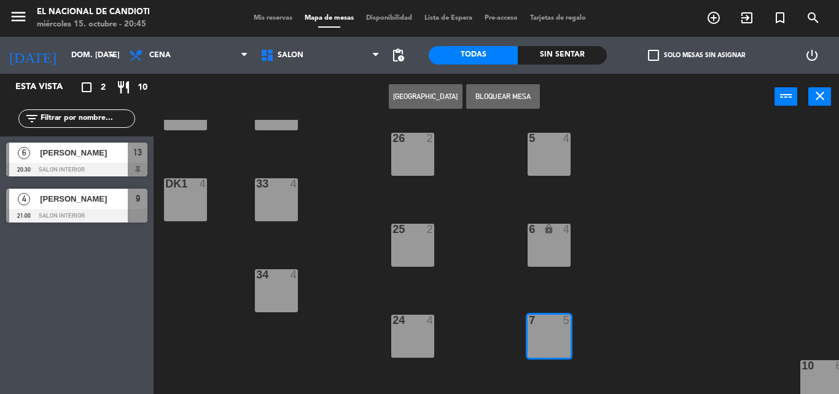
click at [553, 307] on div "1 10 29 4 2 lock 5 22 2 28 2 18 lock 4 19 lock 4 30 4 DK4 4 3 lock 4 21 2 27 2 …" at bounding box center [500, 257] width 677 height 274
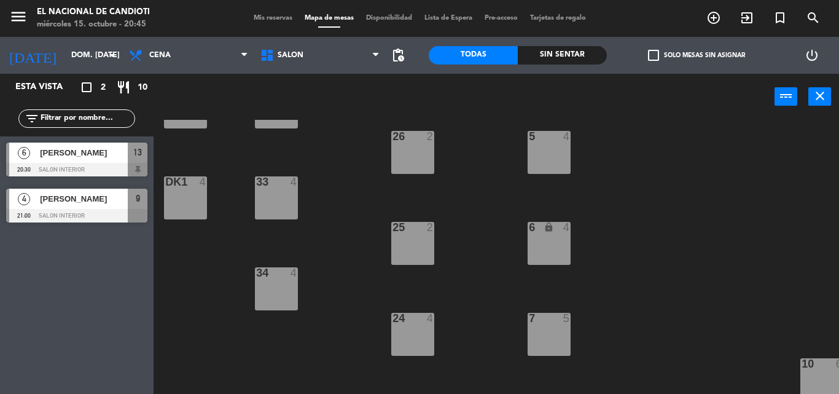
scroll to position [388, 0]
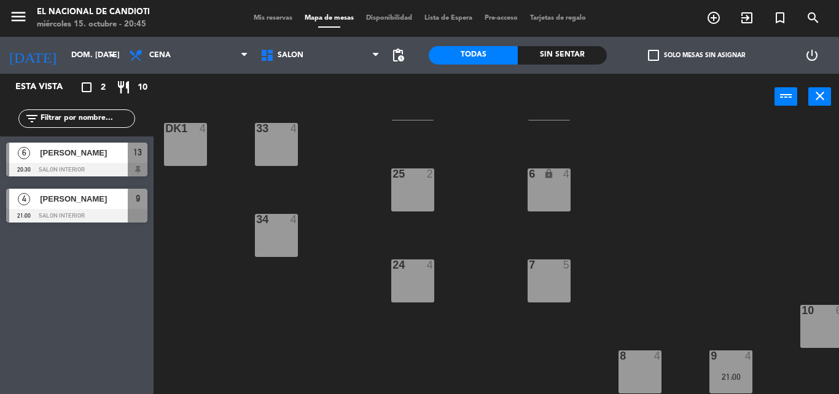
click at [726, 350] on div at bounding box center [730, 355] width 20 height 11
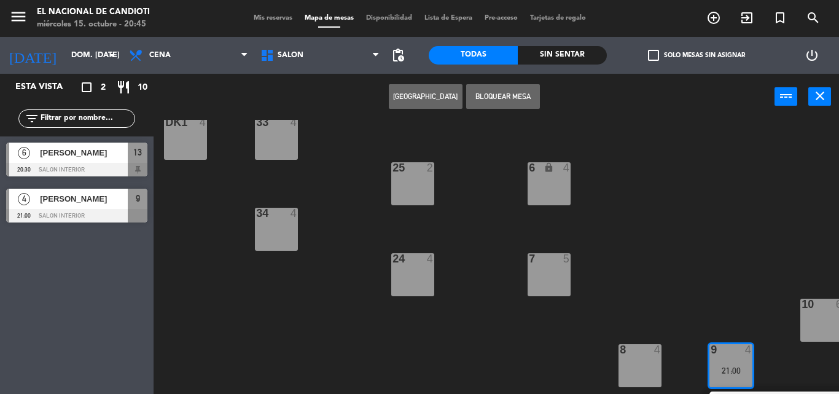
click at [712, 315] on div "1 10 29 4 2 lock 5 22 2 28 2 18 lock 4 19 lock 4 30 4 DK4 4 3 lock 4 21 2 27 2 …" at bounding box center [500, 257] width 677 height 274
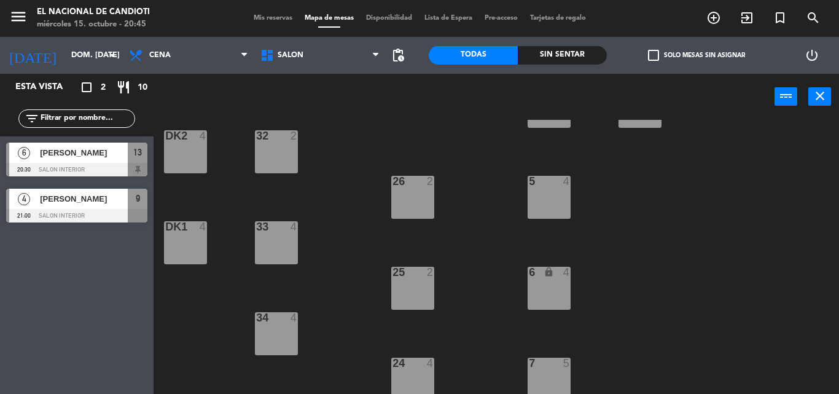
scroll to position [265, 0]
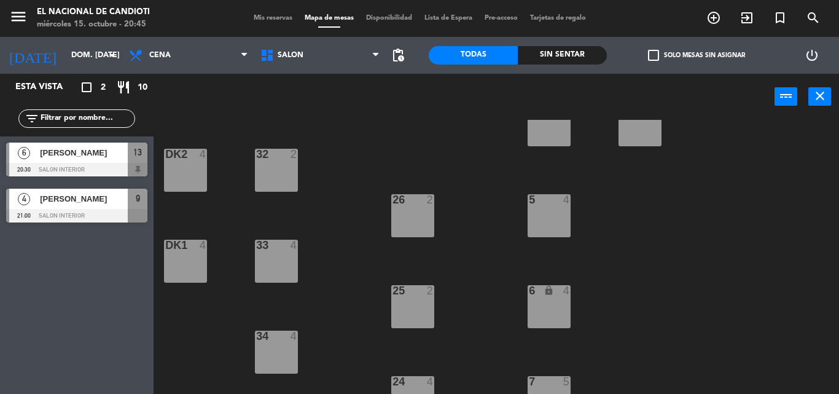
click at [547, 295] on icon "lock" at bounding box center [548, 290] width 10 height 10
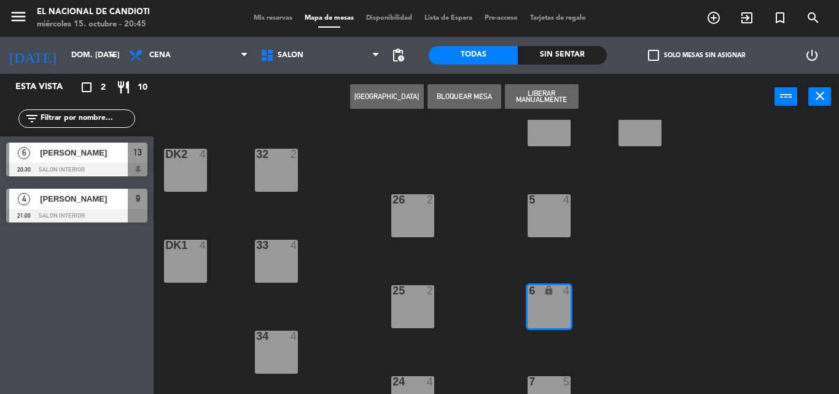
click at [395, 96] on button "[GEOGRAPHIC_DATA]" at bounding box center [387, 96] width 74 height 25
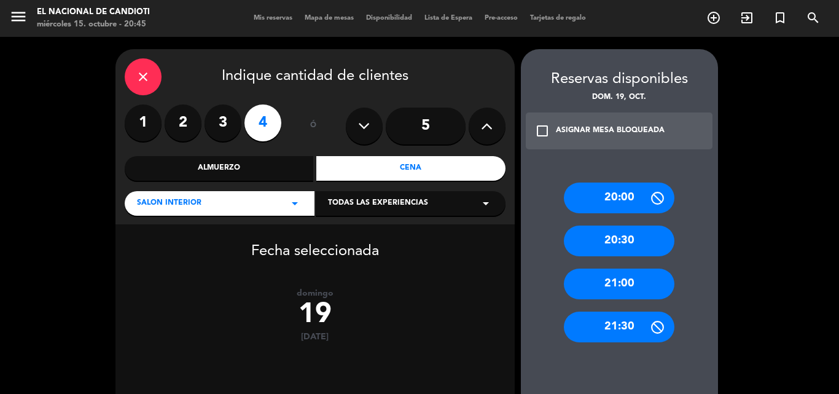
click at [613, 228] on div "20:30" at bounding box center [619, 240] width 111 height 31
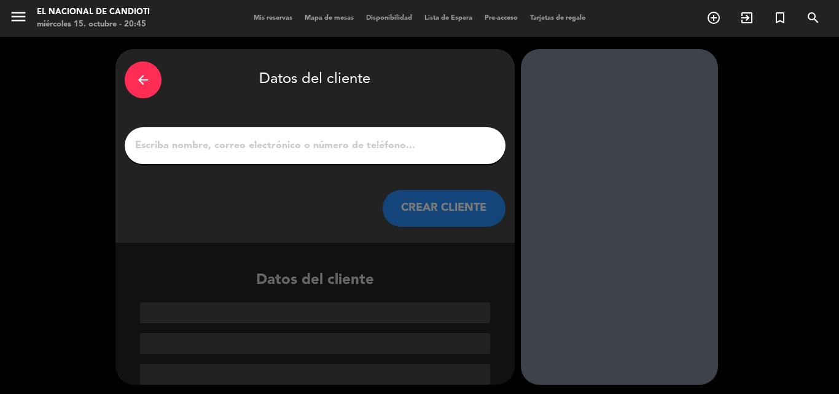
click at [159, 154] on input "1" at bounding box center [315, 145] width 362 height 17
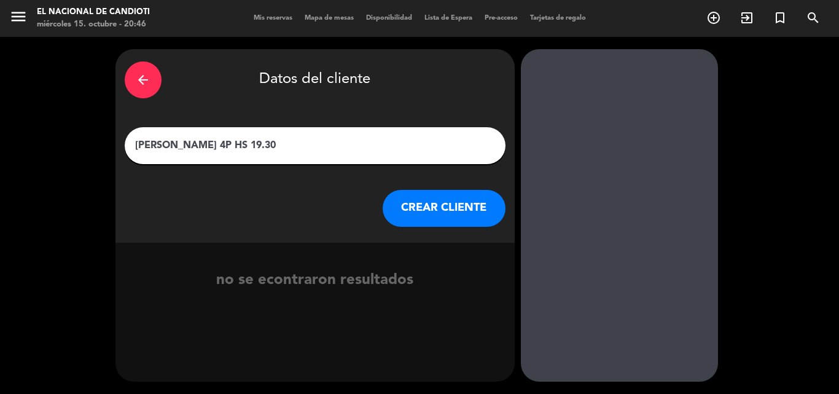
type input "SILVIA 4P HS 19.30"
click at [446, 206] on button "CREAR CLIENTE" at bounding box center [444, 208] width 123 height 37
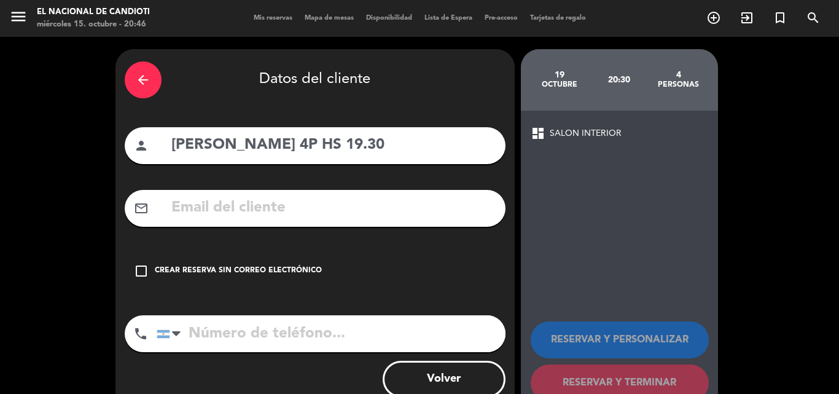
click at [143, 261] on div "check_box_outline_blank Crear reserva sin correo electrónico" at bounding box center [315, 270] width 381 height 37
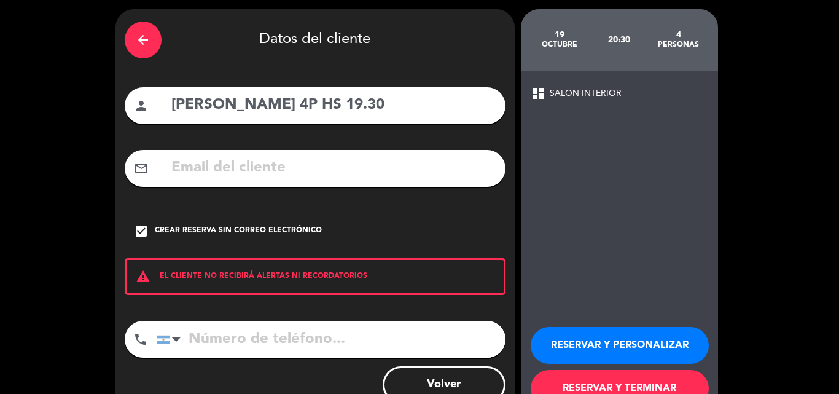
scroll to position [80, 0]
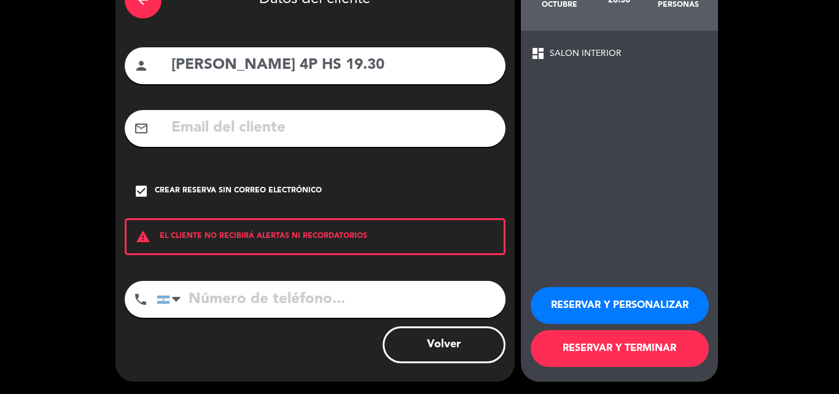
click at [601, 344] on button "RESERVAR Y TERMINAR" at bounding box center [620, 348] width 178 height 37
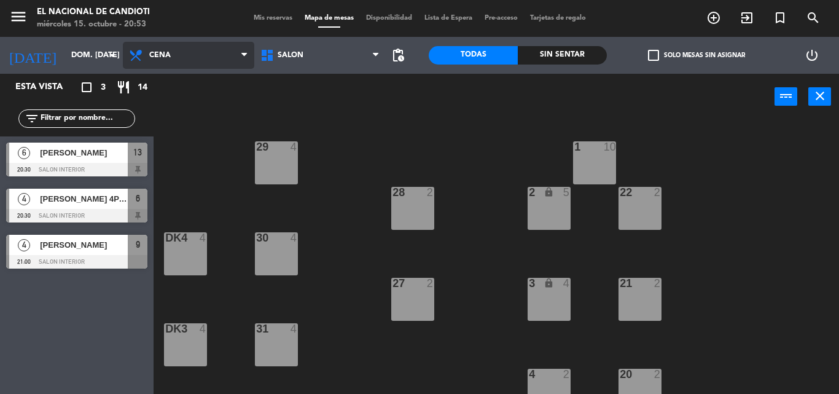
click at [171, 49] on span "Cena" at bounding box center [188, 55] width 131 height 27
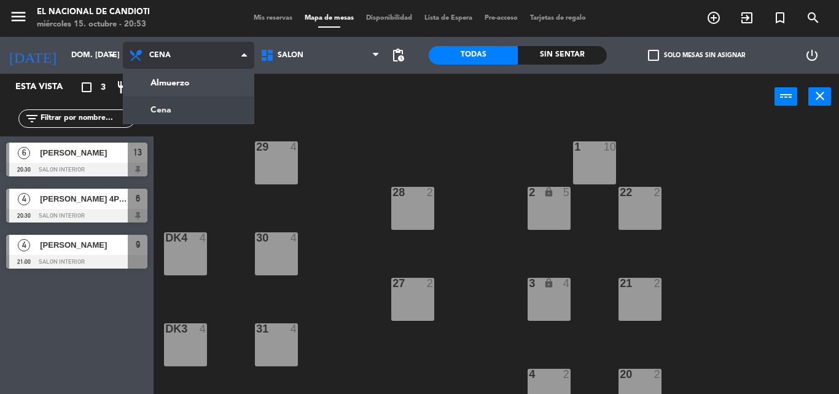
click at [177, 111] on ng-component "menu El Nacional de Candioti miércoles 15. octubre - 20:53 Mis reservas Mapa de…" at bounding box center [419, 197] width 839 height 394
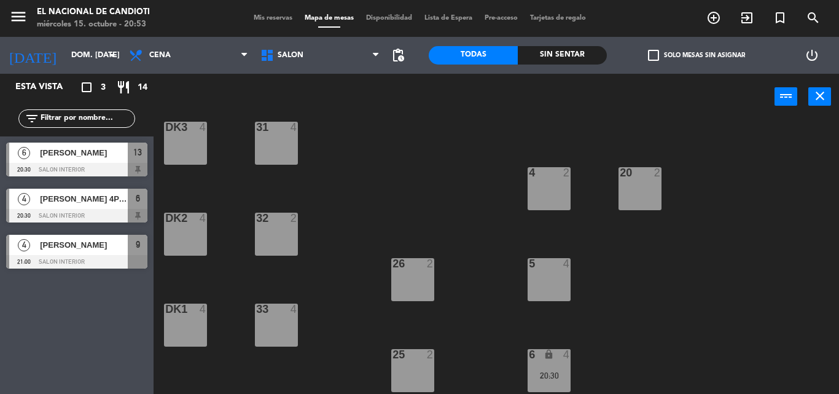
scroll to position [307, 0]
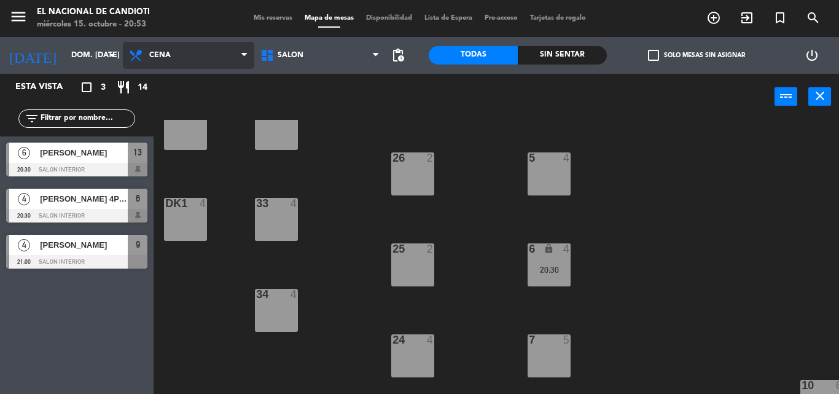
click at [237, 48] on span "Cena" at bounding box center [188, 55] width 131 height 27
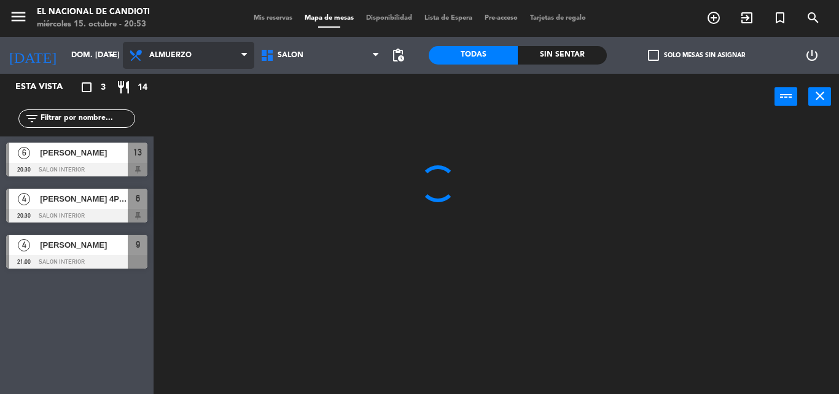
click at [217, 80] on ng-component "menu El Nacional de Candioti miércoles 15. octubre - 20:53 Mis reservas Mapa de…" at bounding box center [419, 197] width 839 height 394
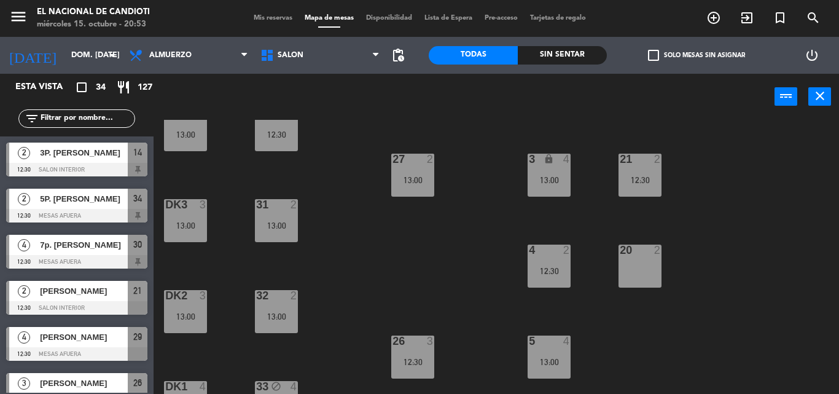
scroll to position [123, 0]
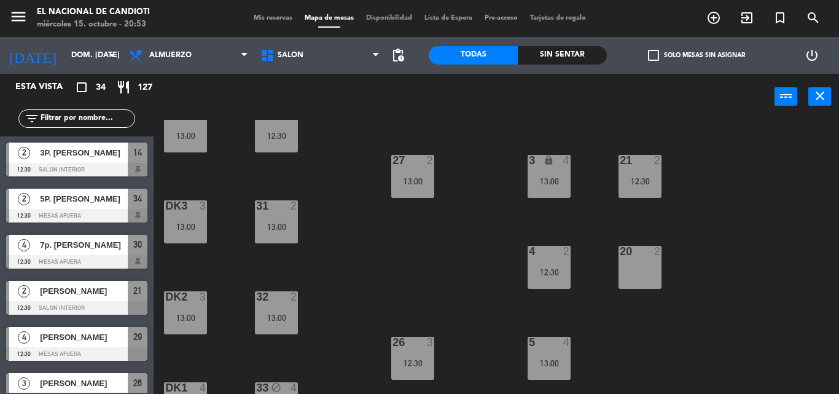
click at [630, 266] on div "20 2" at bounding box center [639, 267] width 43 height 43
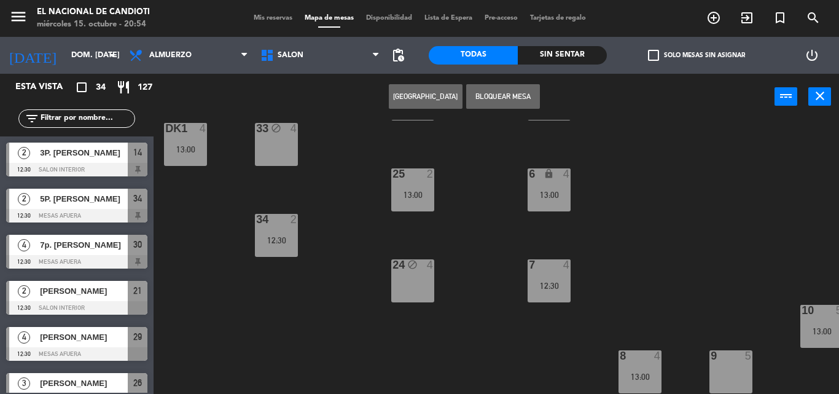
scroll to position [388, 0]
click at [405, 270] on div "24 block 4" at bounding box center [412, 280] width 43 height 43
click at [408, 268] on div "24 block 4" at bounding box center [412, 280] width 43 height 43
click at [448, 251] on div "1 10 13:00 29 4 12:30 2 lock 10 13:00 22 block 2 28 3 13:00 18 lock 3 13:00 19 …" at bounding box center [500, 257] width 677 height 274
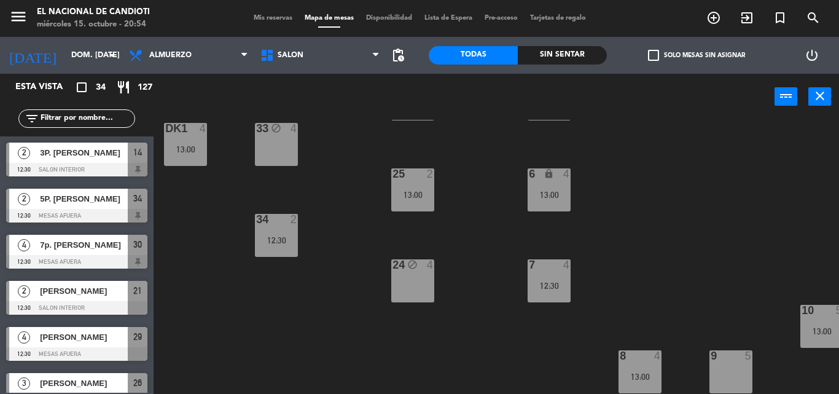
click at [422, 265] on div "24 block 4" at bounding box center [412, 265] width 43 height 12
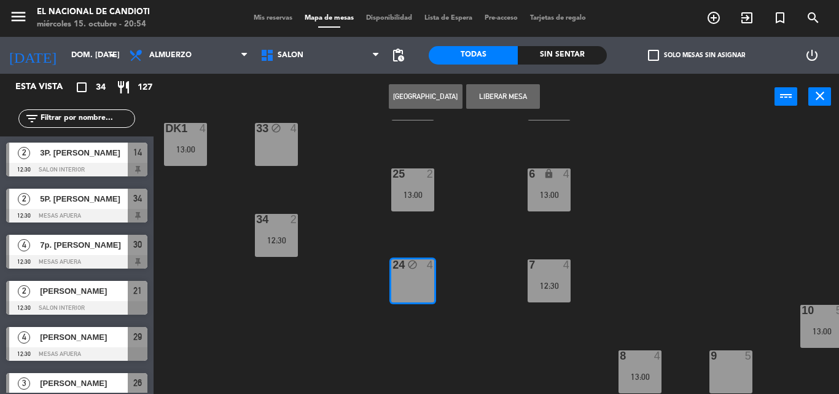
click at [726, 352] on div at bounding box center [730, 355] width 20 height 11
click at [647, 208] on div "1 10 13:00 29 4 12:30 2 lock 10 13:00 22 block 2 28 3 13:00 18 lock 3 13:00 19 …" at bounding box center [500, 257] width 677 height 274
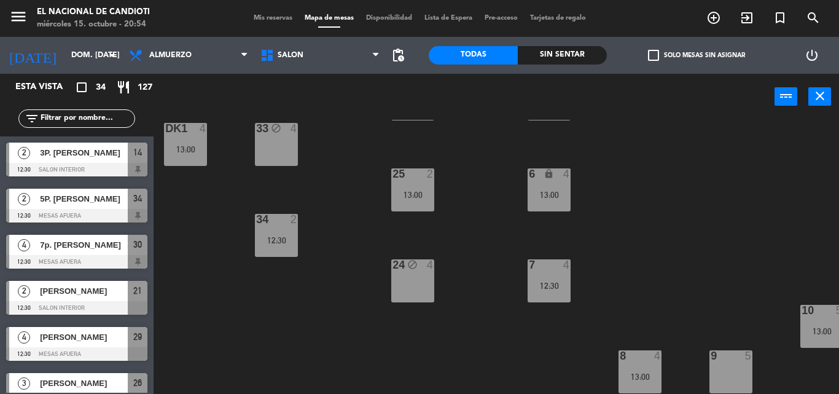
click at [653, 240] on div "1 10 13:00 29 4 12:30 2 lock 10 13:00 22 block 2 28 3 13:00 18 lock 3 13:00 19 …" at bounding box center [500, 257] width 677 height 274
click at [722, 366] on div "9 5" at bounding box center [730, 371] width 43 height 43
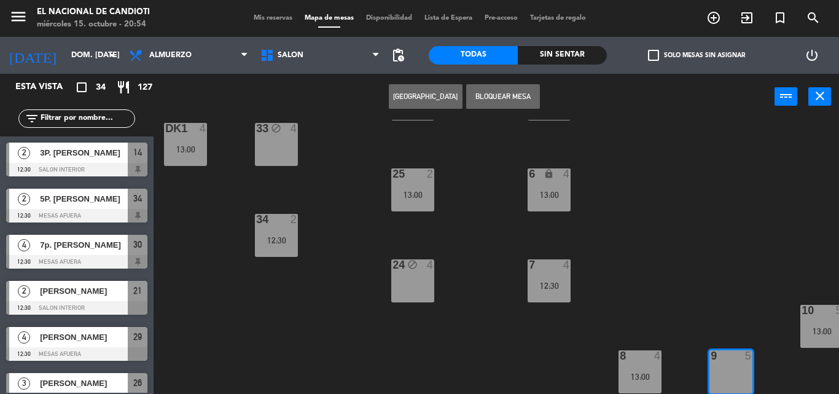
click at [477, 96] on button "Bloquear Mesa" at bounding box center [503, 96] width 74 height 25
